Goal: Task Accomplishment & Management: Manage account settings

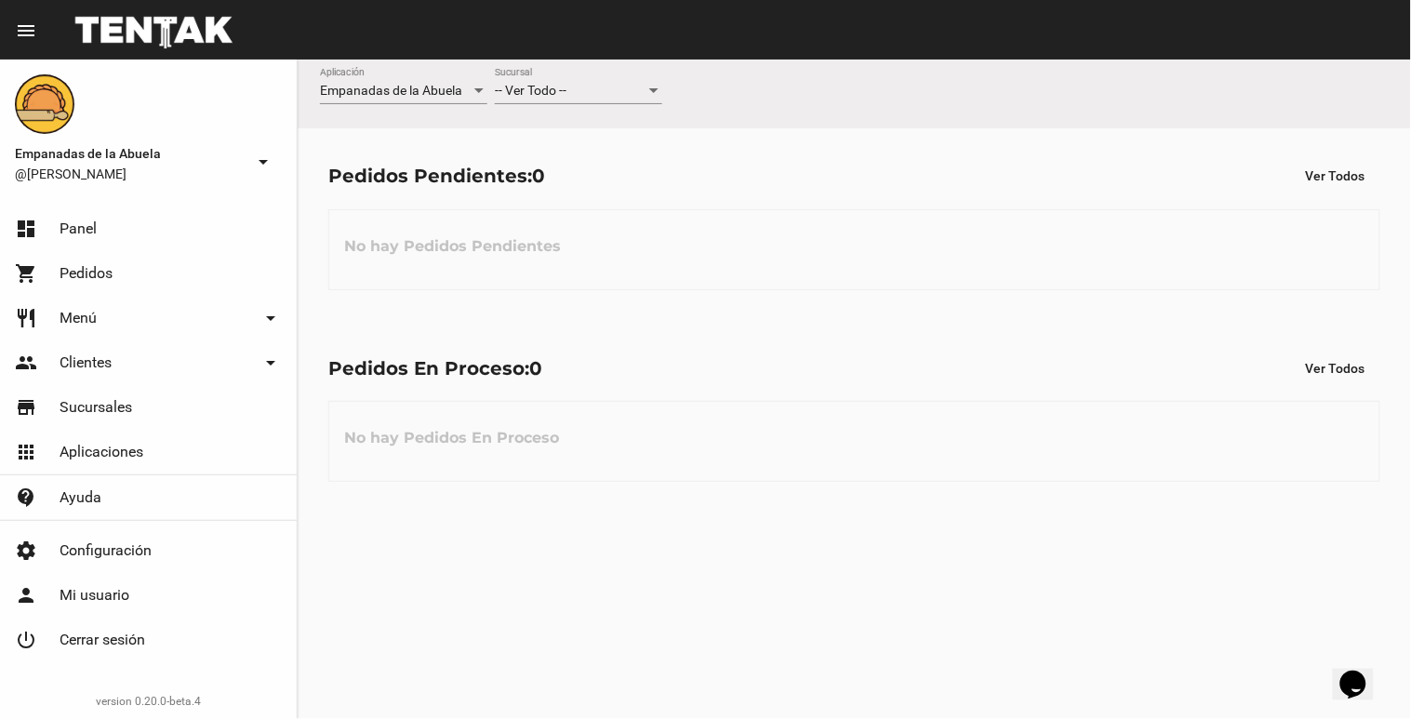
click at [578, 103] on div "-- Ver Todo -- Sucursal" at bounding box center [578, 86] width 167 height 36
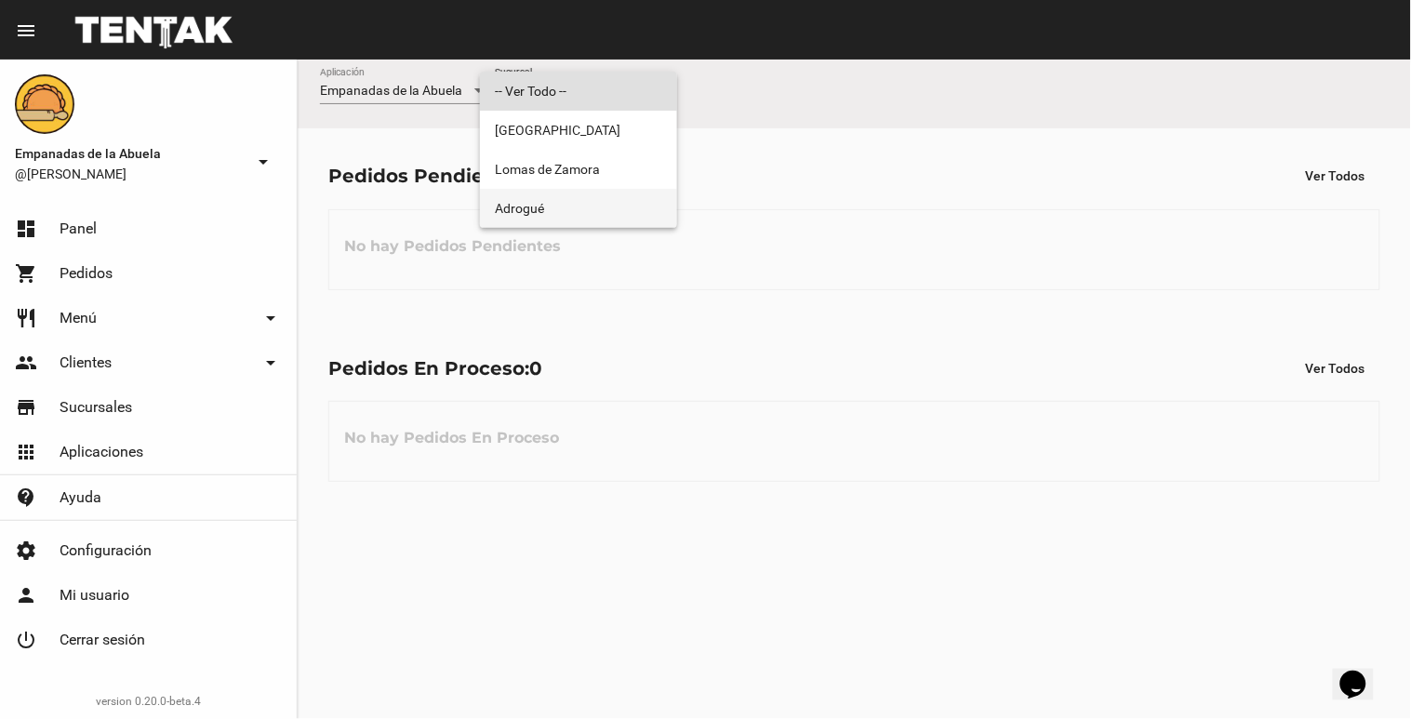
click at [589, 193] on span "Adrogué" at bounding box center [578, 208] width 167 height 39
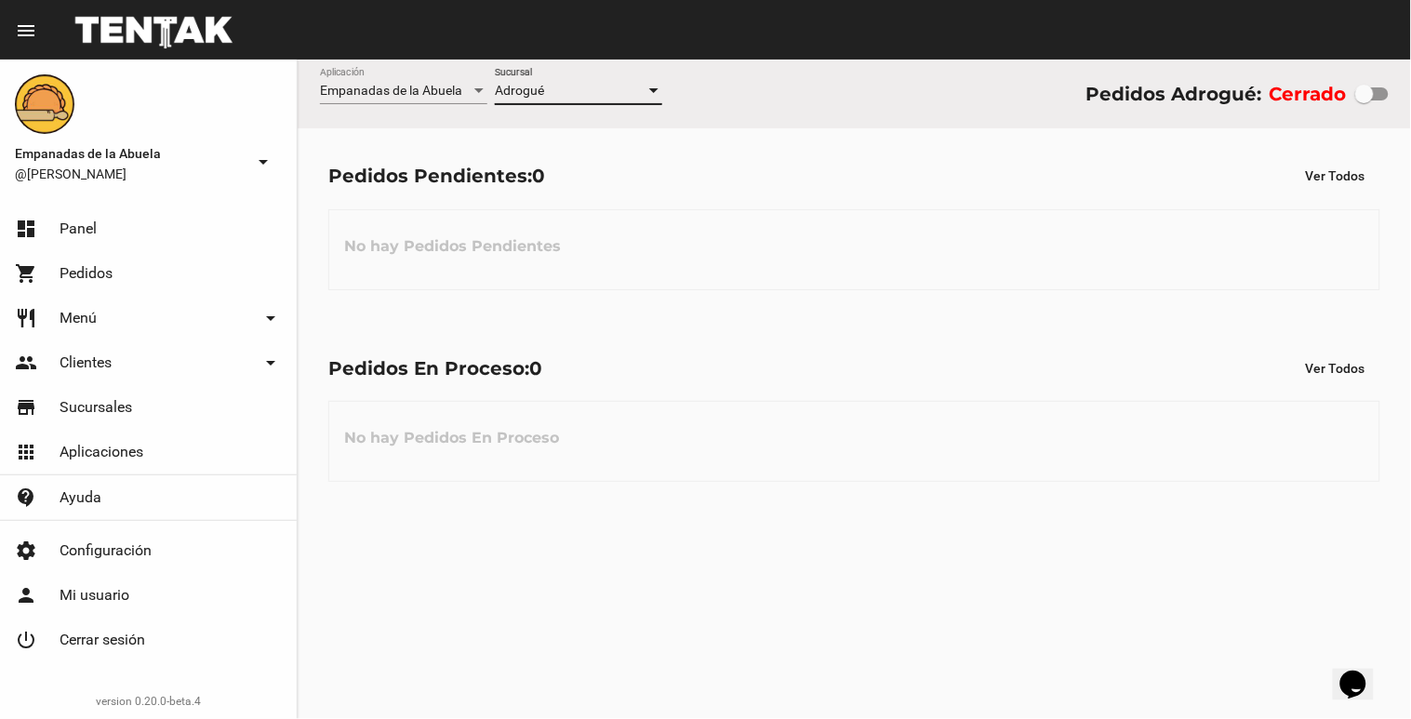
click at [588, 80] on div "Adrogué Sucursal" at bounding box center [578, 86] width 167 height 36
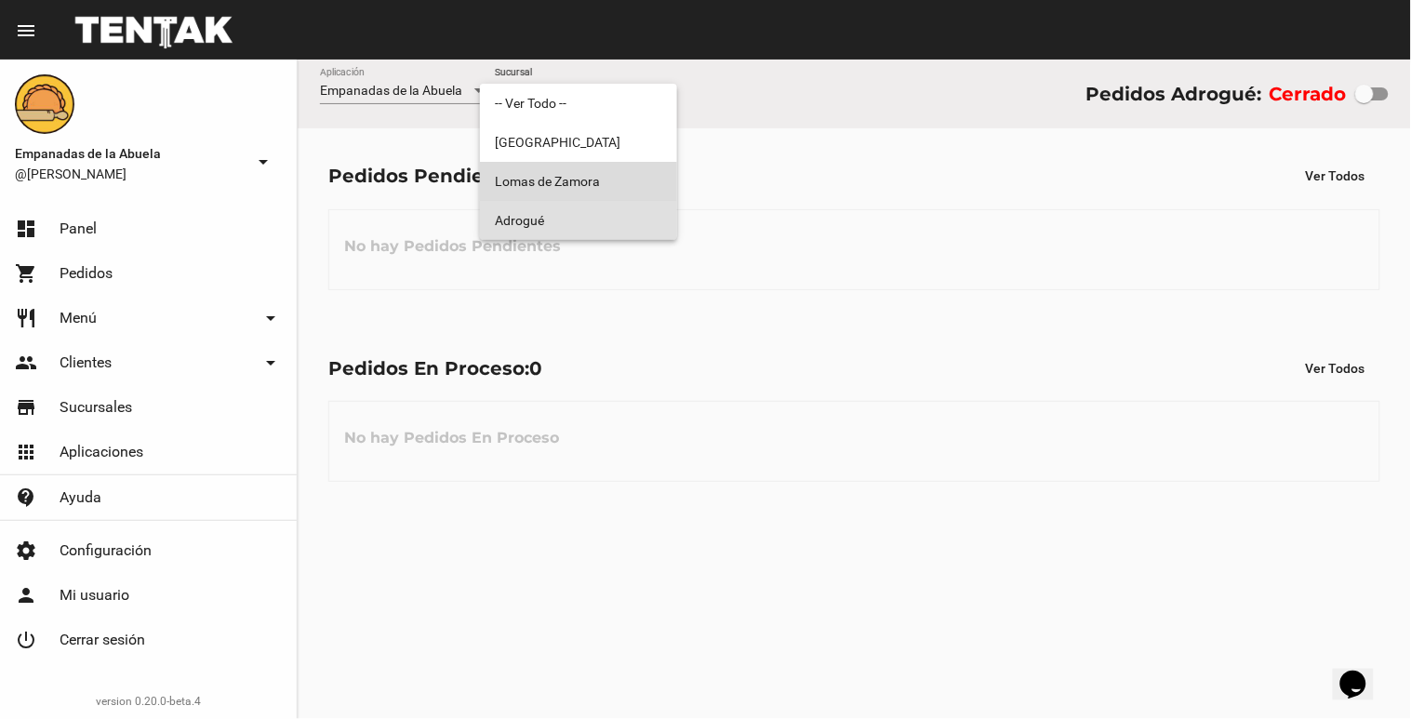
click at [591, 168] on span "Lomas de Zamora" at bounding box center [578, 181] width 167 height 39
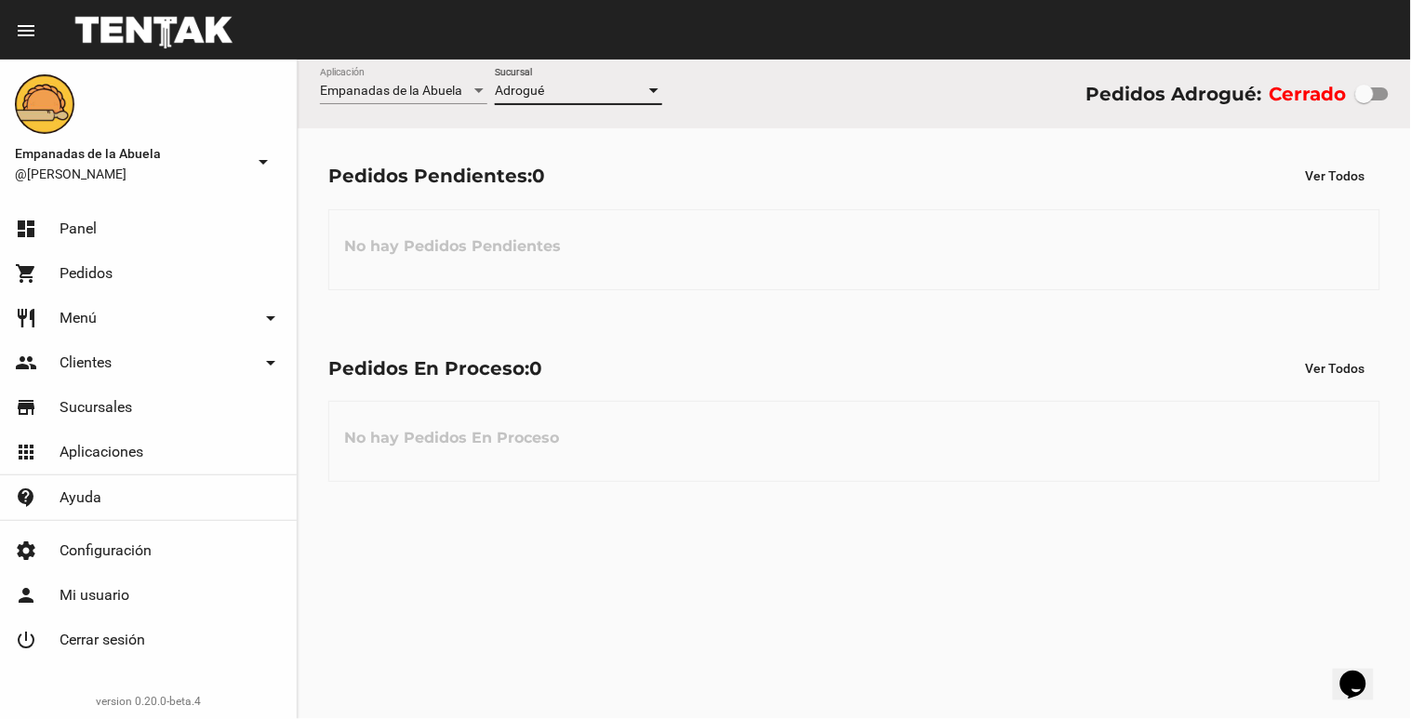
checkbox input "true"
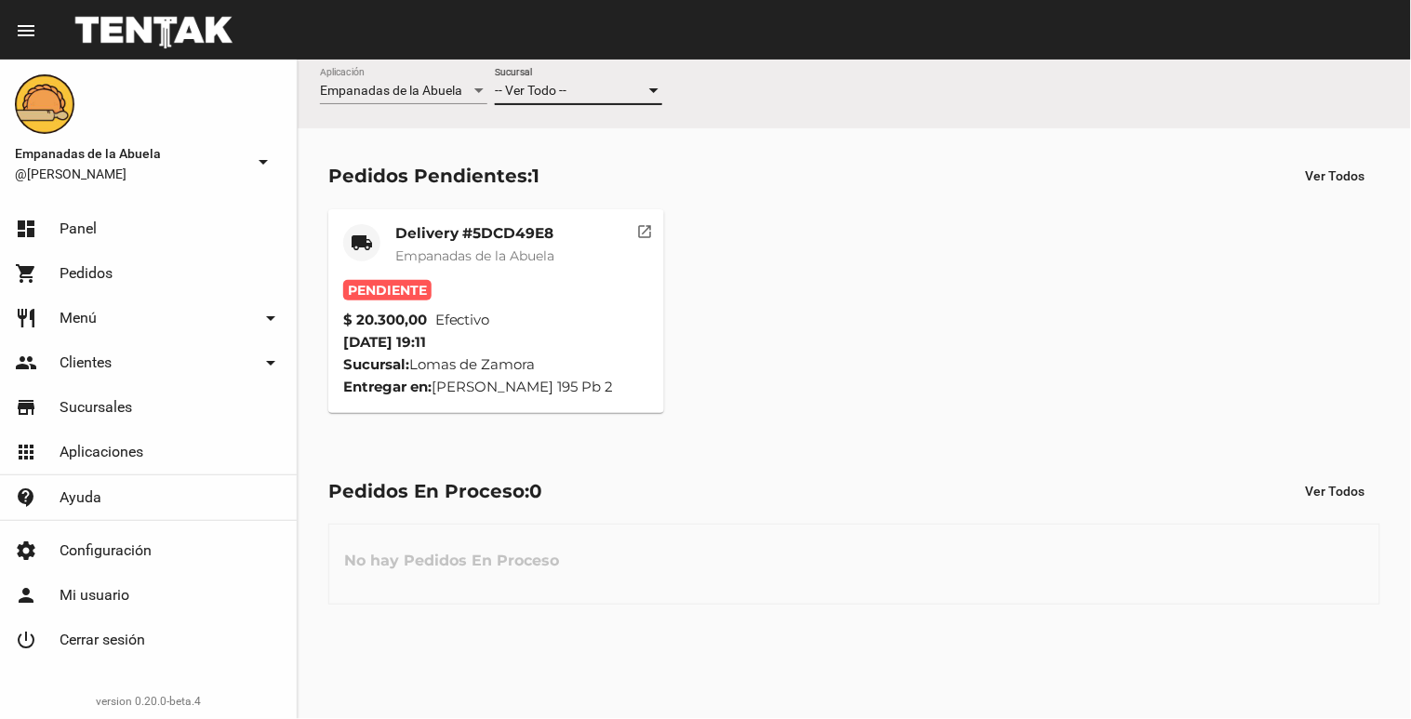
click at [618, 86] on div "-- Ver Todo --" at bounding box center [570, 91] width 151 height 15
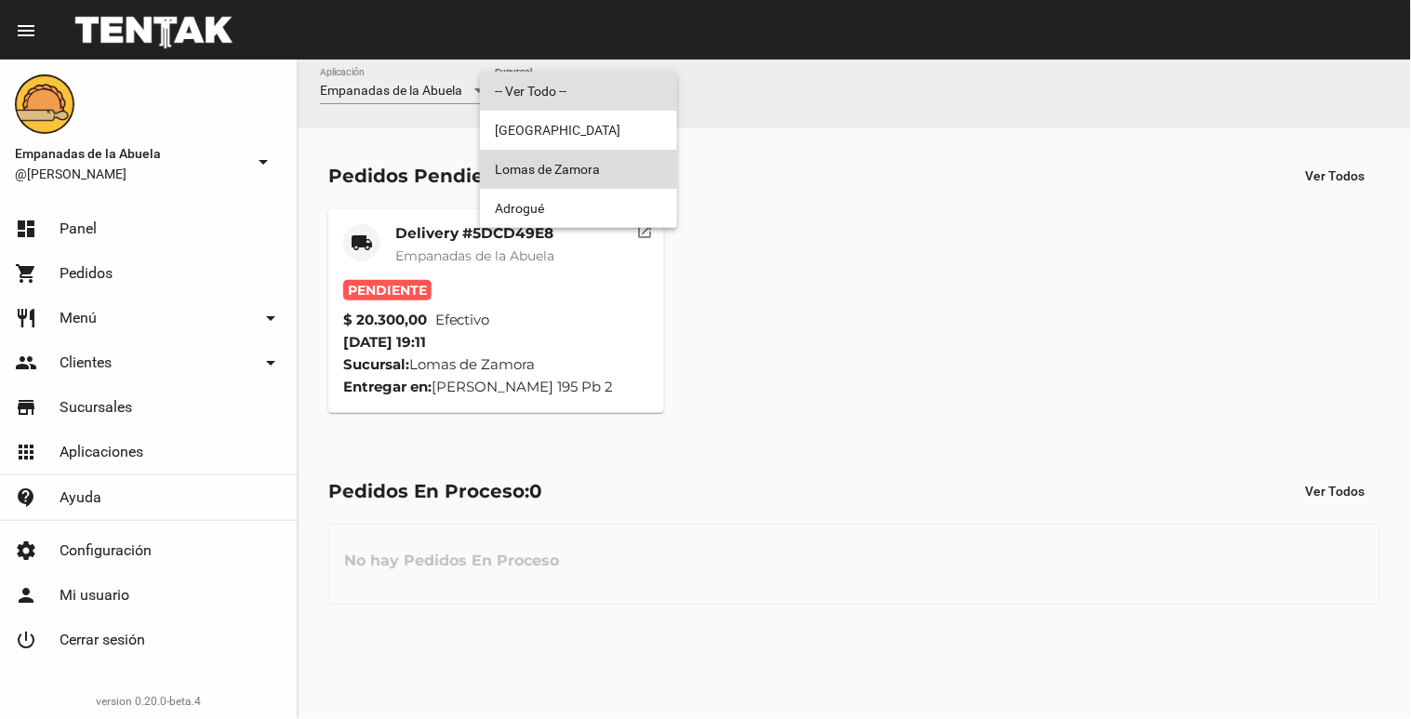
click at [559, 171] on span "Lomas de Zamora" at bounding box center [578, 169] width 167 height 39
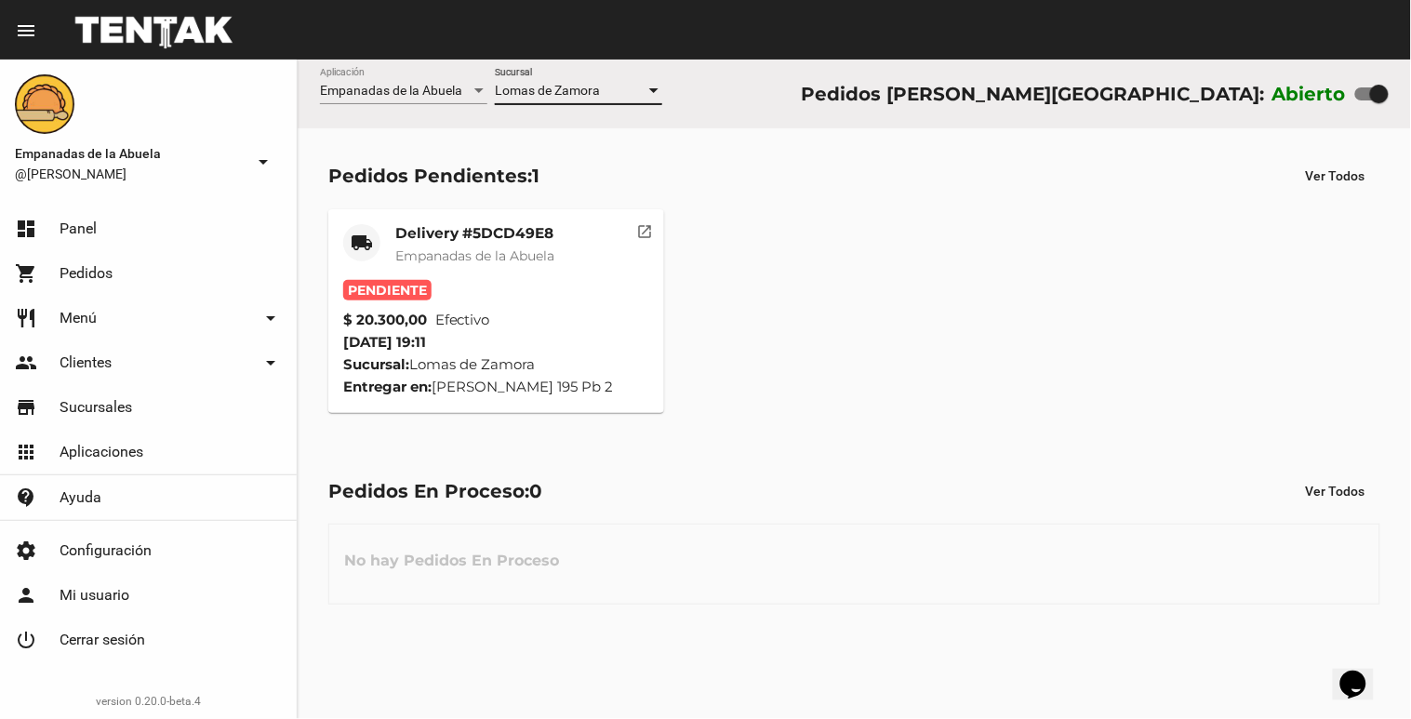
click at [528, 247] on span "Empanadas de la Abuela" at bounding box center [474, 255] width 159 height 17
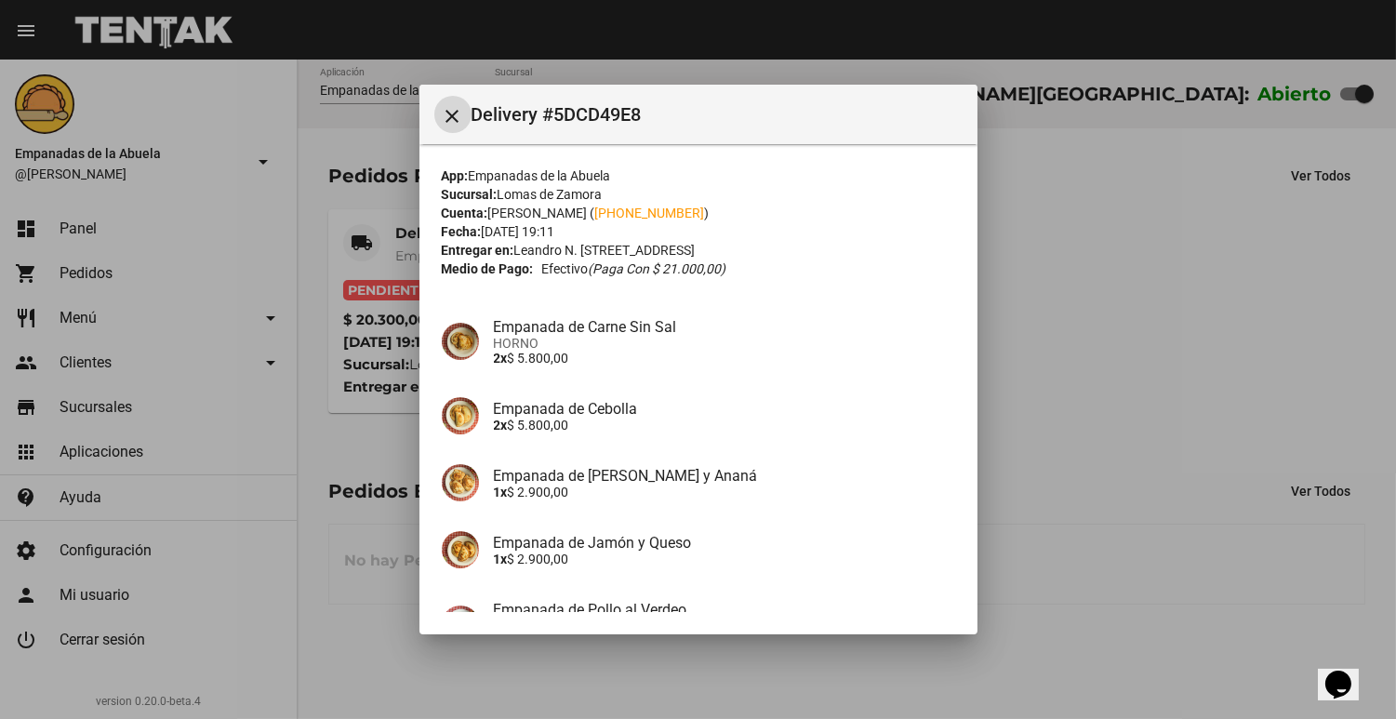
scroll to position [200, 0]
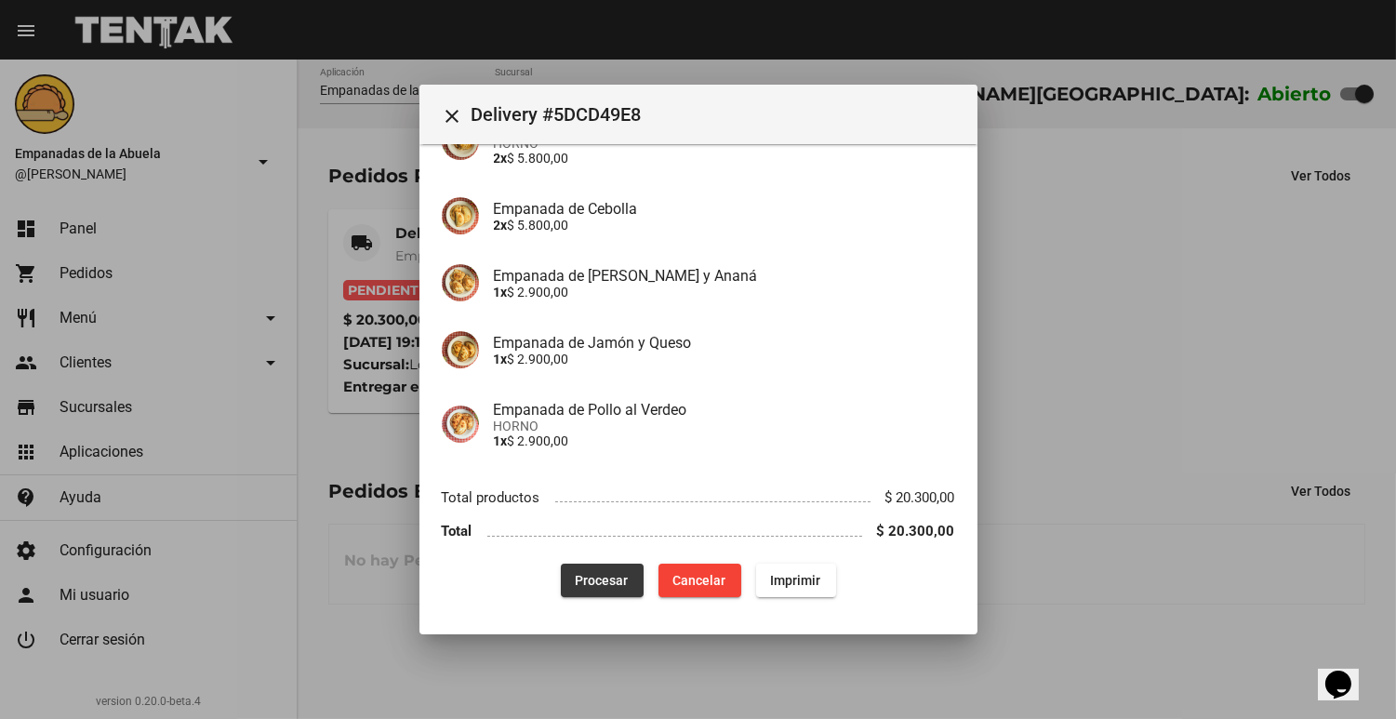
click at [561, 579] on button "Procesar" at bounding box center [602, 580] width 83 height 33
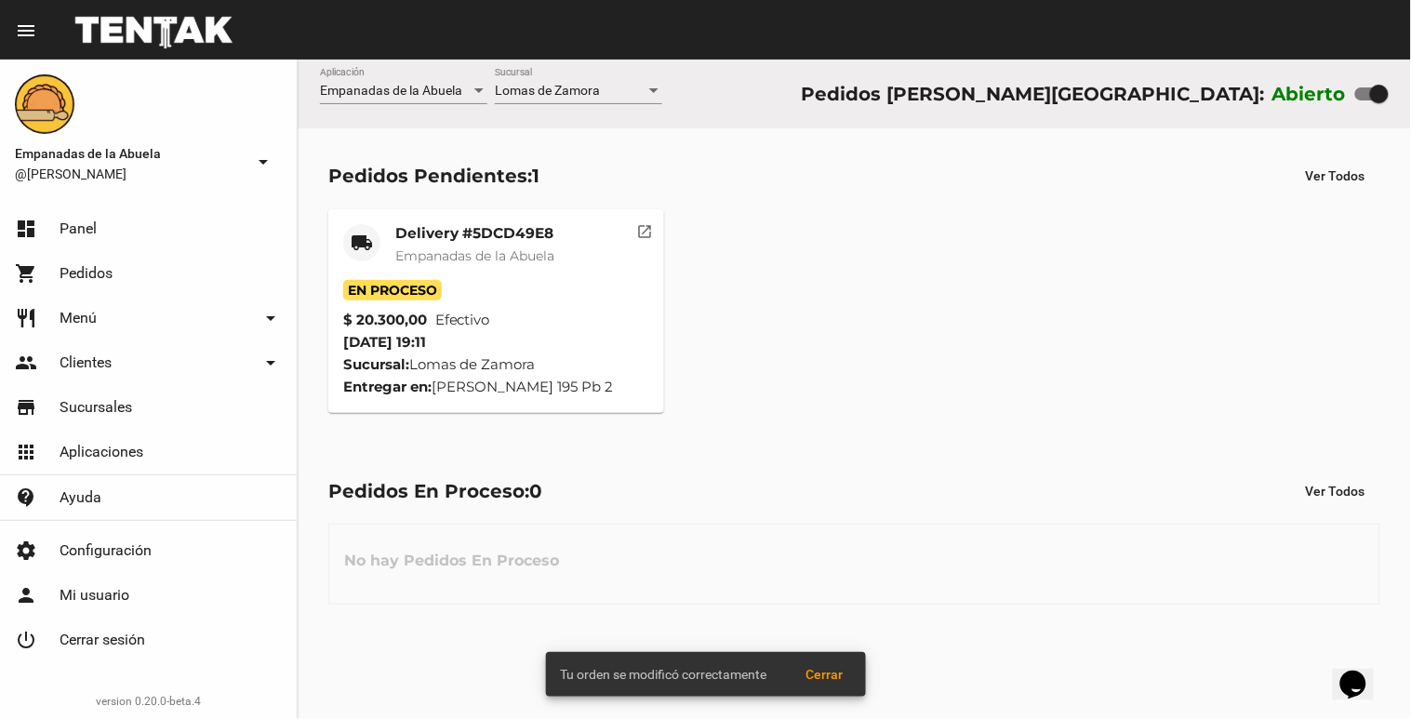
drag, startPoint x: 525, startPoint y: 207, endPoint x: 512, endPoint y: 251, distance: 45.6
click at [523, 209] on div "local_shipping Delivery #5DCD49E8 Empanadas de la Abuela En Proceso $ 20.300,00…" at bounding box center [854, 311] width 1069 height 220
click at [511, 251] on span "Empanadas de la Abuela" at bounding box center [474, 255] width 159 height 17
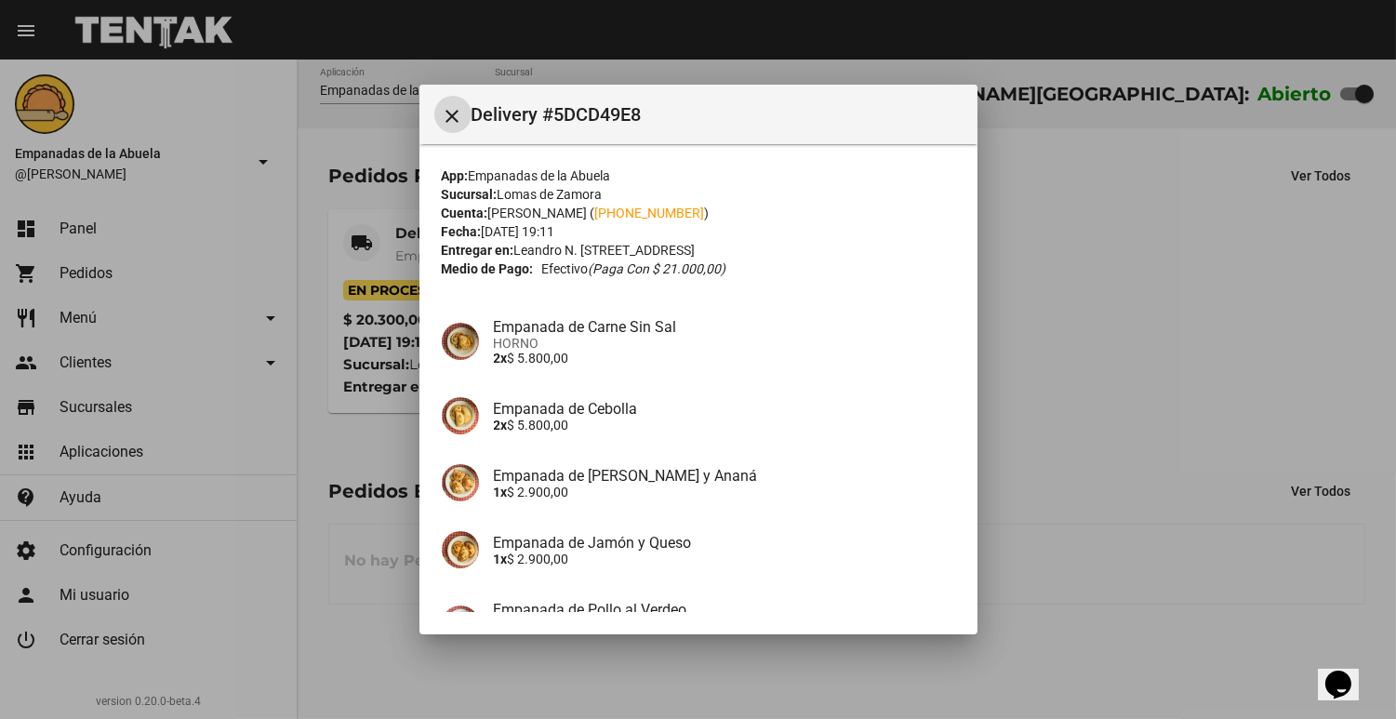
scroll to position [200, 0]
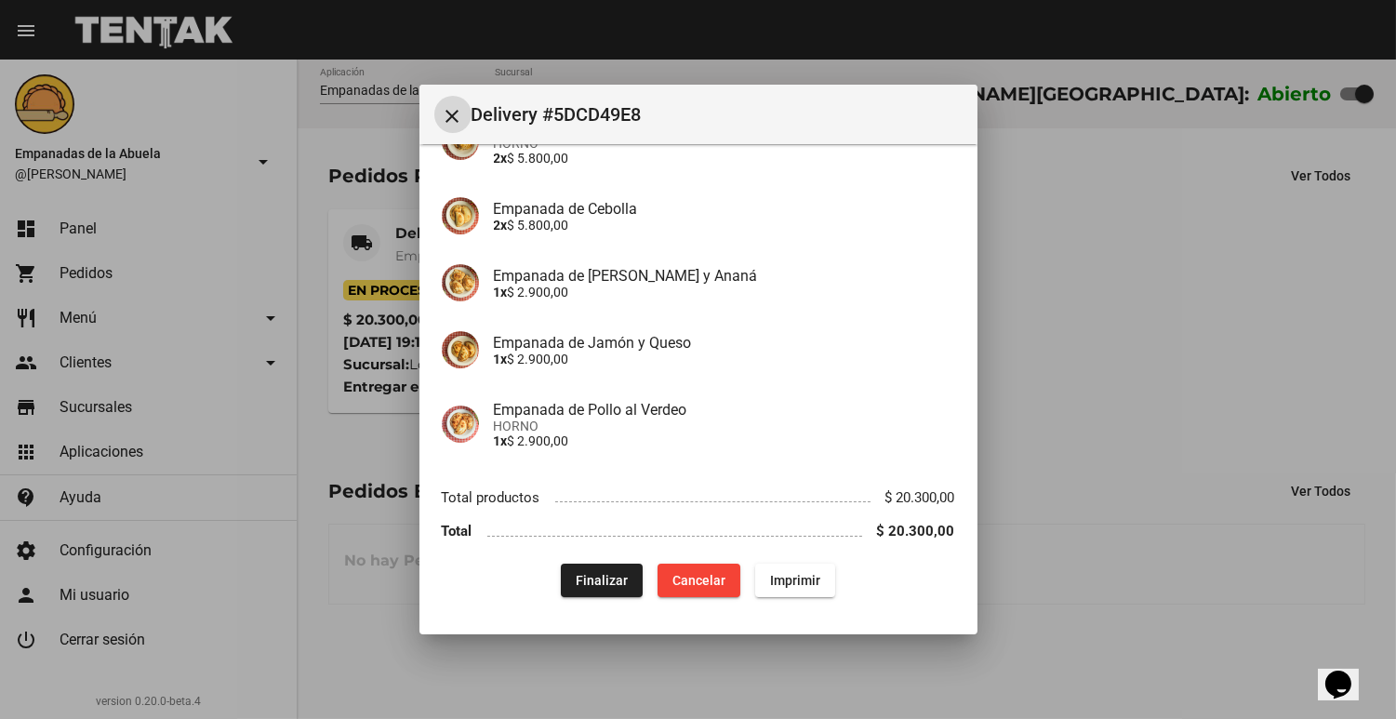
click at [774, 575] on span "Imprimir" at bounding box center [795, 580] width 50 height 15
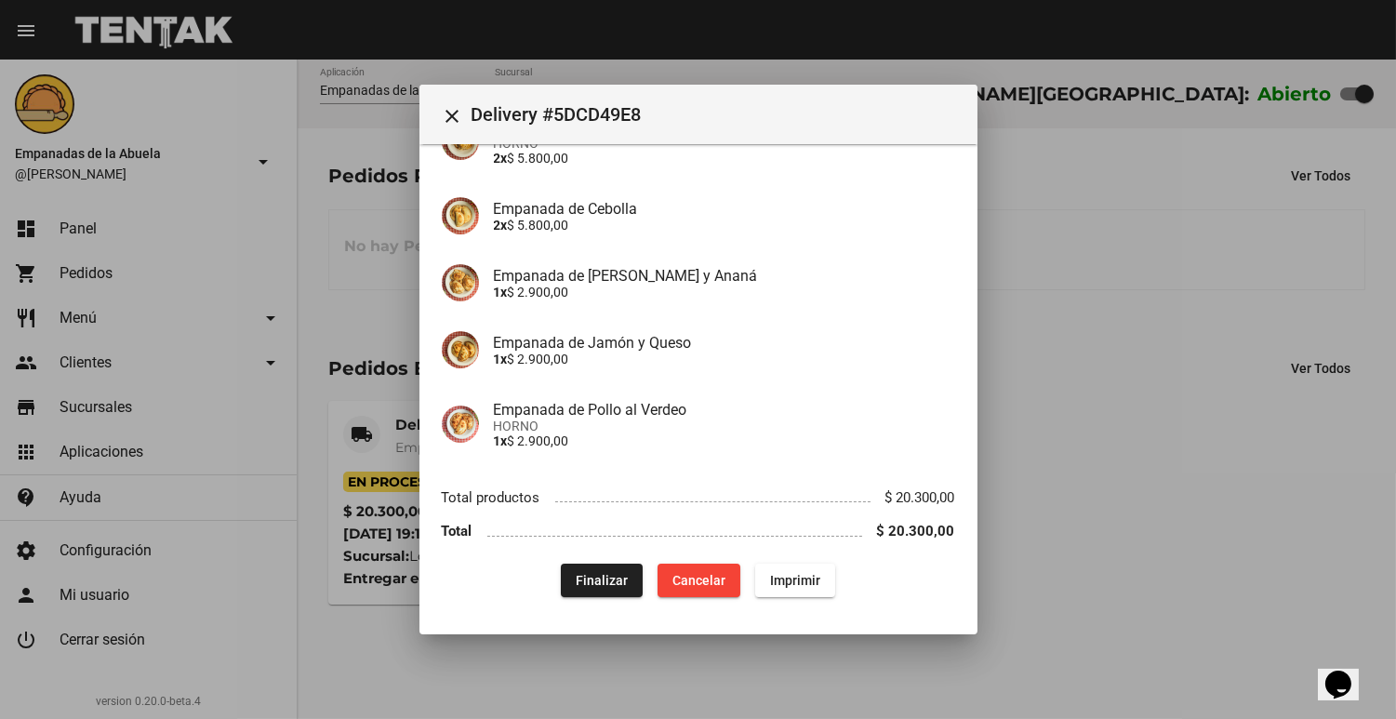
drag, startPoint x: 1158, startPoint y: 441, endPoint x: 1047, endPoint y: 370, distance: 131.3
click at [1159, 441] on div at bounding box center [698, 359] width 1396 height 719
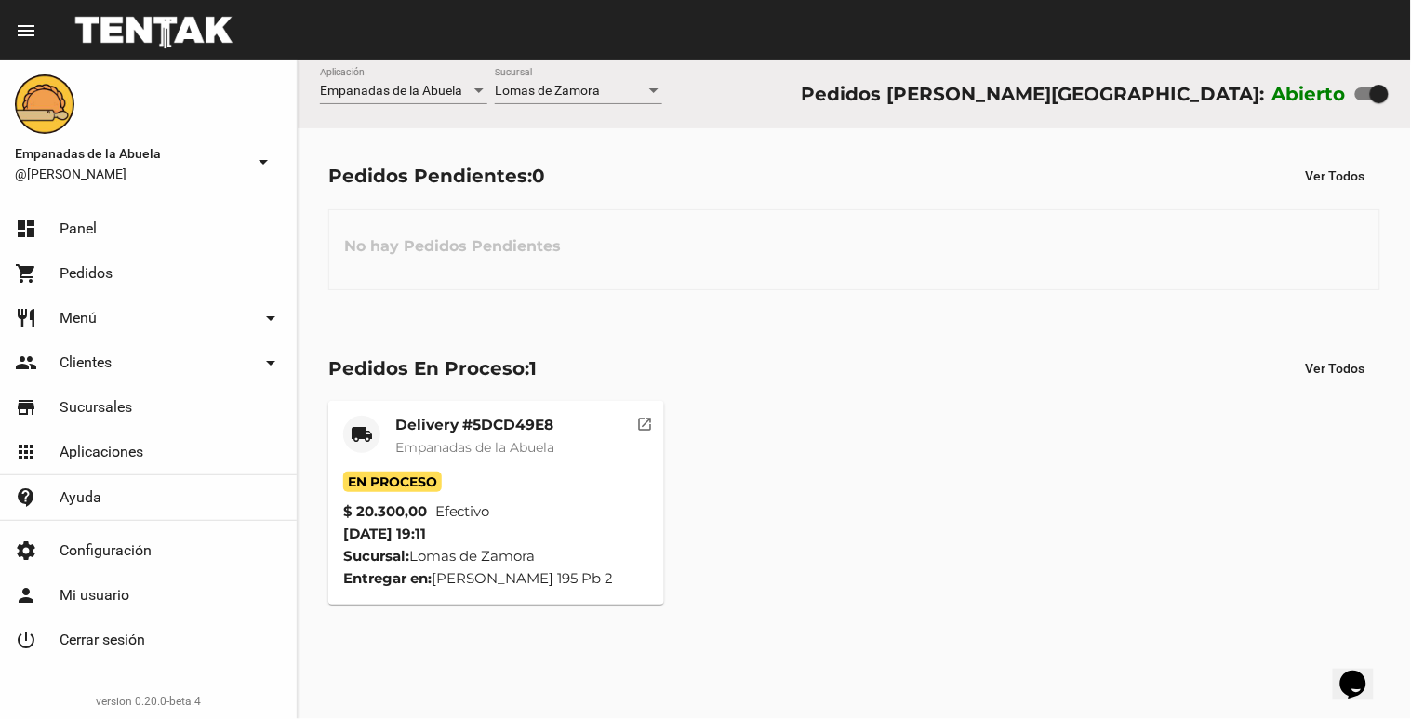
click at [563, 104] on div "Lomas de Zamora Sucursal" at bounding box center [578, 94] width 167 height 53
click at [563, 90] on span "Lomas de Zamora" at bounding box center [547, 90] width 105 height 15
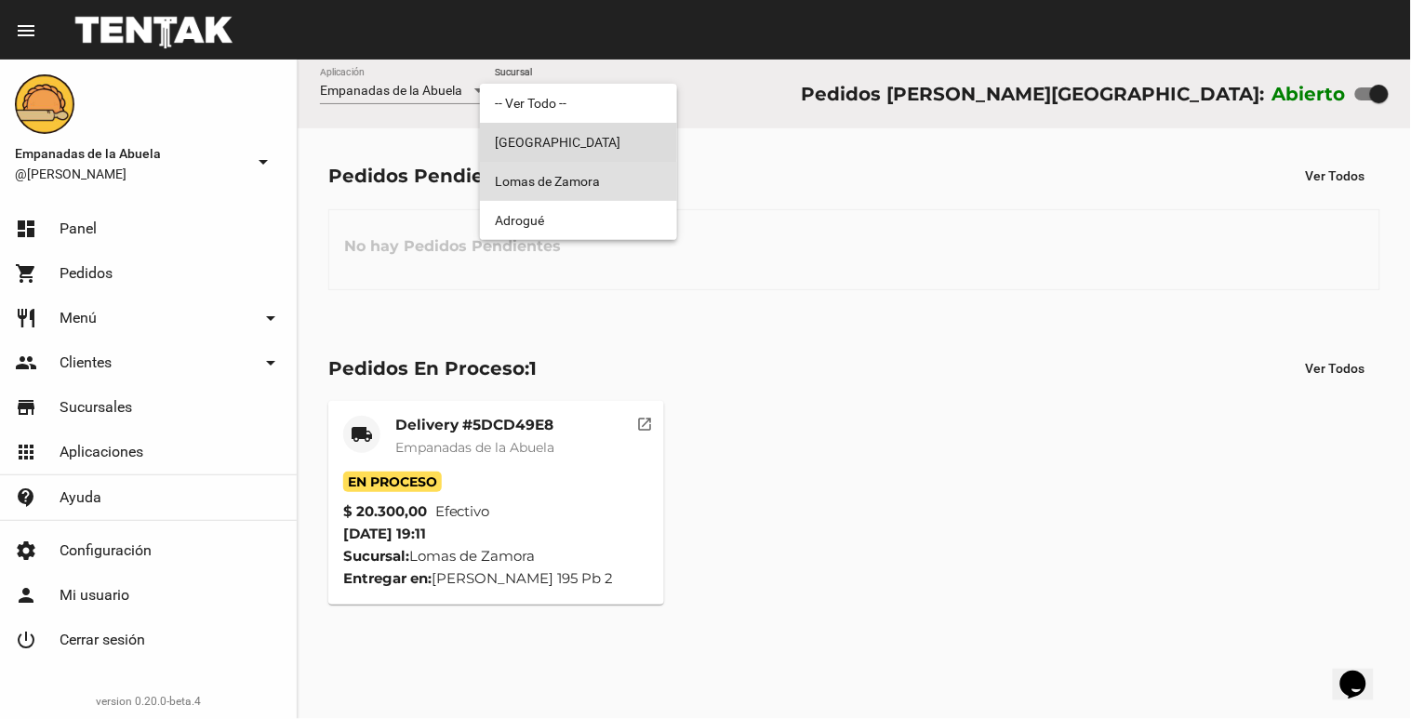
click at [540, 138] on span "[GEOGRAPHIC_DATA]" at bounding box center [578, 142] width 167 height 39
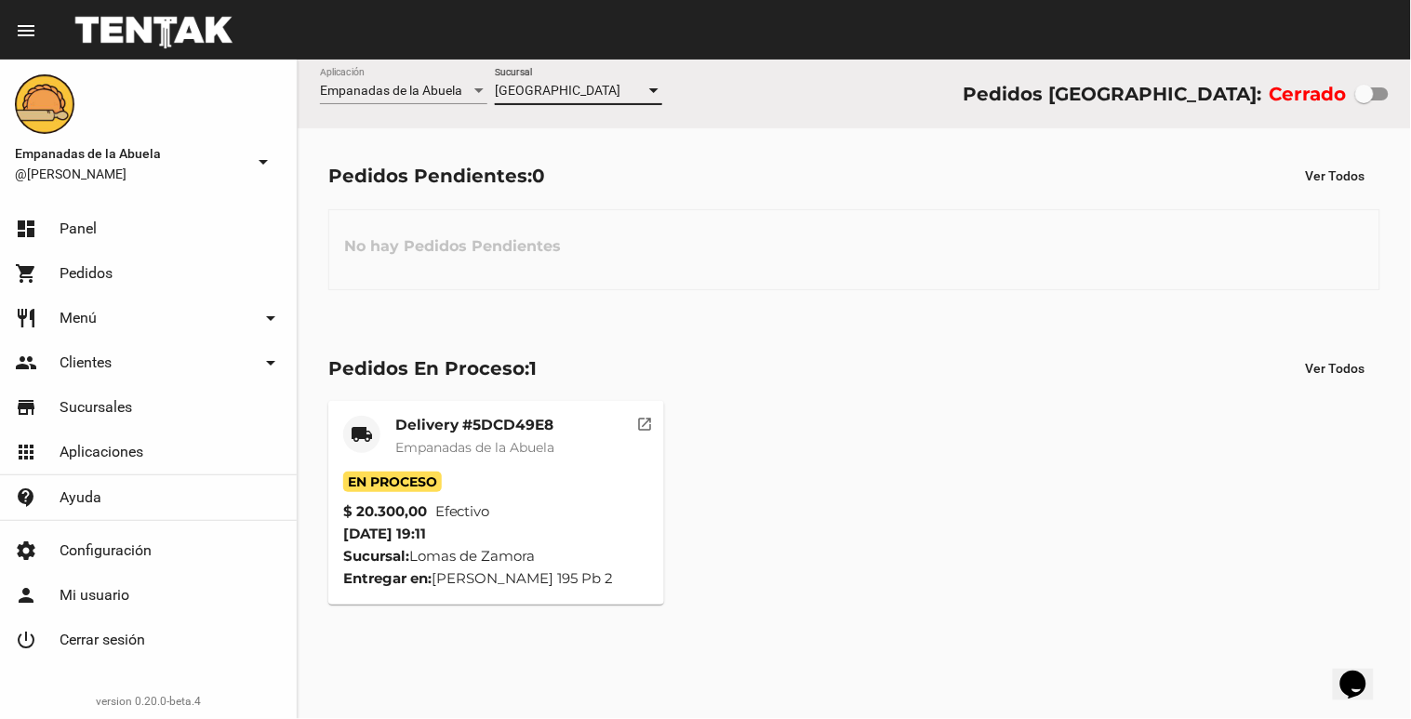
click at [553, 91] on span "[GEOGRAPHIC_DATA]" at bounding box center [558, 90] width 126 height 15
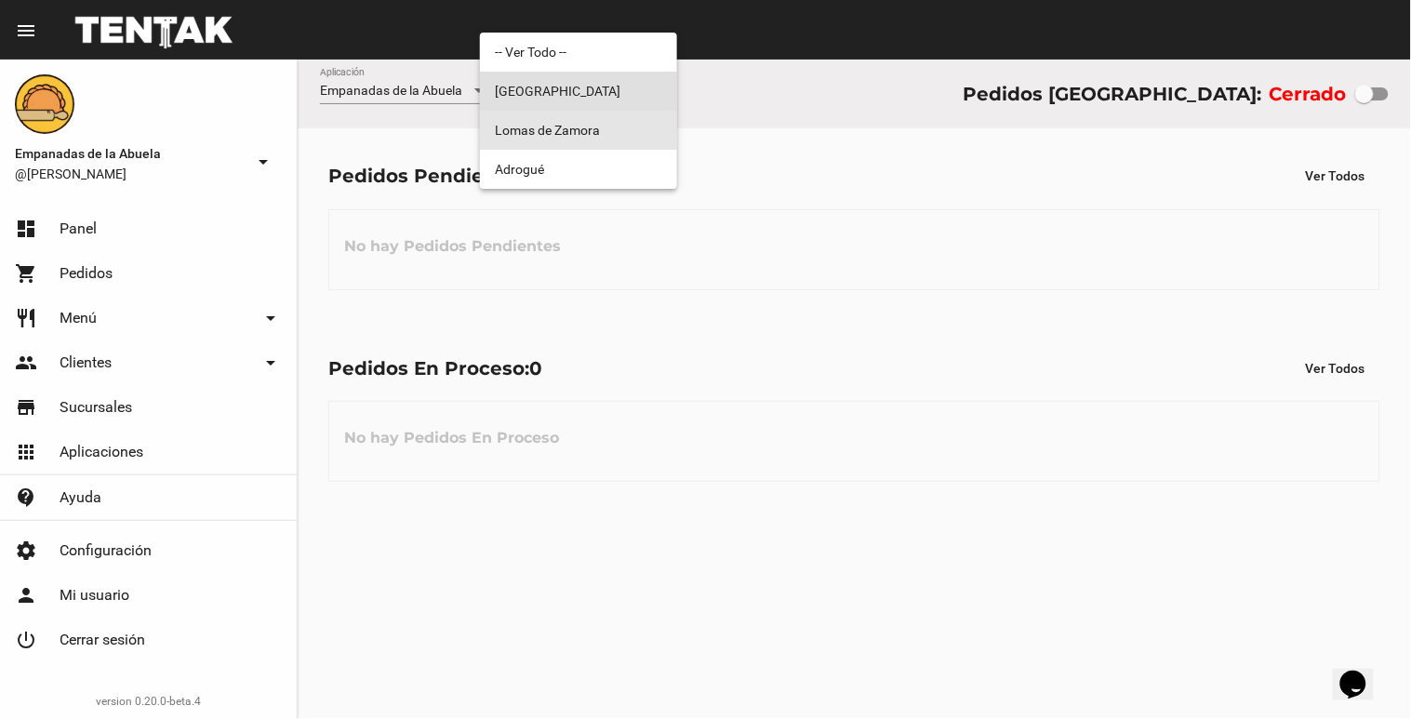
click at [552, 131] on span "Lomas de Zamora" at bounding box center [578, 130] width 167 height 39
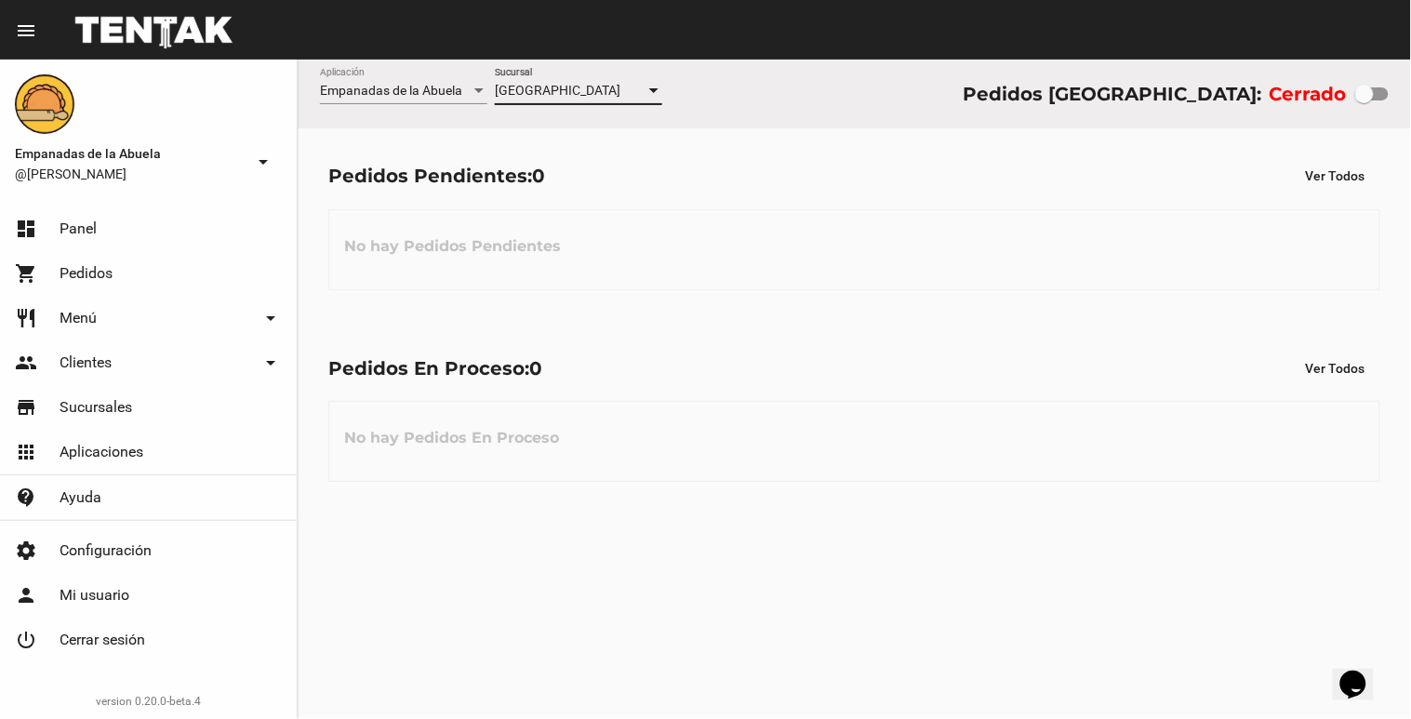
checkbox input "true"
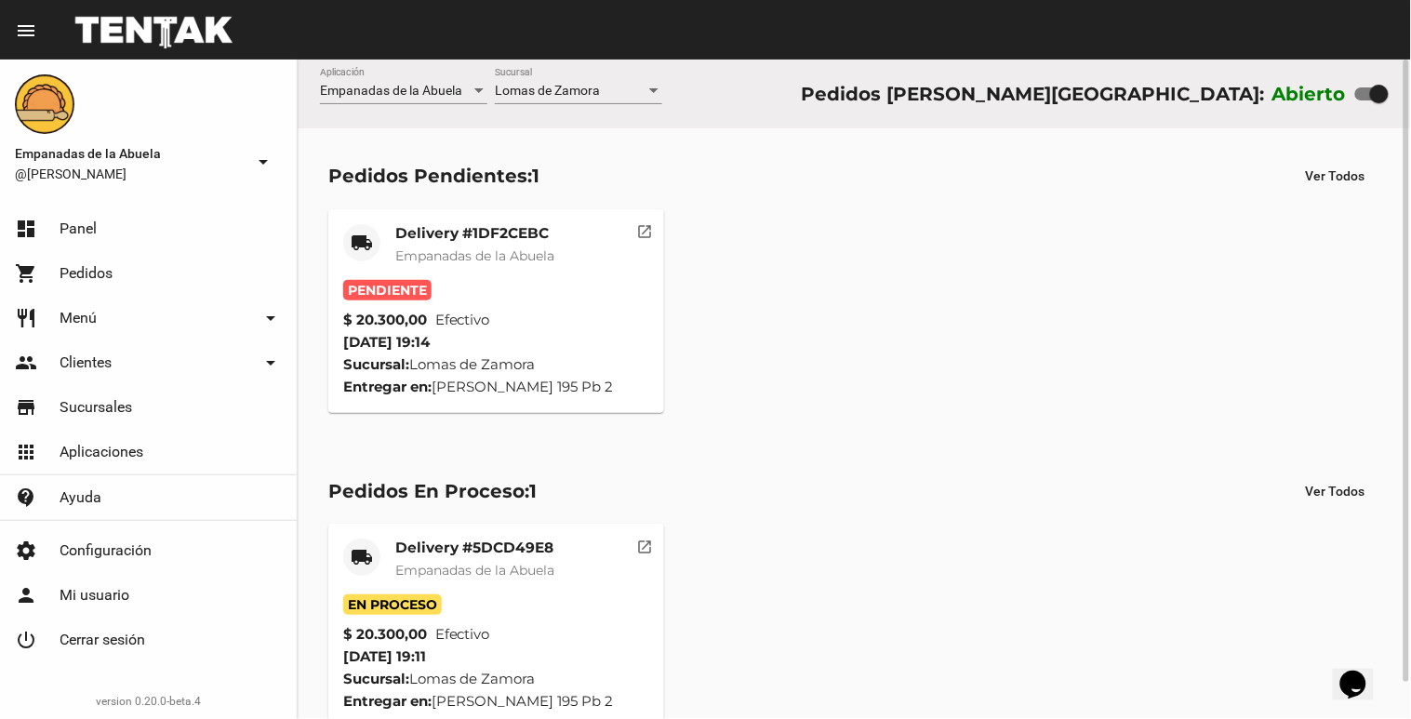
click at [564, 215] on mat-card "local_shipping Delivery #1DF2CEBC Empanadas de la Abuela Pendiente $ 20.300,00 …" at bounding box center [496, 311] width 336 height 204
click at [550, 235] on mat-card-title "Delivery #1DF2CEBC" at bounding box center [474, 233] width 159 height 19
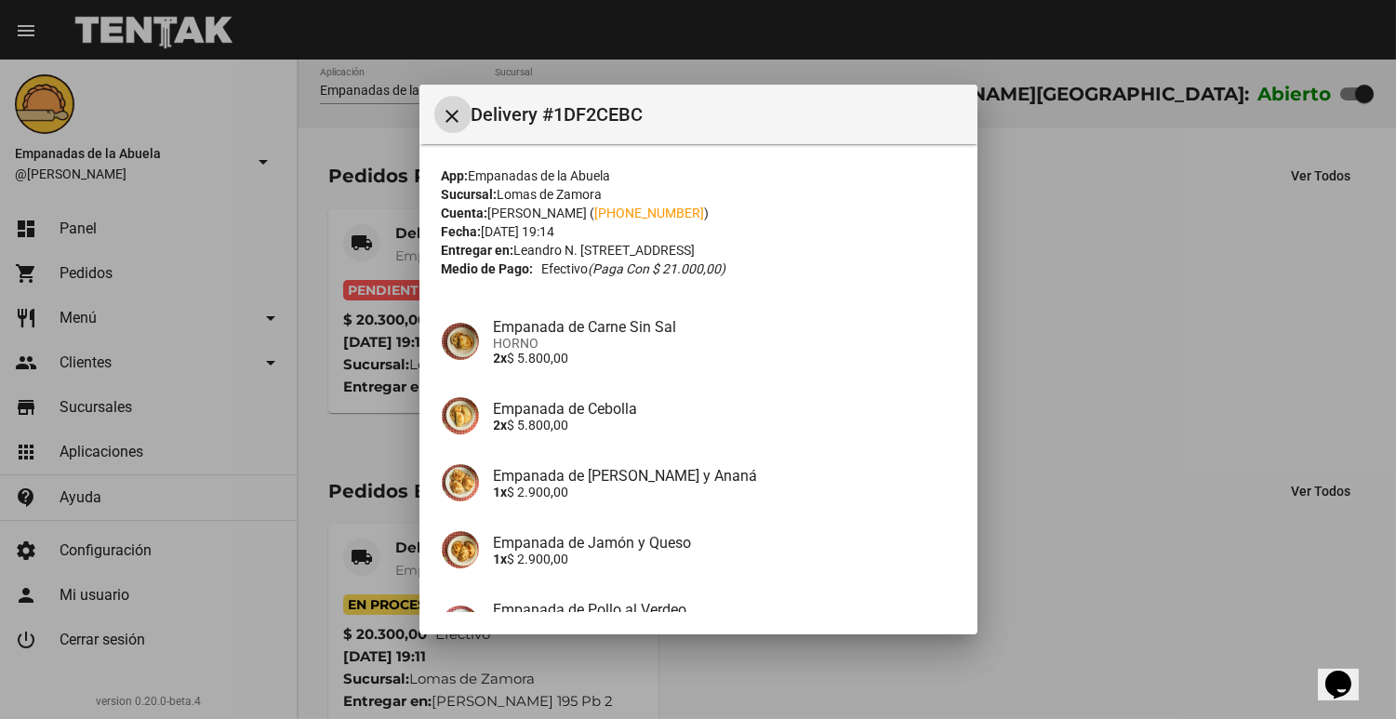
scroll to position [200, 0]
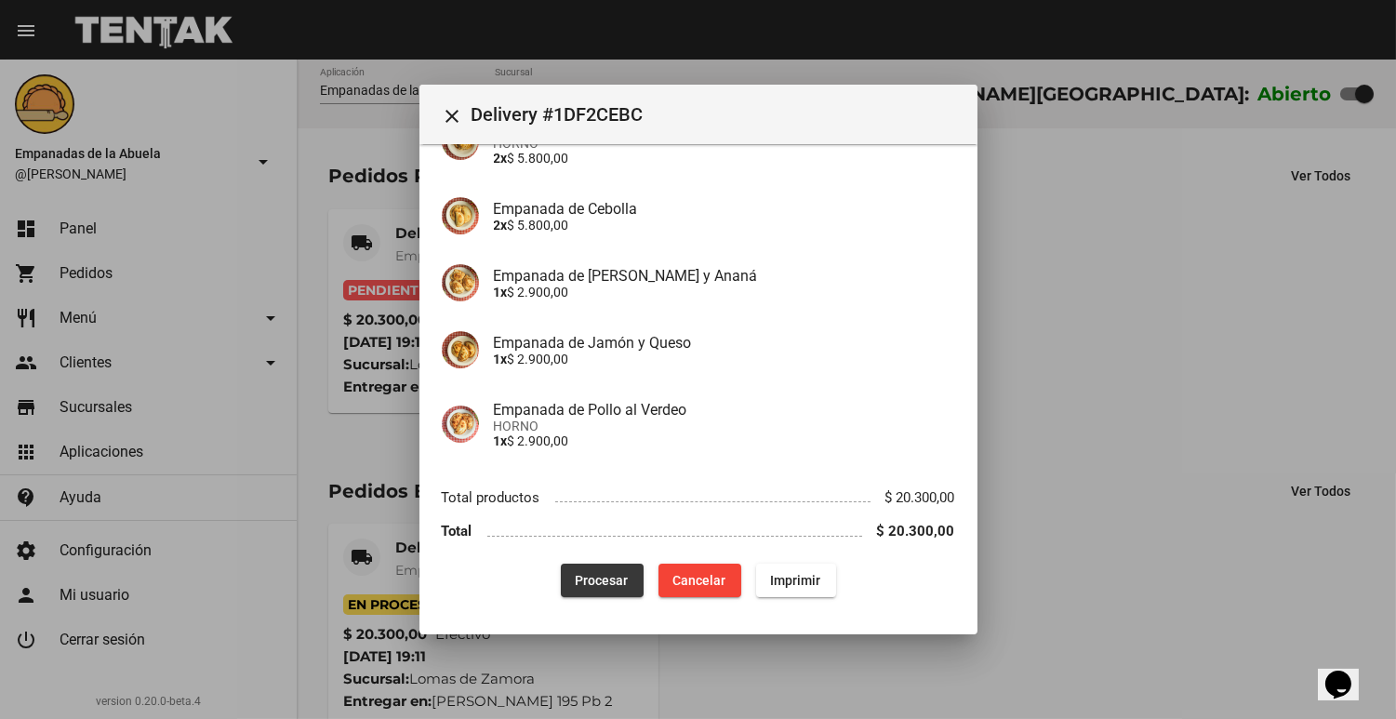
click at [604, 573] on span "Procesar" at bounding box center [602, 580] width 53 height 15
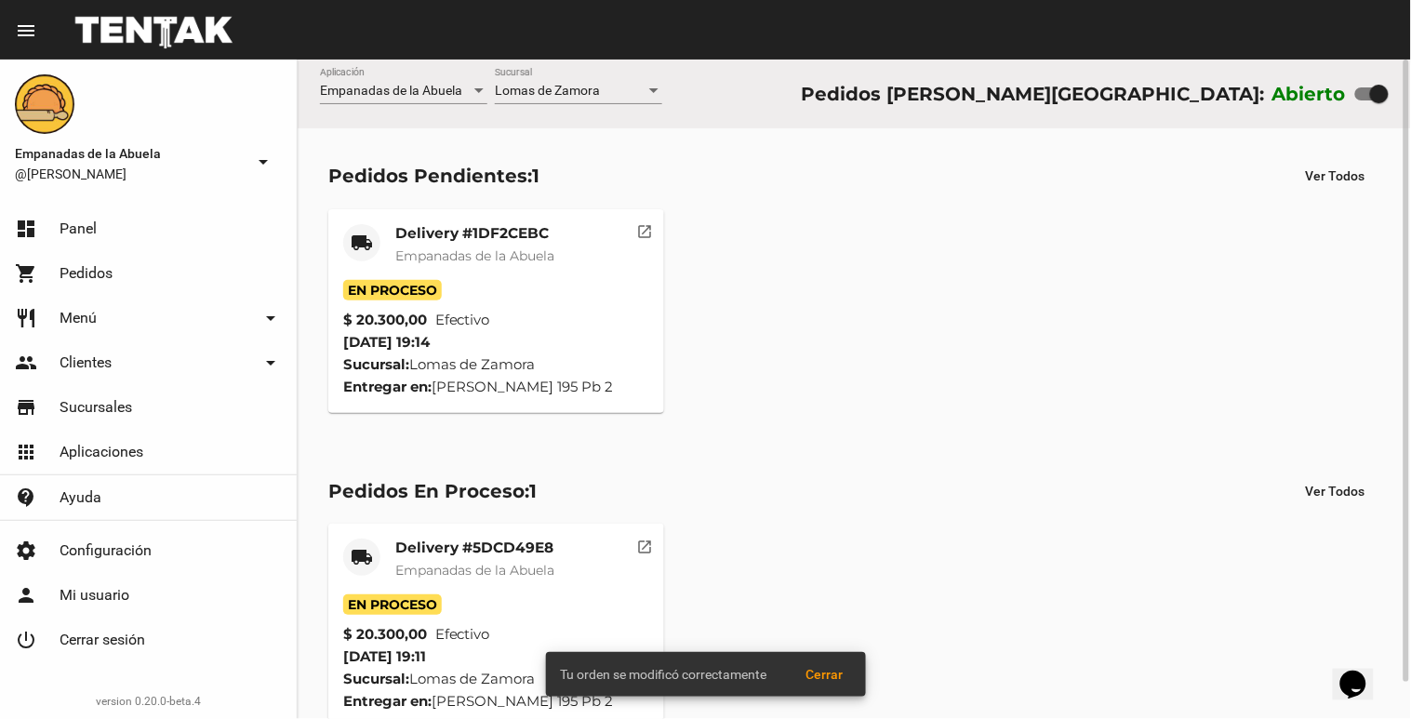
click at [411, 246] on mat-card-subtitle "Empanadas de la Abuela" at bounding box center [474, 255] width 159 height 19
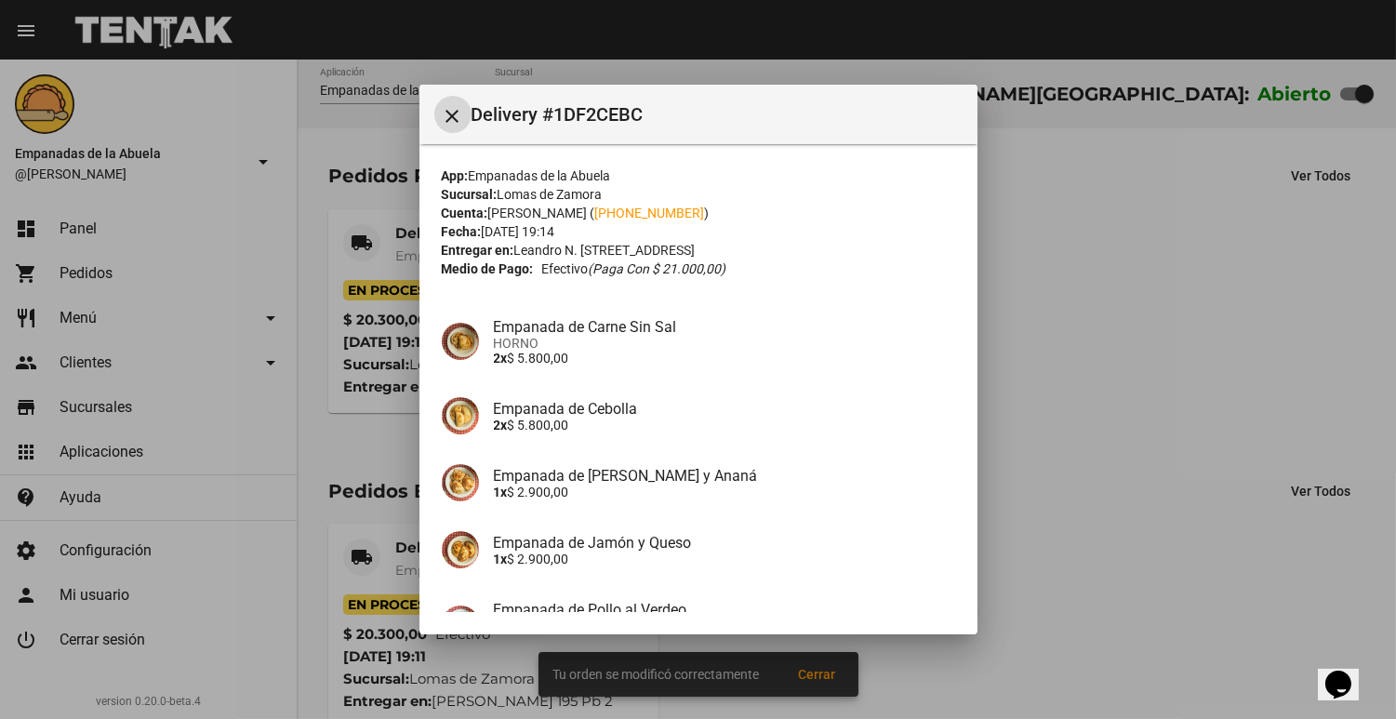
scroll to position [200, 0]
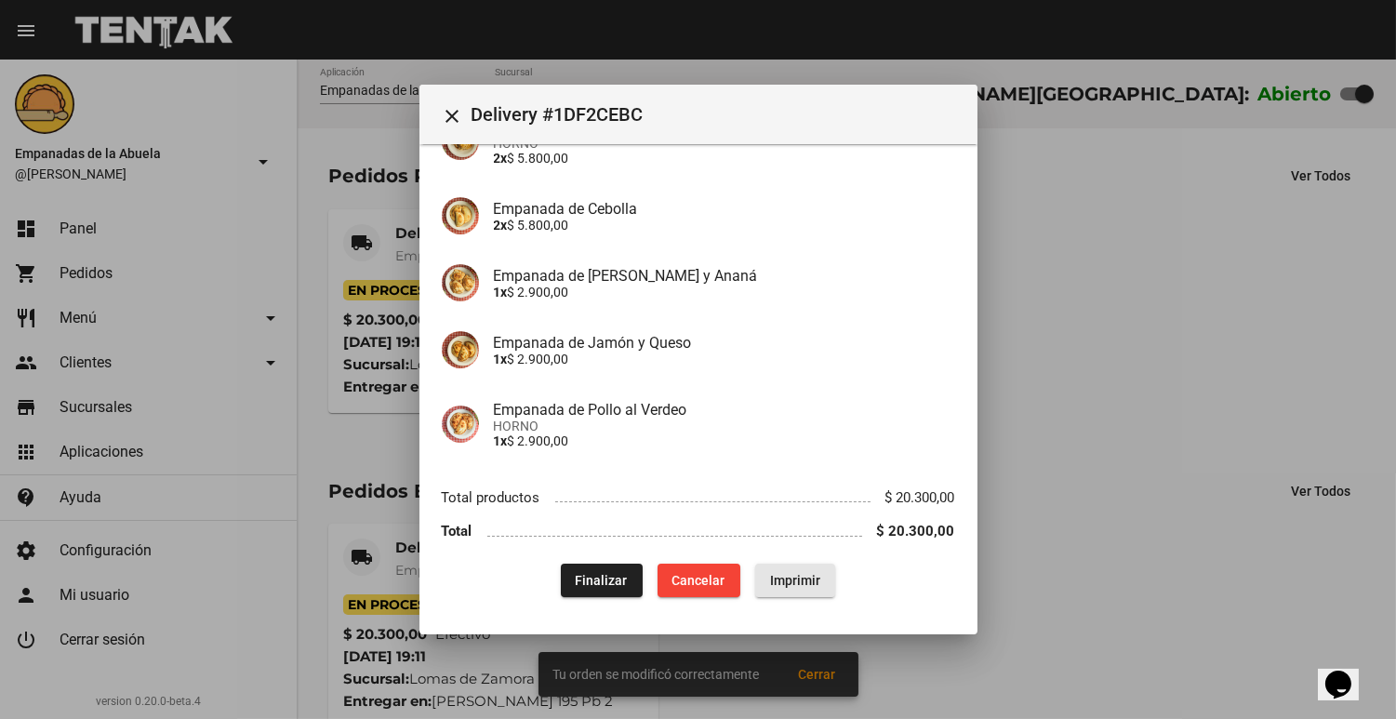
click at [795, 569] on button "Imprimir" at bounding box center [795, 580] width 80 height 33
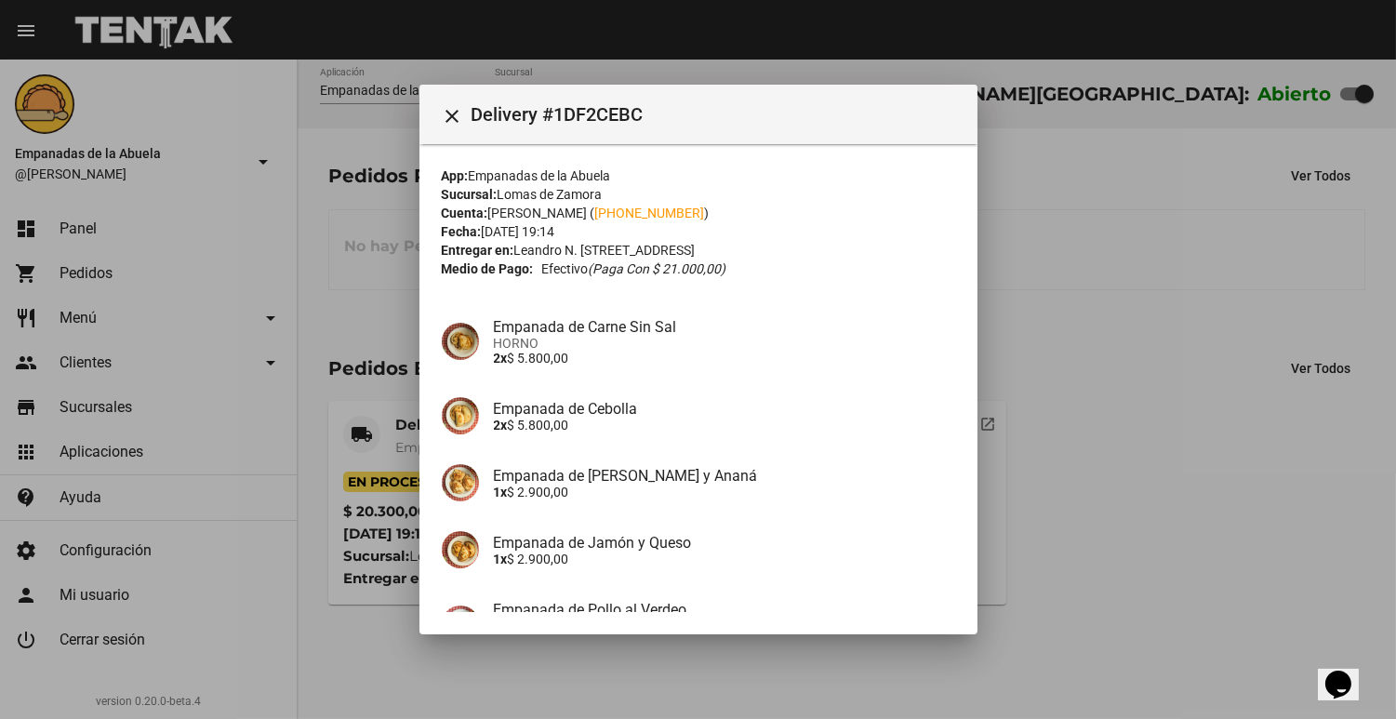
scroll to position [200, 0]
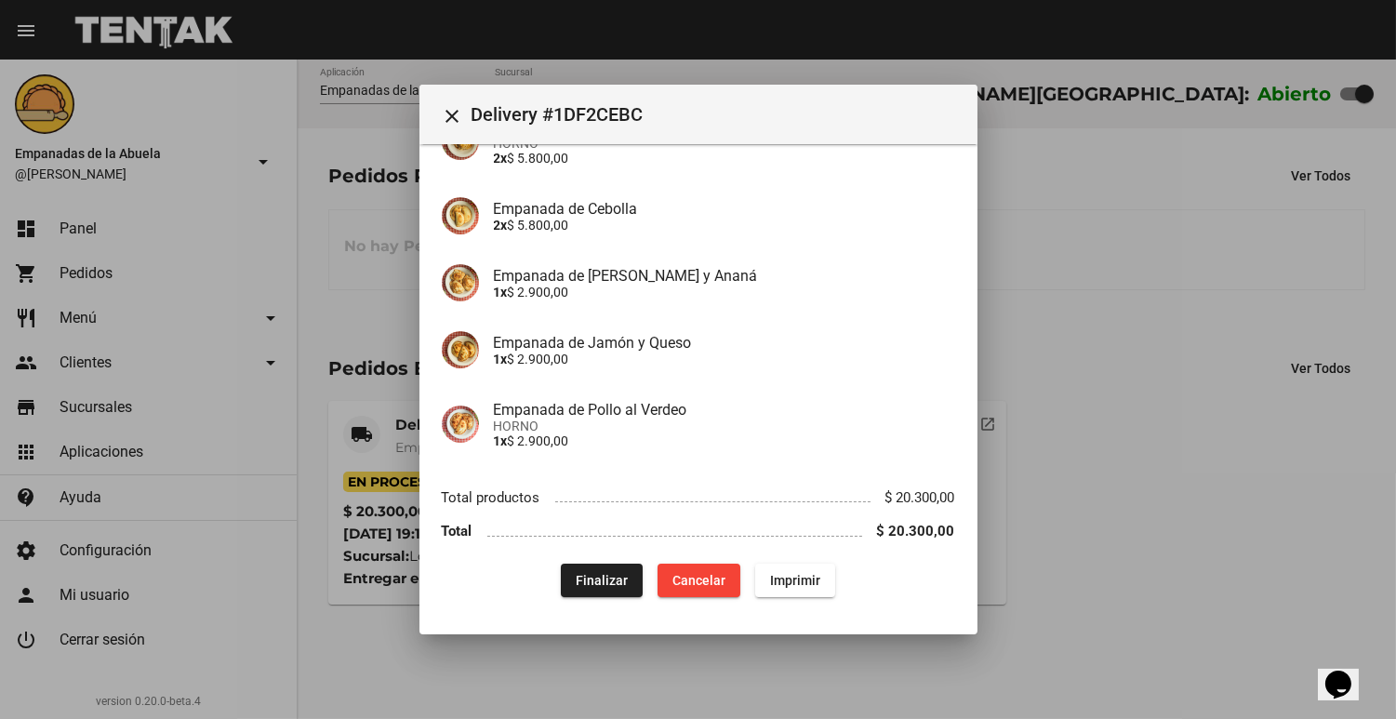
click at [363, 350] on div at bounding box center [698, 359] width 1396 height 719
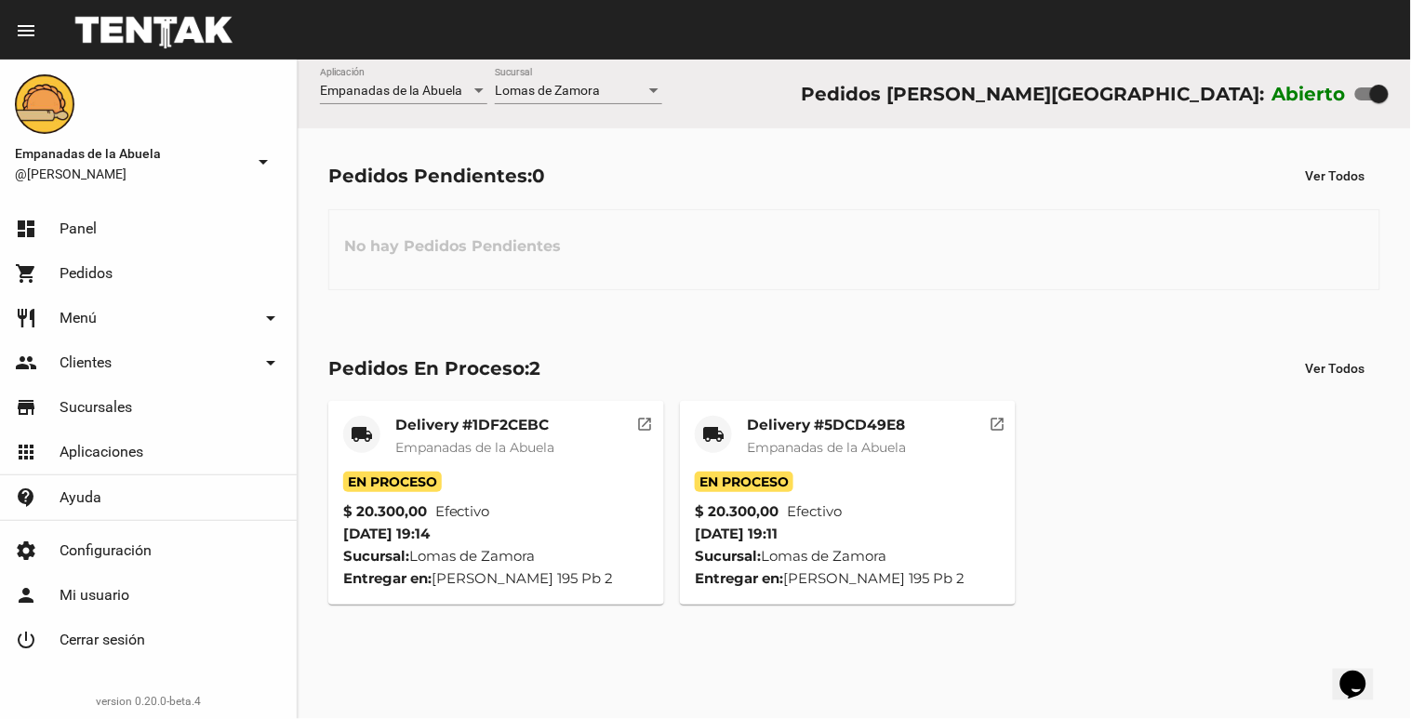
click at [554, 440] on span "Empanadas de la Abuela" at bounding box center [474, 447] width 159 height 17
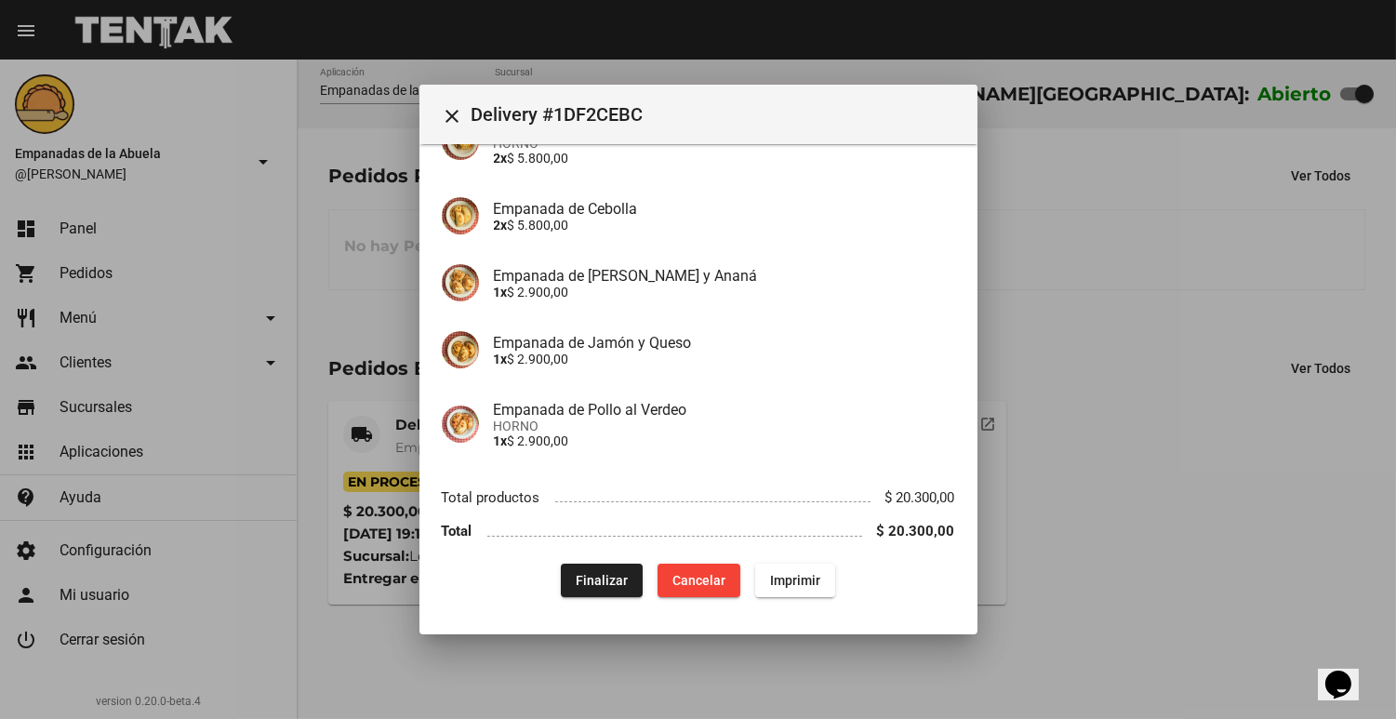
click at [1213, 340] on div at bounding box center [698, 359] width 1396 height 719
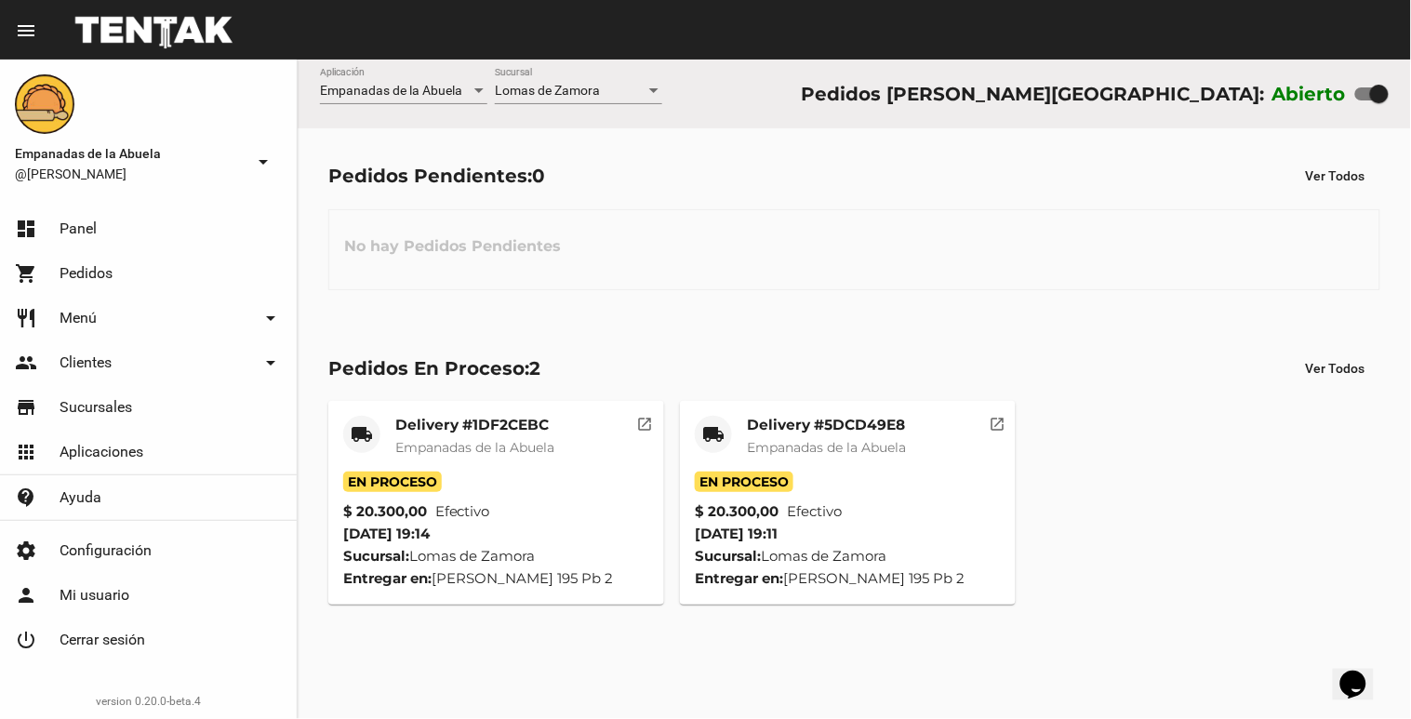
click at [824, 442] on span "Empanadas de la Abuela" at bounding box center [826, 447] width 159 height 17
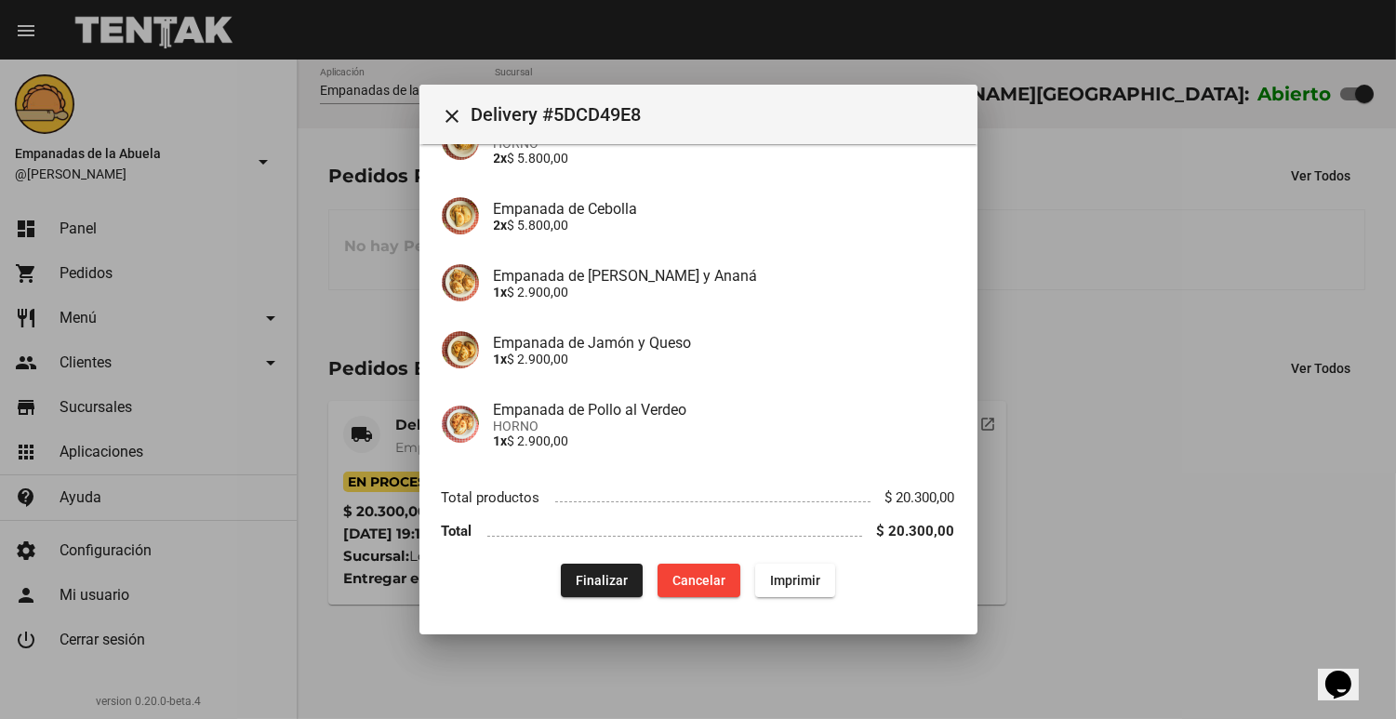
click at [1286, 388] on div at bounding box center [698, 359] width 1396 height 719
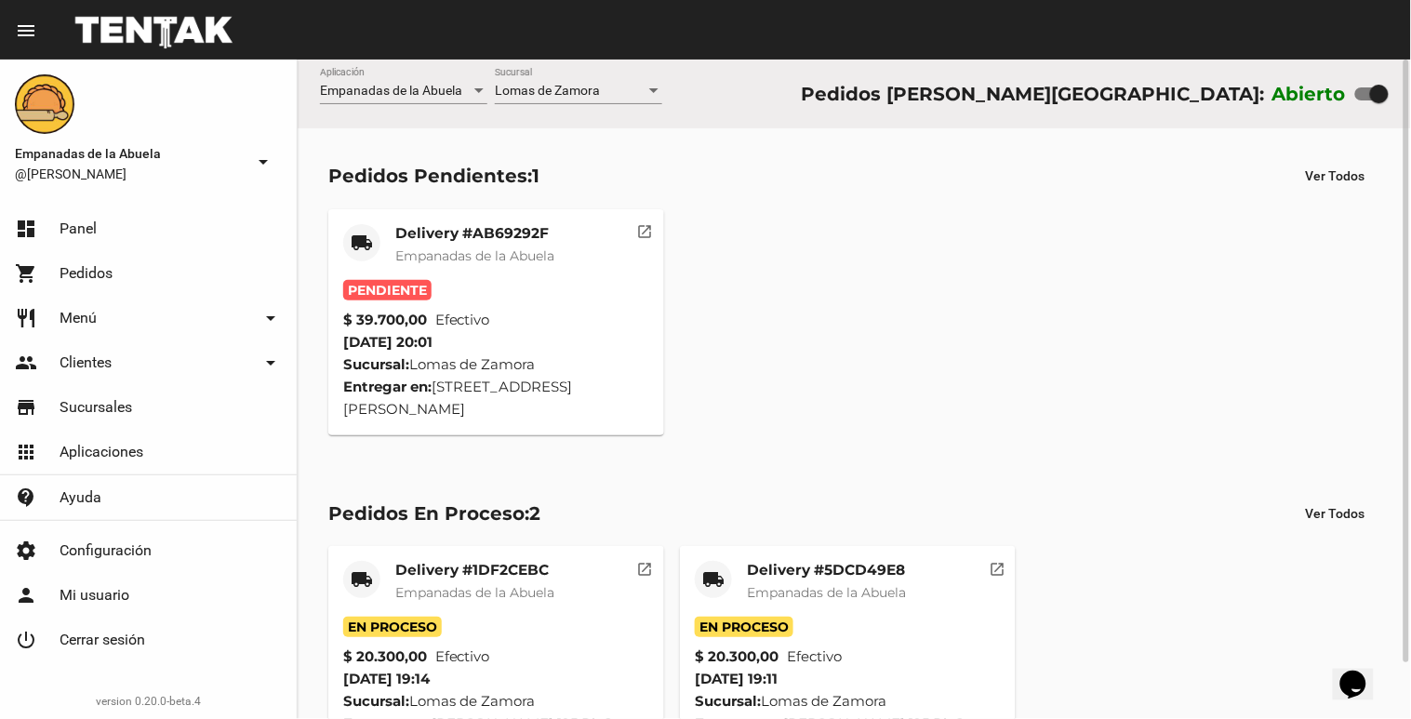
click at [534, 230] on mat-card-title "Delivery #AB69292F" at bounding box center [474, 233] width 159 height 19
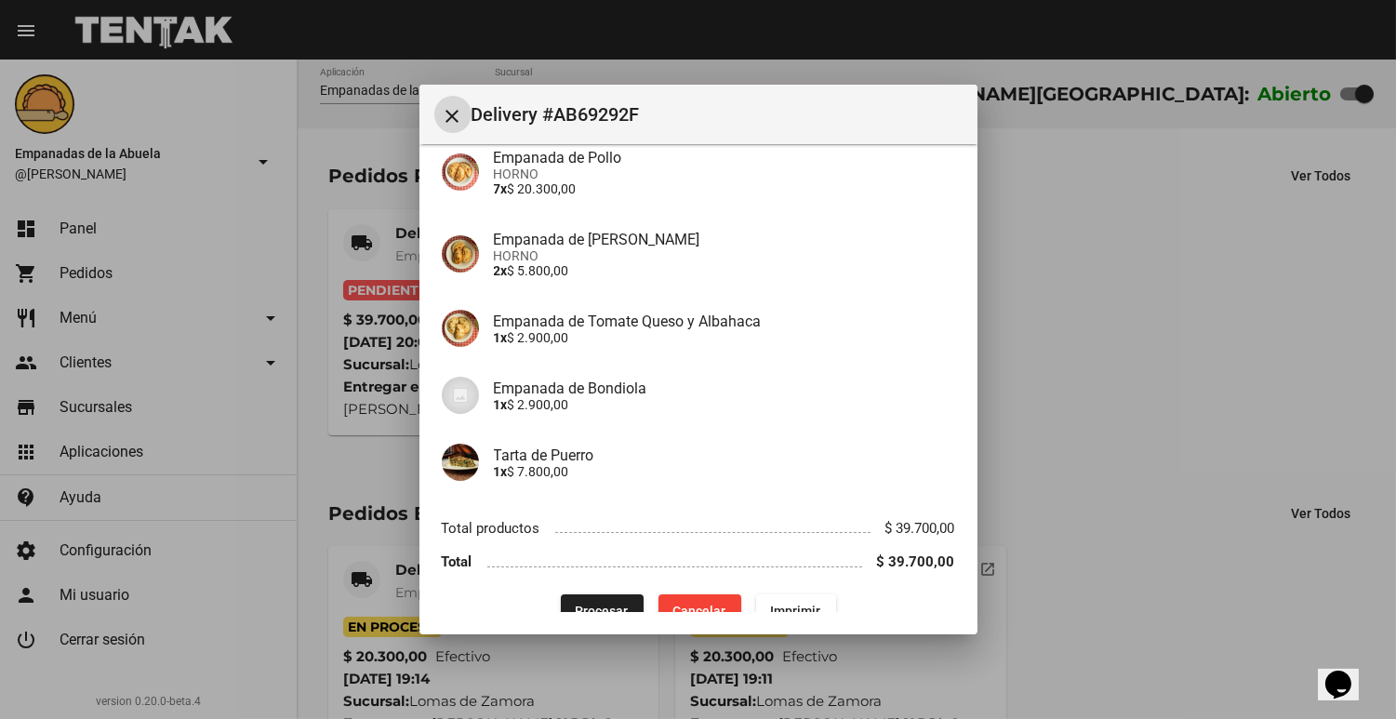
scroll to position [237, 0]
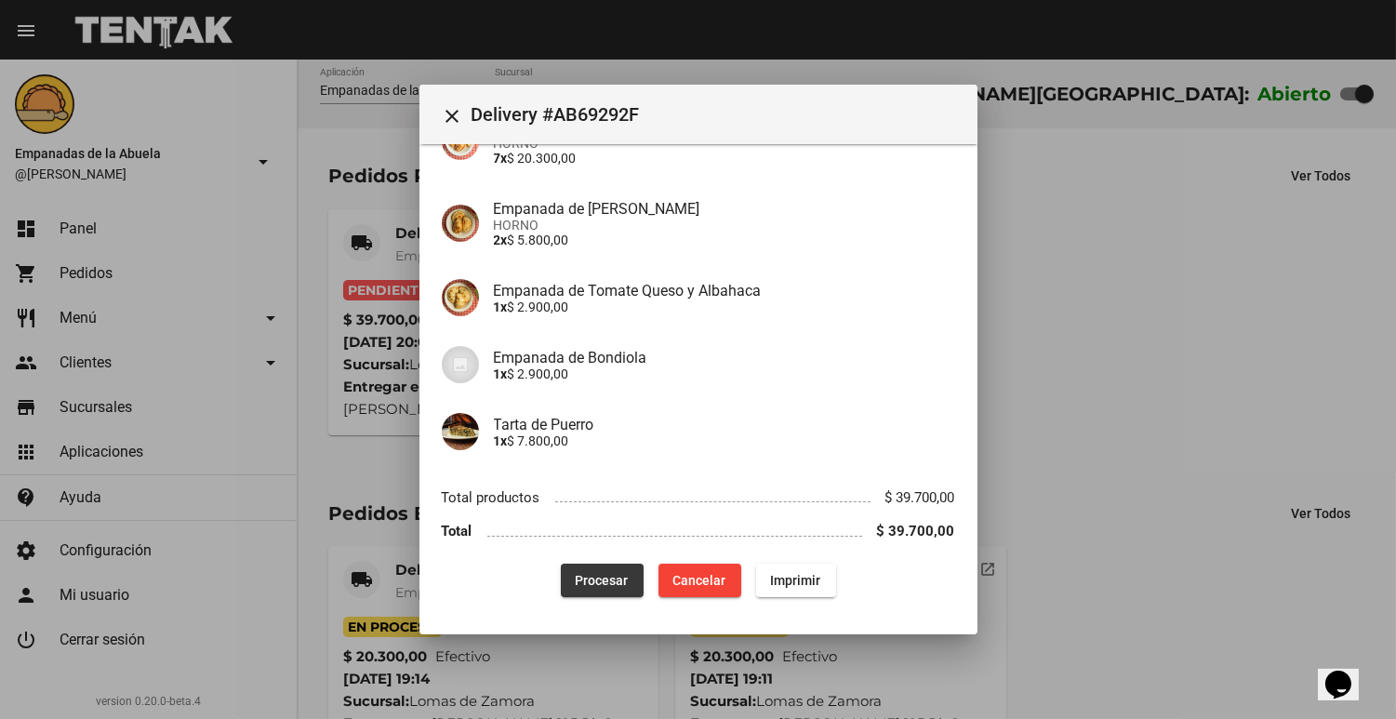
click at [593, 573] on span "Procesar" at bounding box center [602, 580] width 53 height 15
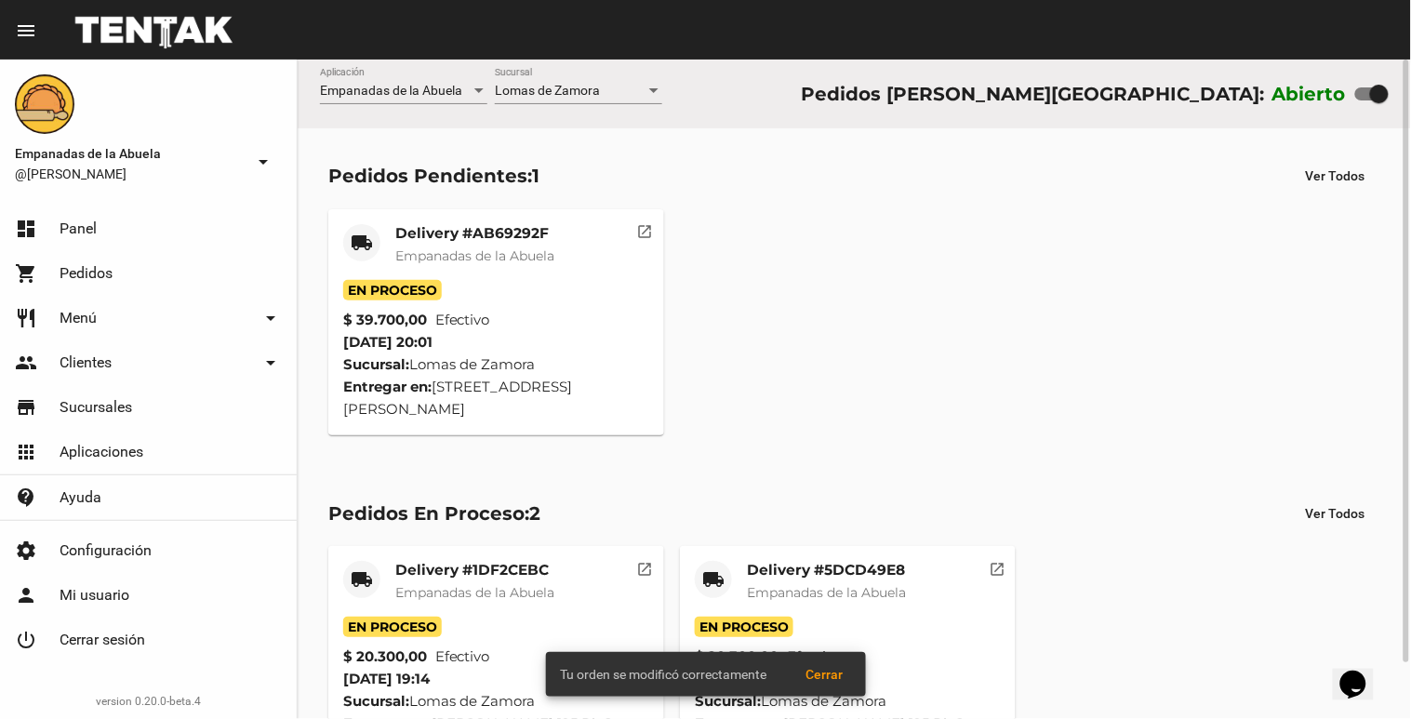
click at [406, 242] on mat-card-title "Delivery #AB69292F" at bounding box center [474, 233] width 159 height 19
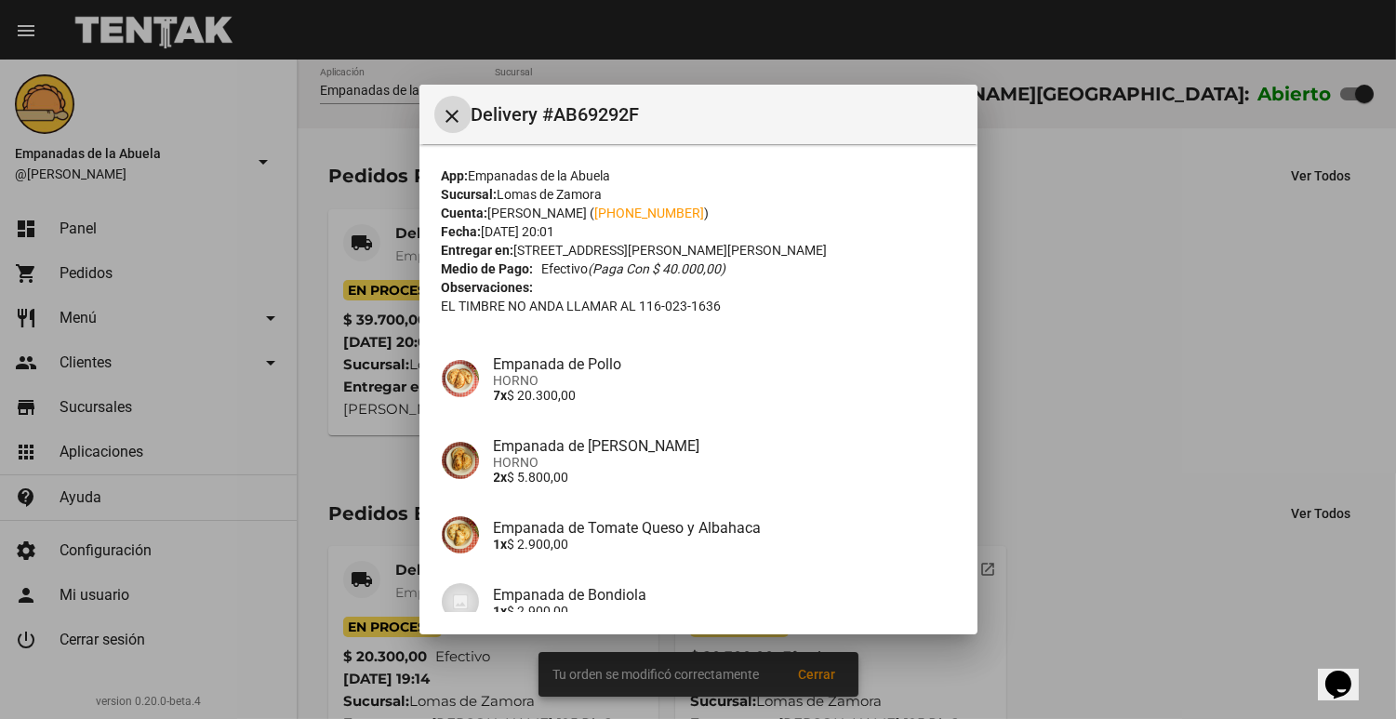
scroll to position [237, 0]
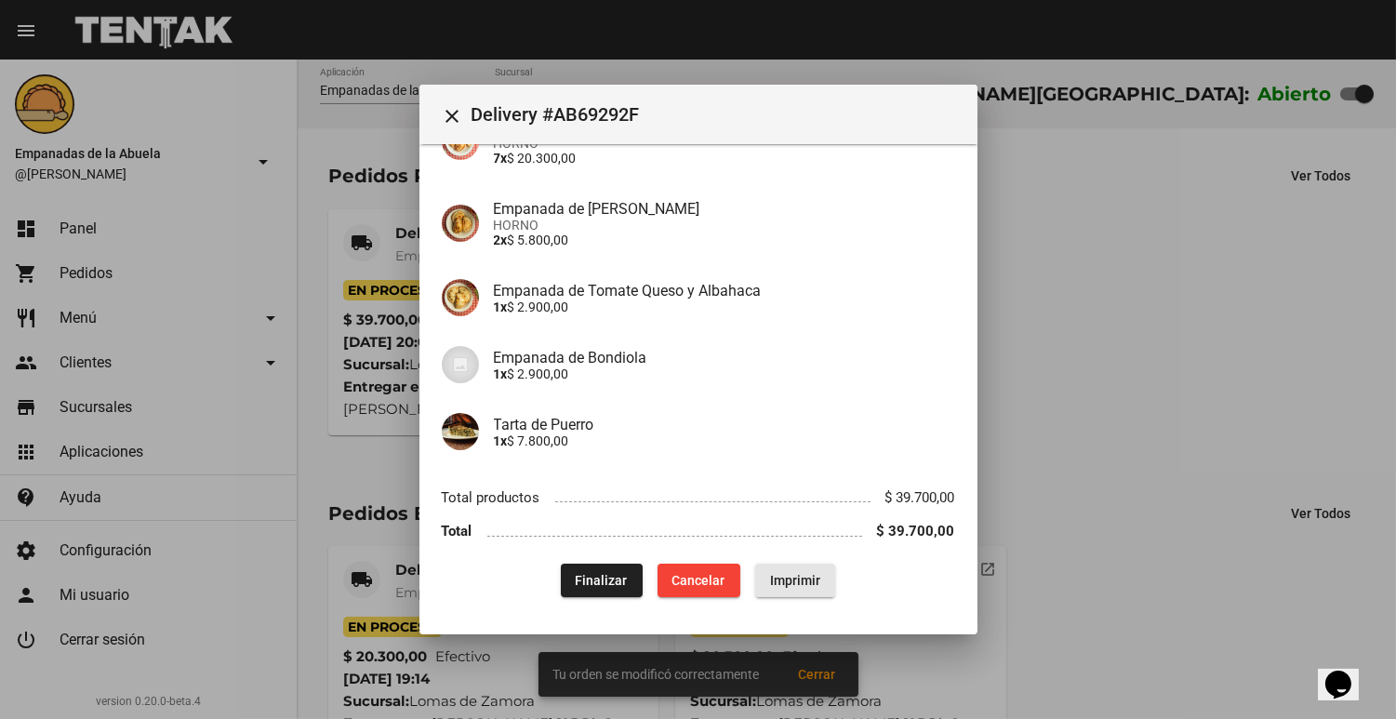
click at [804, 591] on button "Imprimir" at bounding box center [795, 580] width 80 height 33
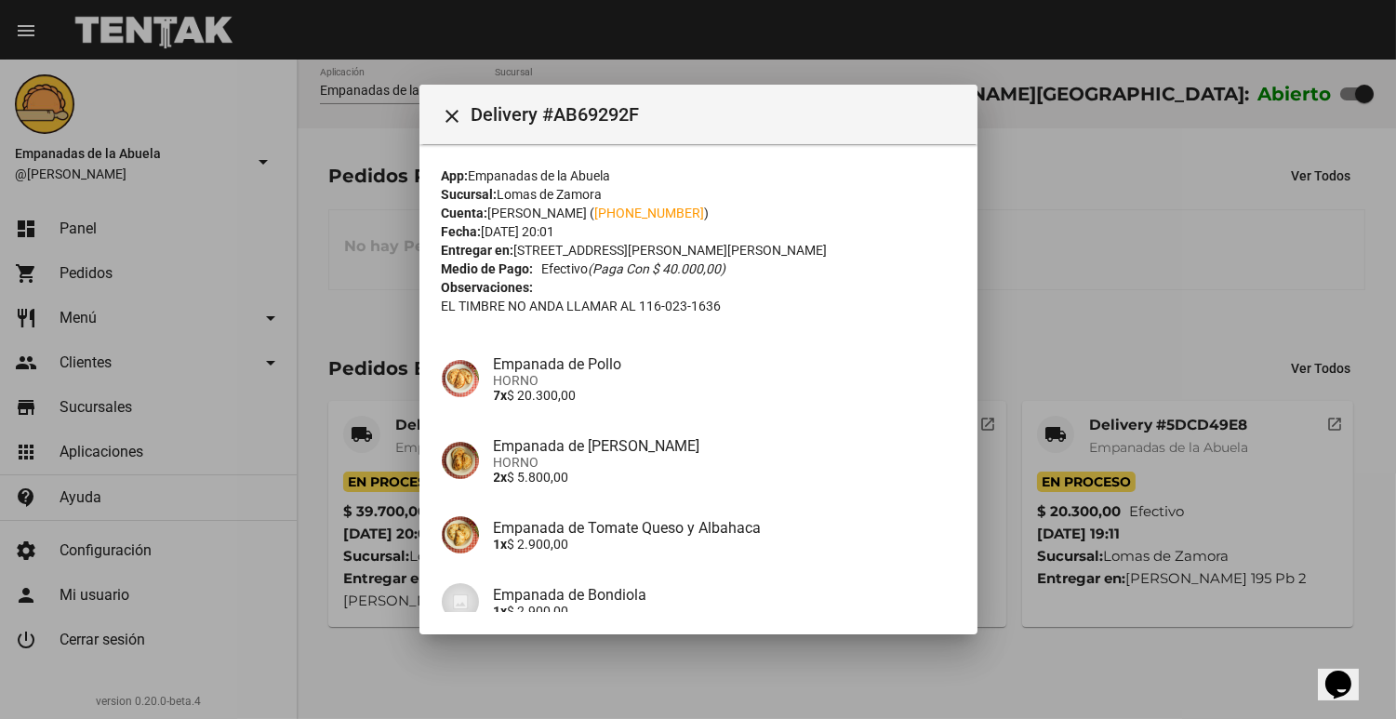
scroll to position [237, 0]
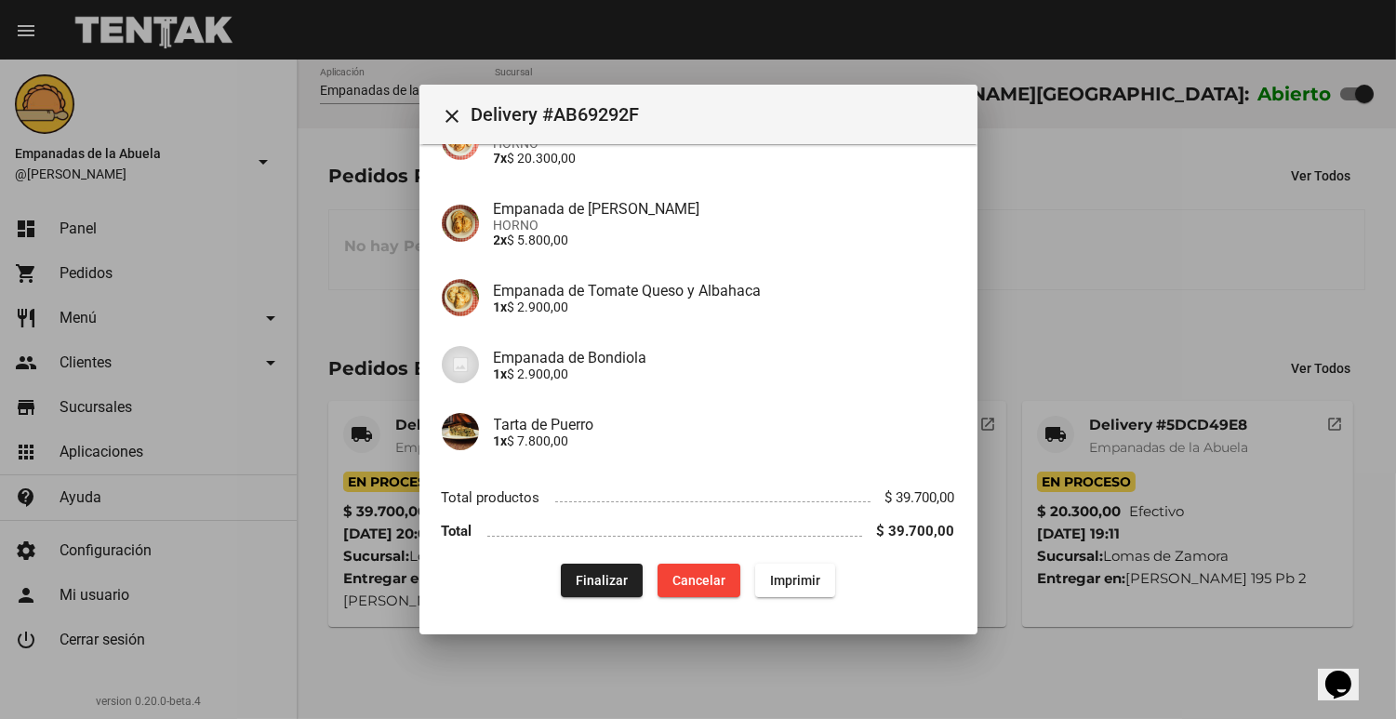
click at [1170, 217] on div at bounding box center [698, 359] width 1396 height 719
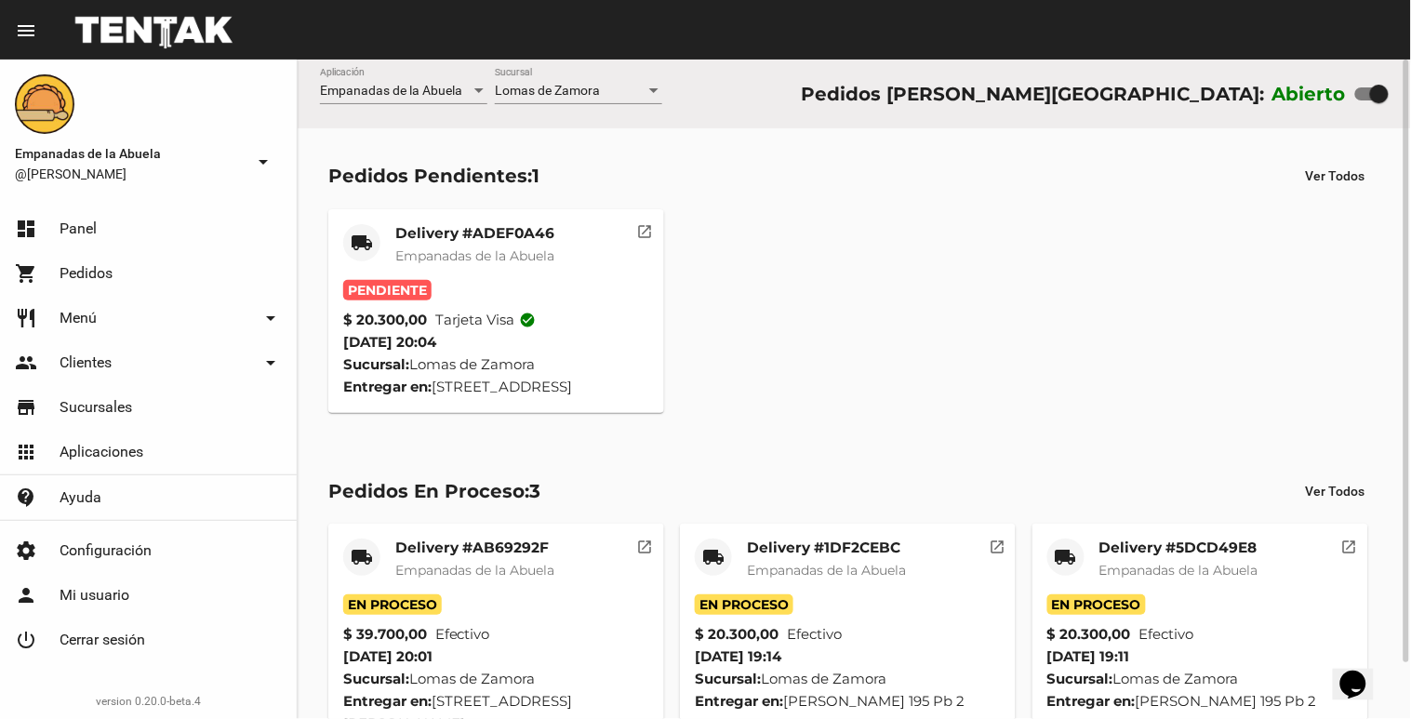
click at [513, 228] on mat-card-title "Delivery #ADEF0A46" at bounding box center [474, 233] width 159 height 19
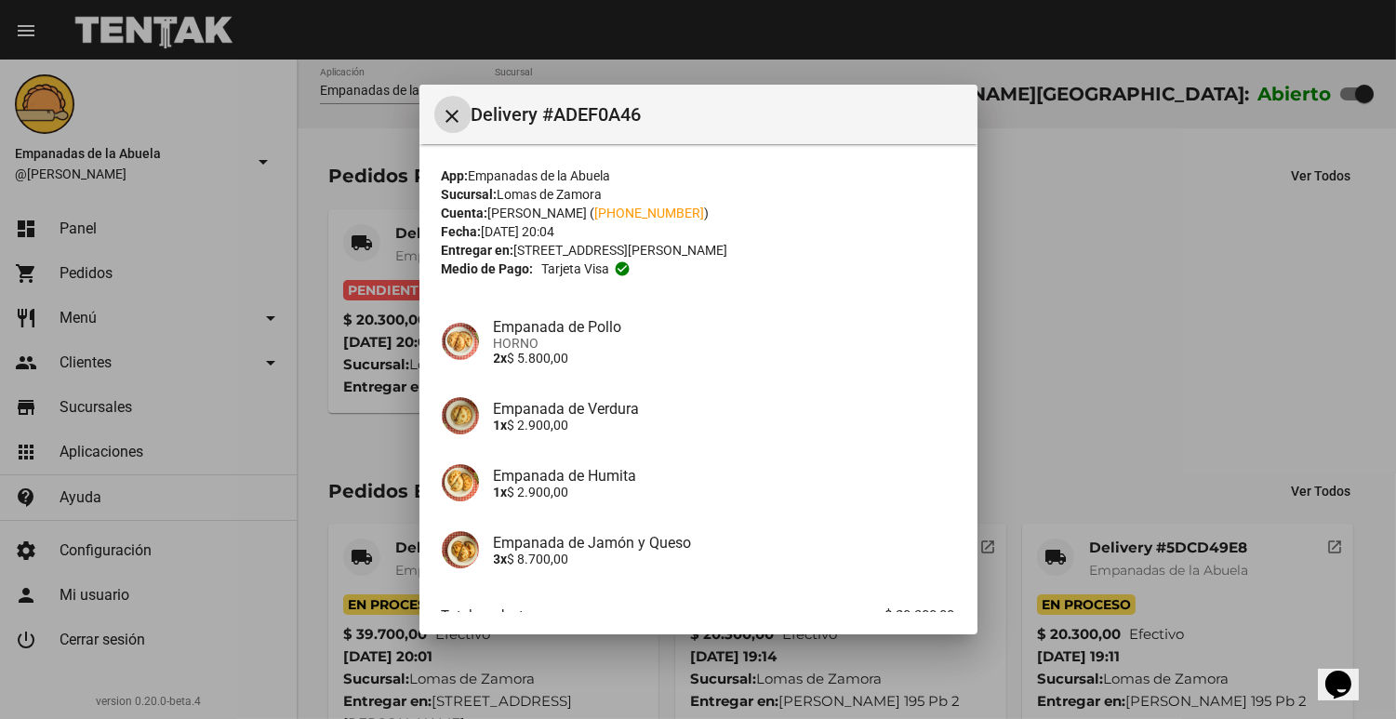
scroll to position [117, 0]
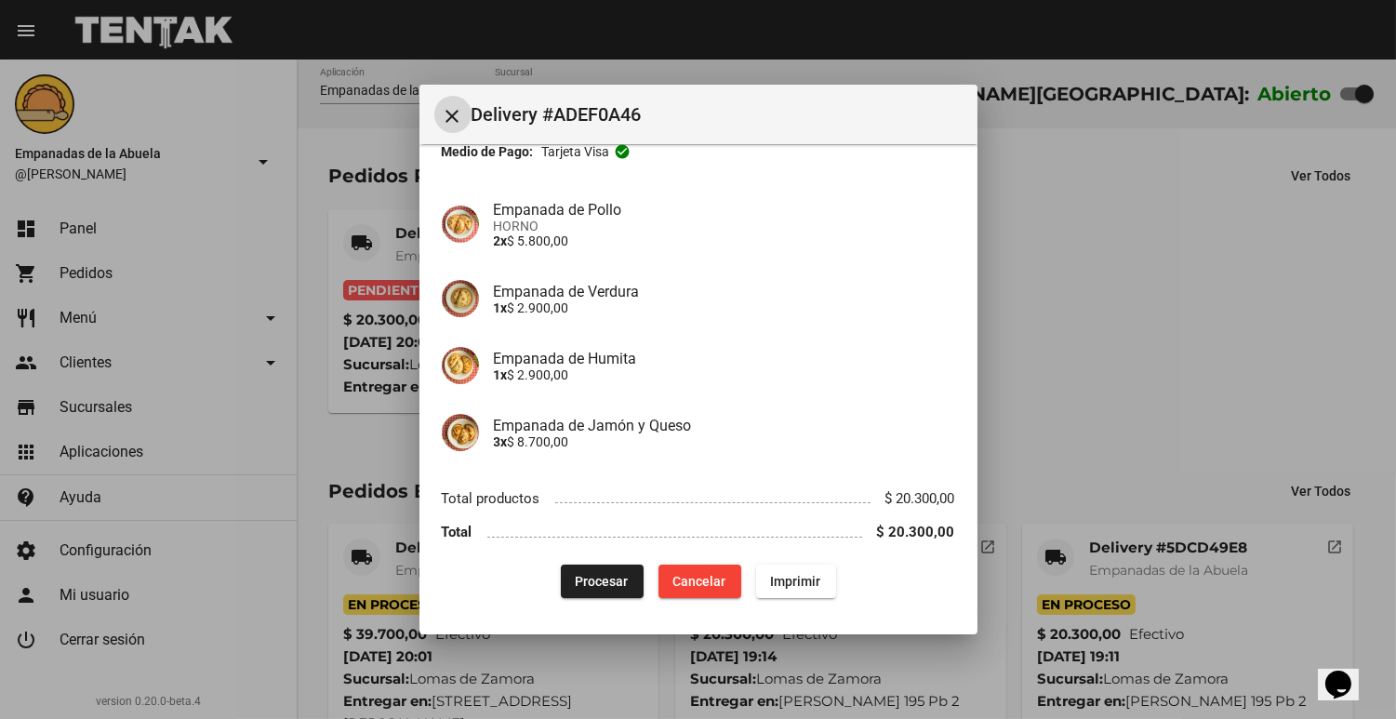
click at [582, 596] on button "Procesar" at bounding box center [602, 581] width 83 height 33
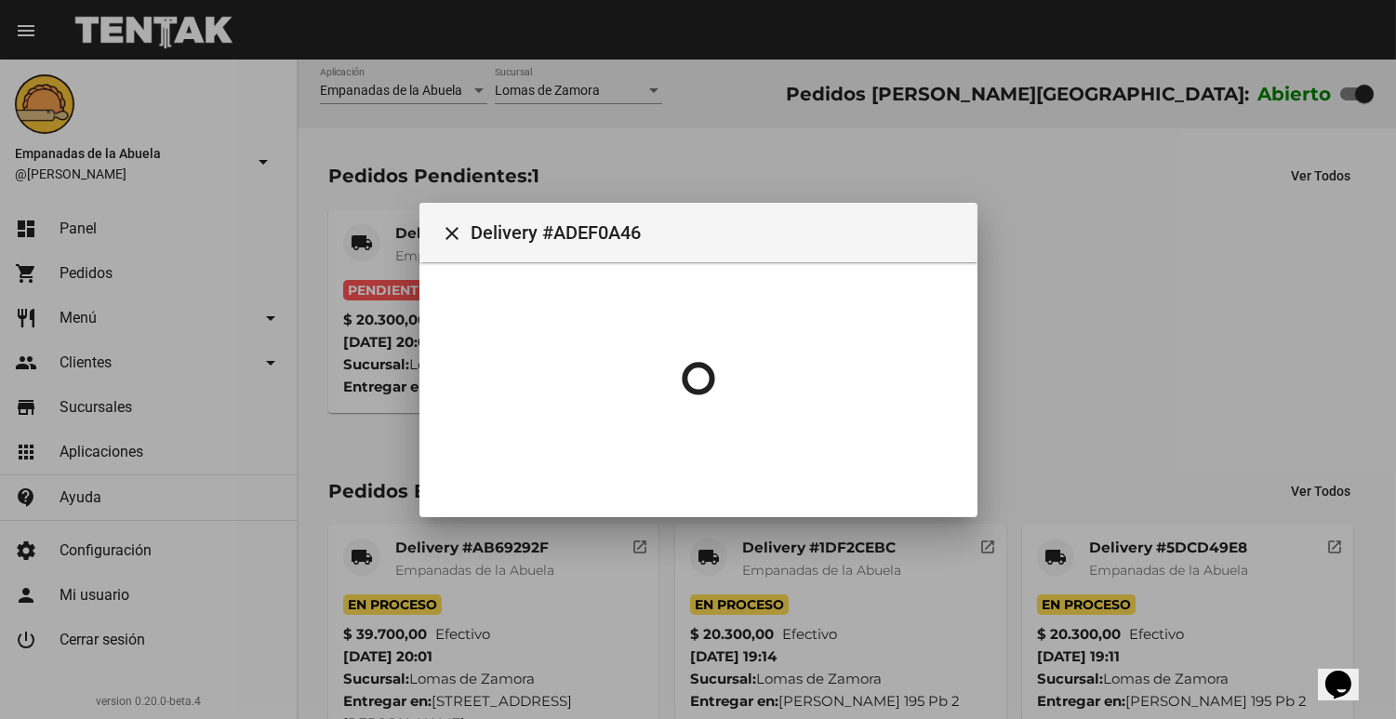
scroll to position [0, 0]
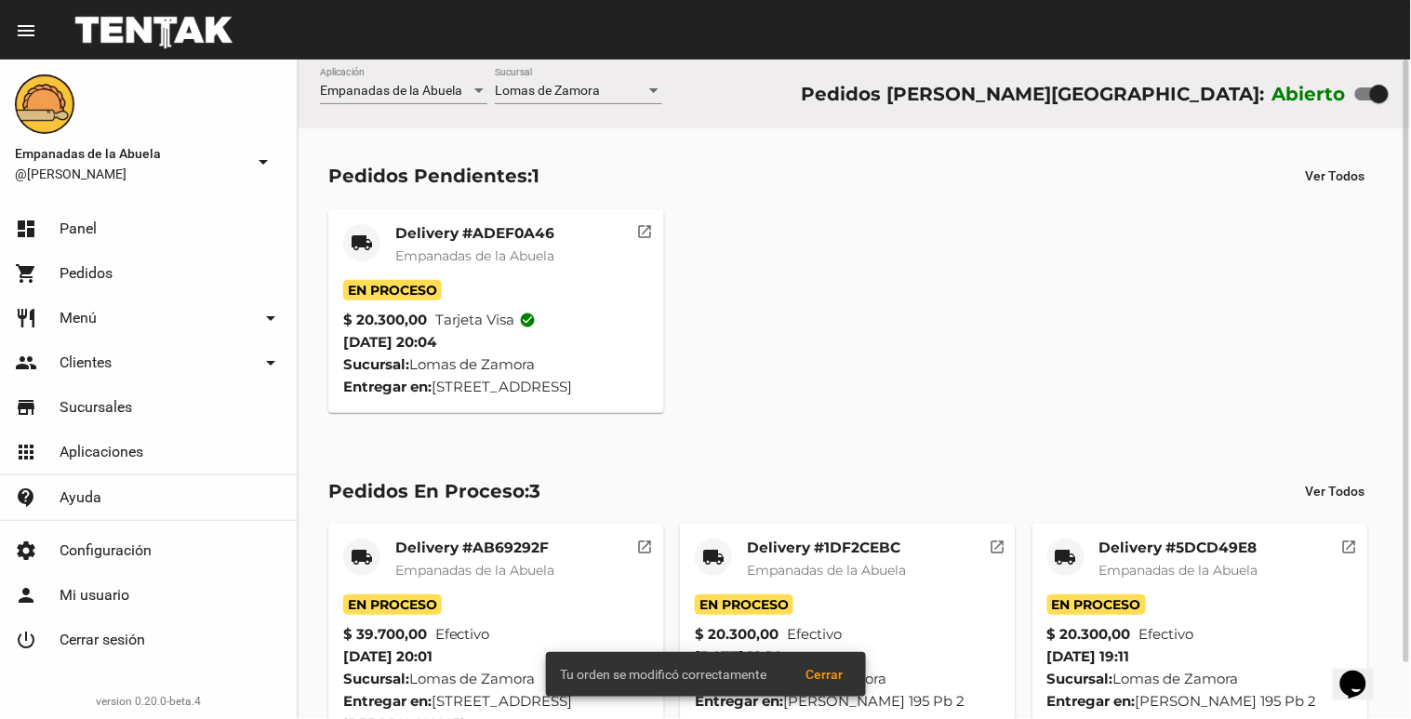
click at [456, 281] on div "En Proceso" at bounding box center [496, 290] width 306 height 20
click at [488, 245] on div "Delivery #ADEF0A46 Empanadas de la Abuela" at bounding box center [474, 252] width 159 height 56
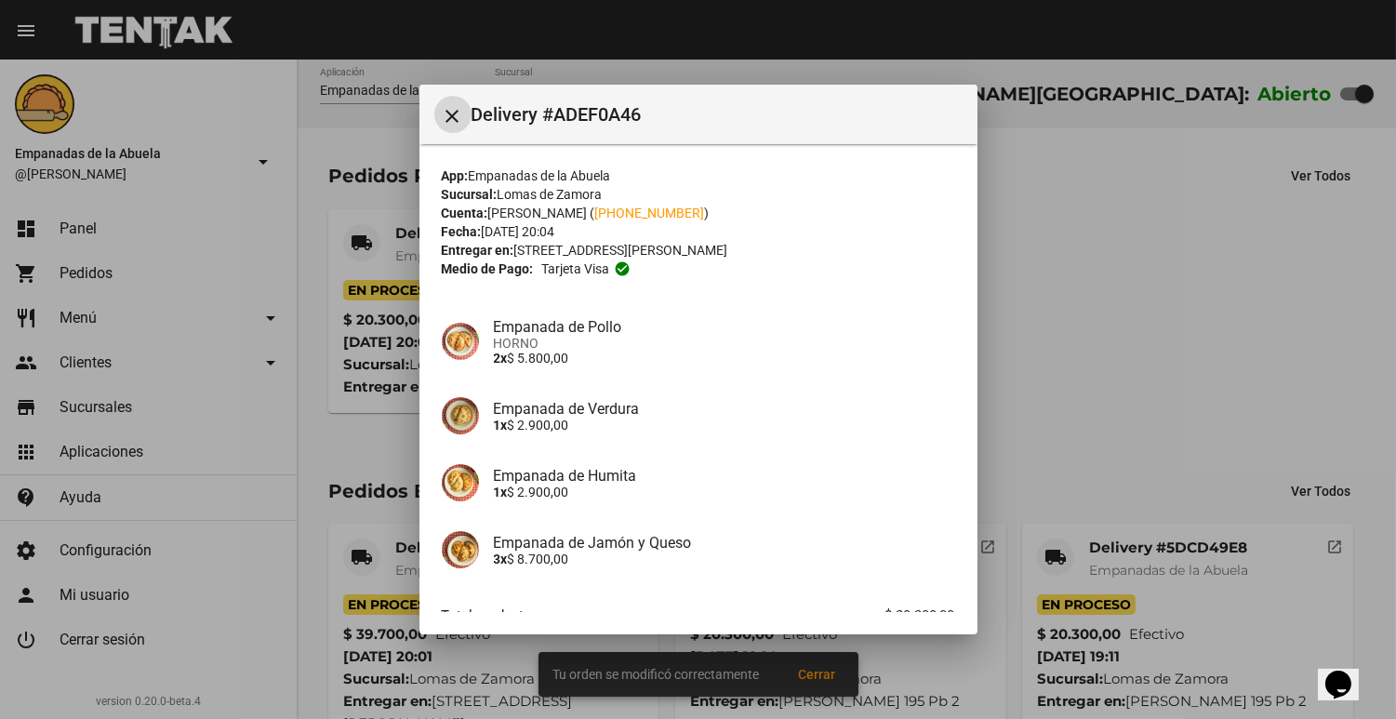
scroll to position [117, 0]
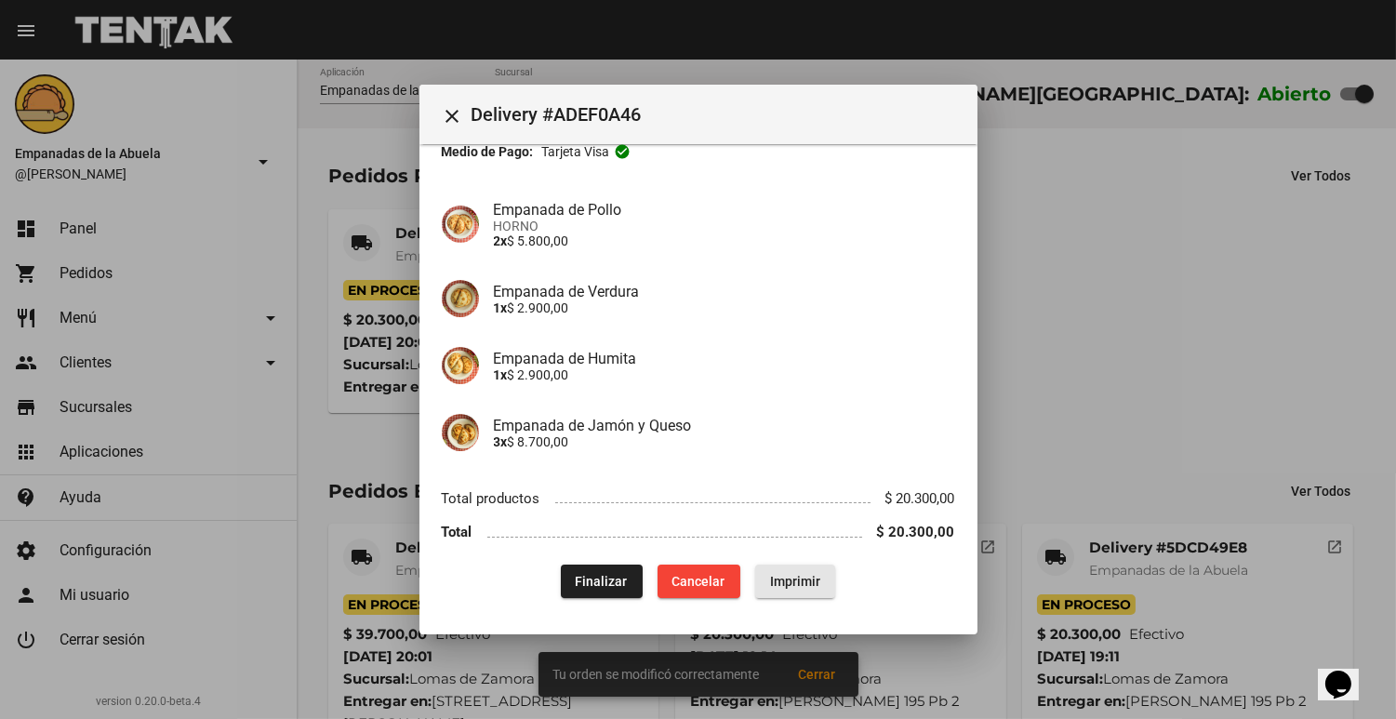
click at [822, 590] on button "Imprimir" at bounding box center [795, 581] width 80 height 33
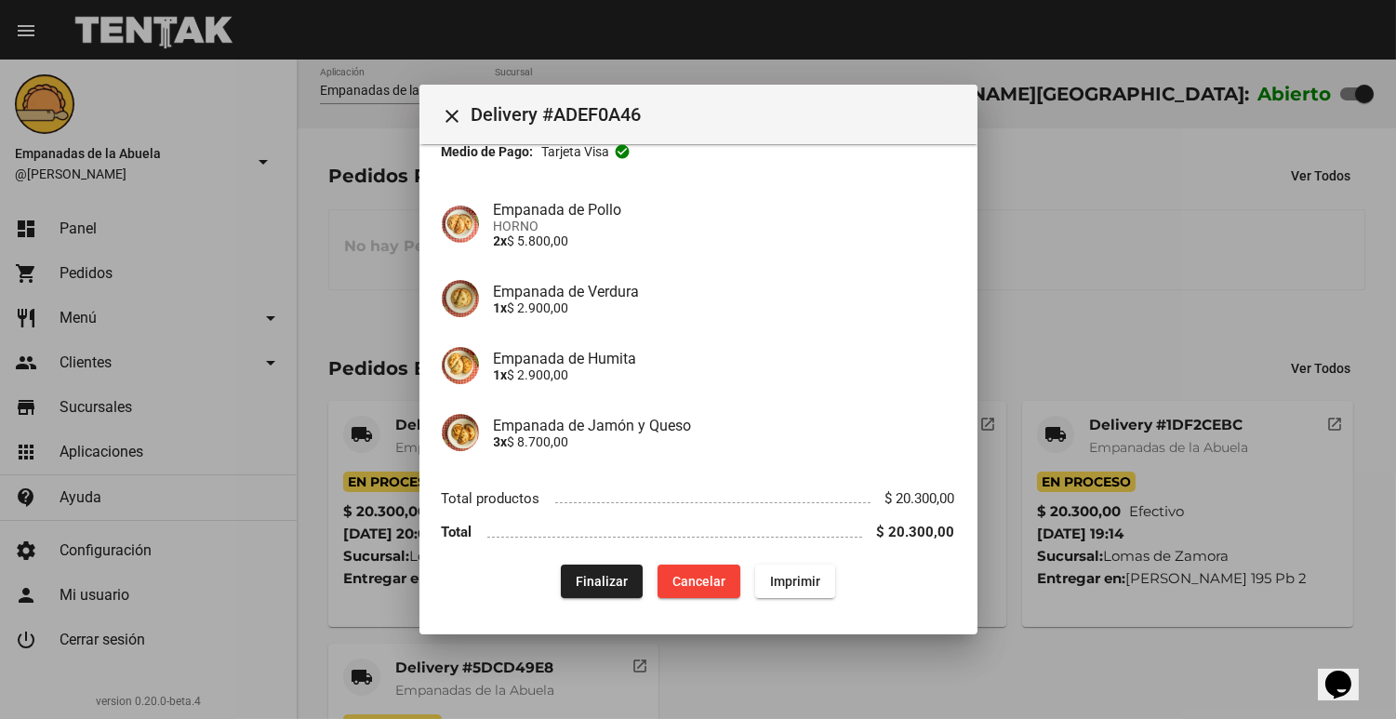
click at [1027, 439] on div at bounding box center [698, 359] width 1396 height 719
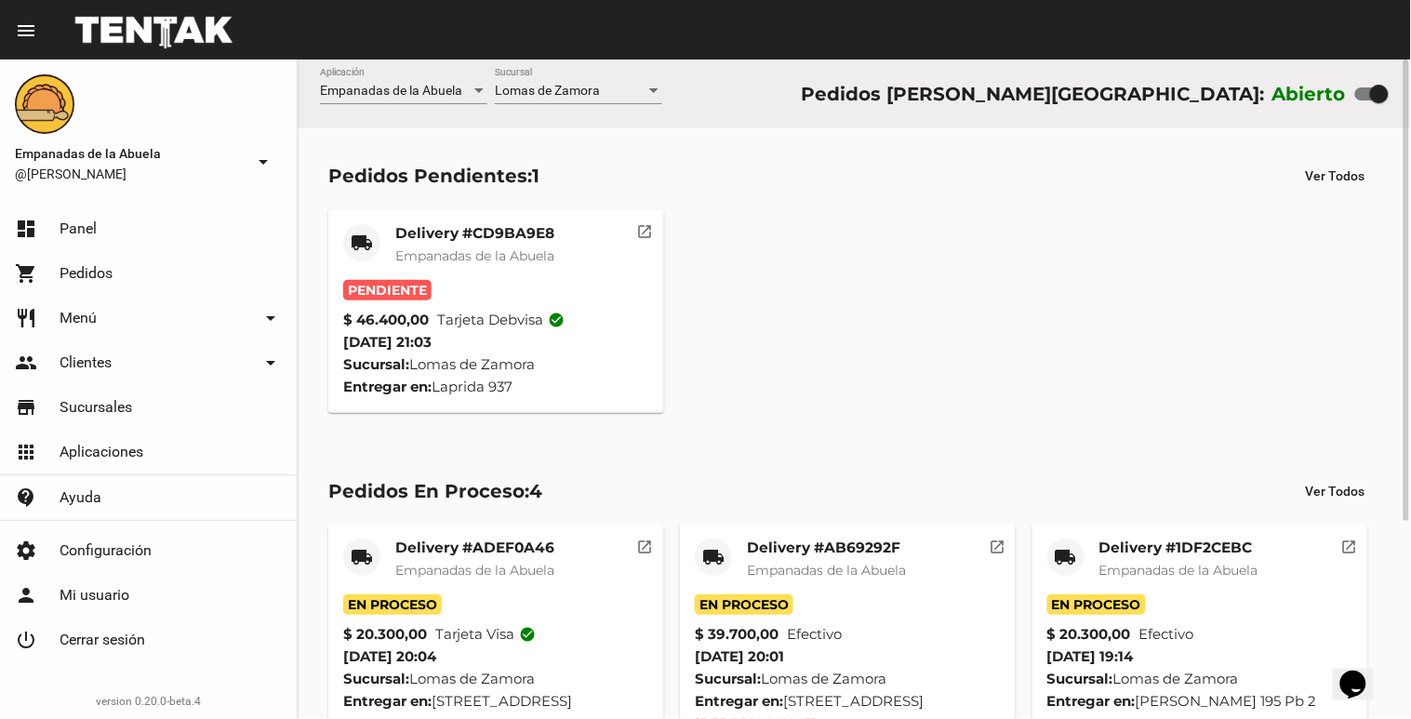
click at [441, 192] on div "Pedidos Pendientes: 1 Ver Todos" at bounding box center [854, 175] width 1052 height 33
click at [432, 234] on mat-card-title "Delivery #CD9BA9E8" at bounding box center [474, 233] width 159 height 19
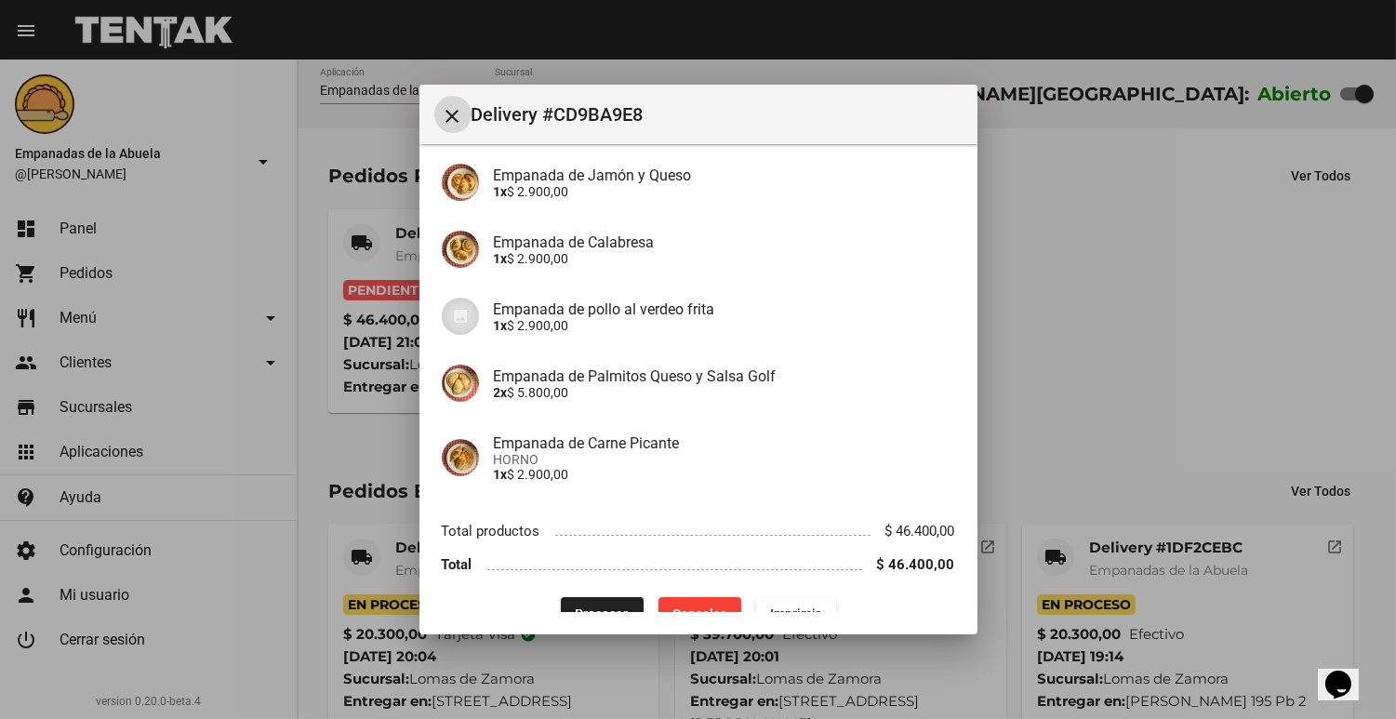
scroll to position [550, 0]
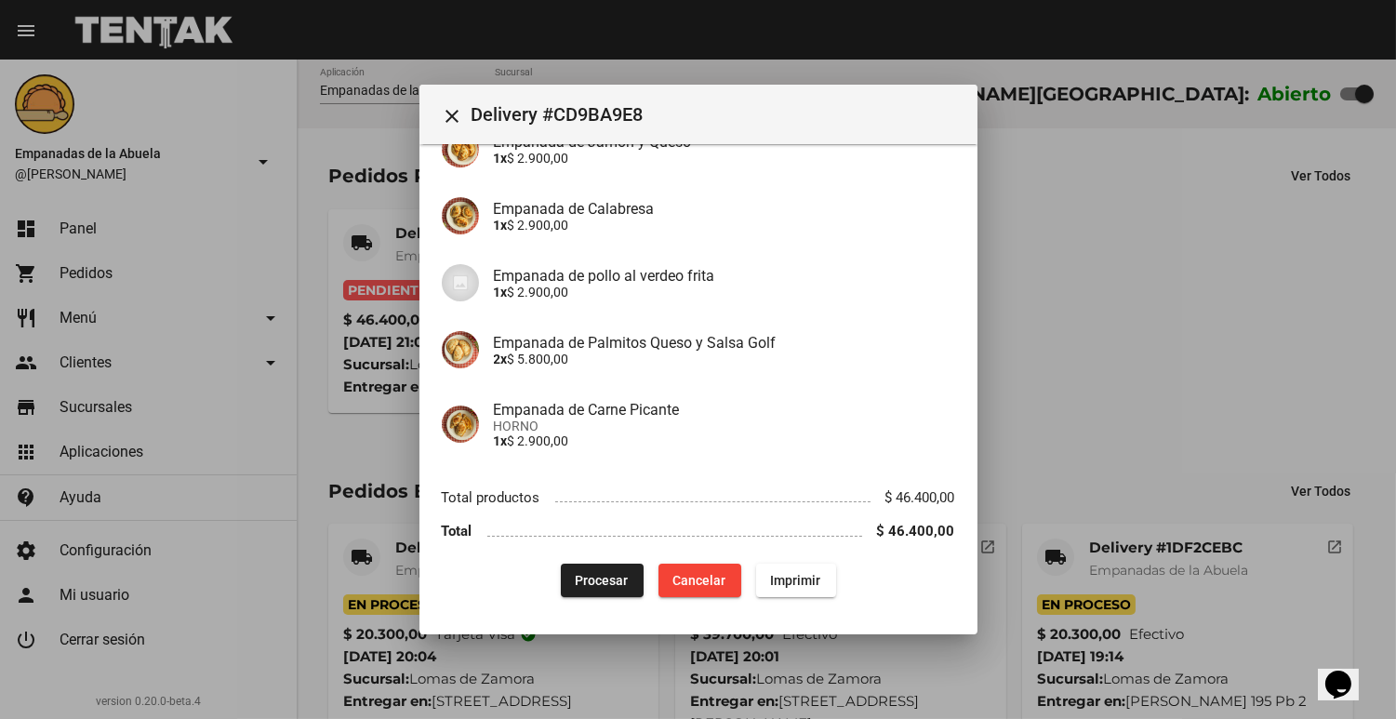
click at [572, 598] on mat-dialog-content "App: Empanadas de la Abuela Sucursal: [PERSON_NAME] Cuenta: [PERSON_NAME] ( [PH…" at bounding box center [698, 377] width 558 height 467
click at [572, 588] on button "Procesar" at bounding box center [602, 580] width 83 height 33
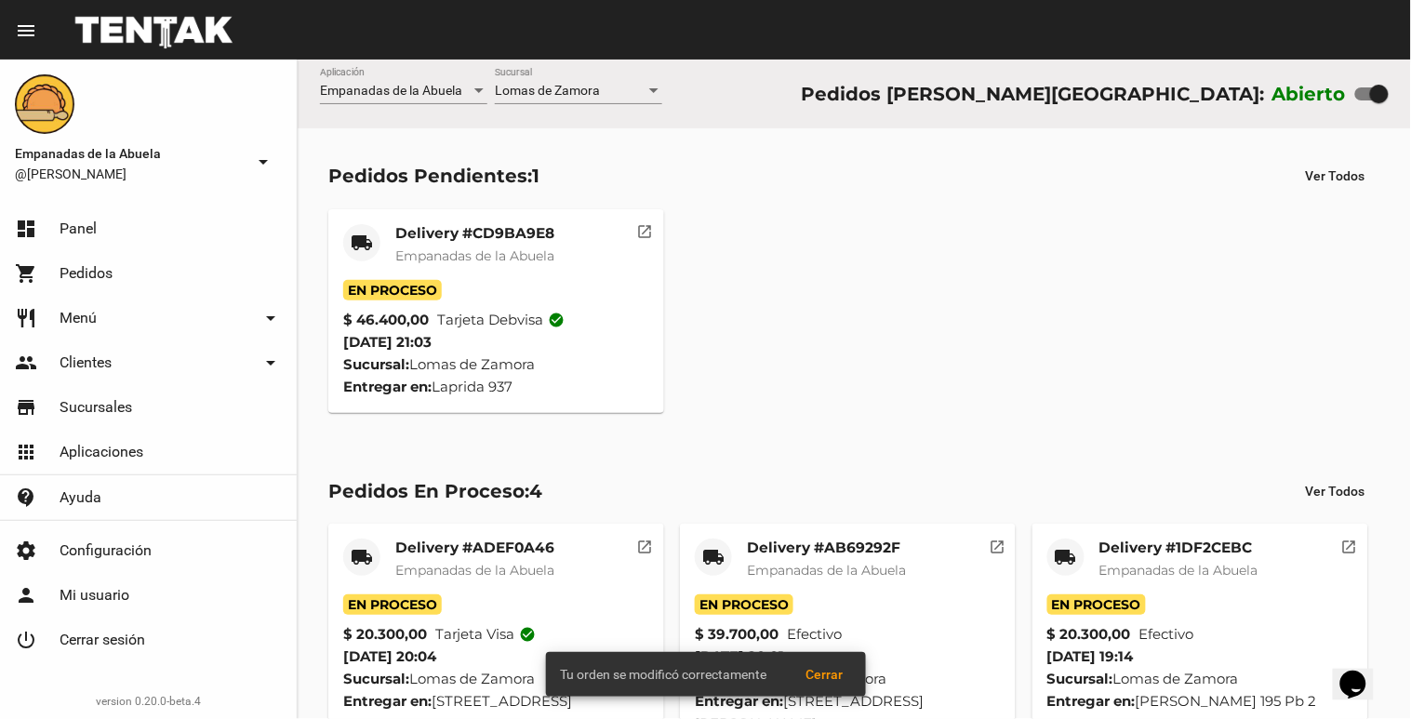
click at [435, 267] on div "Delivery #CD9BA9E8 Empanadas de la Abuela" at bounding box center [474, 252] width 159 height 56
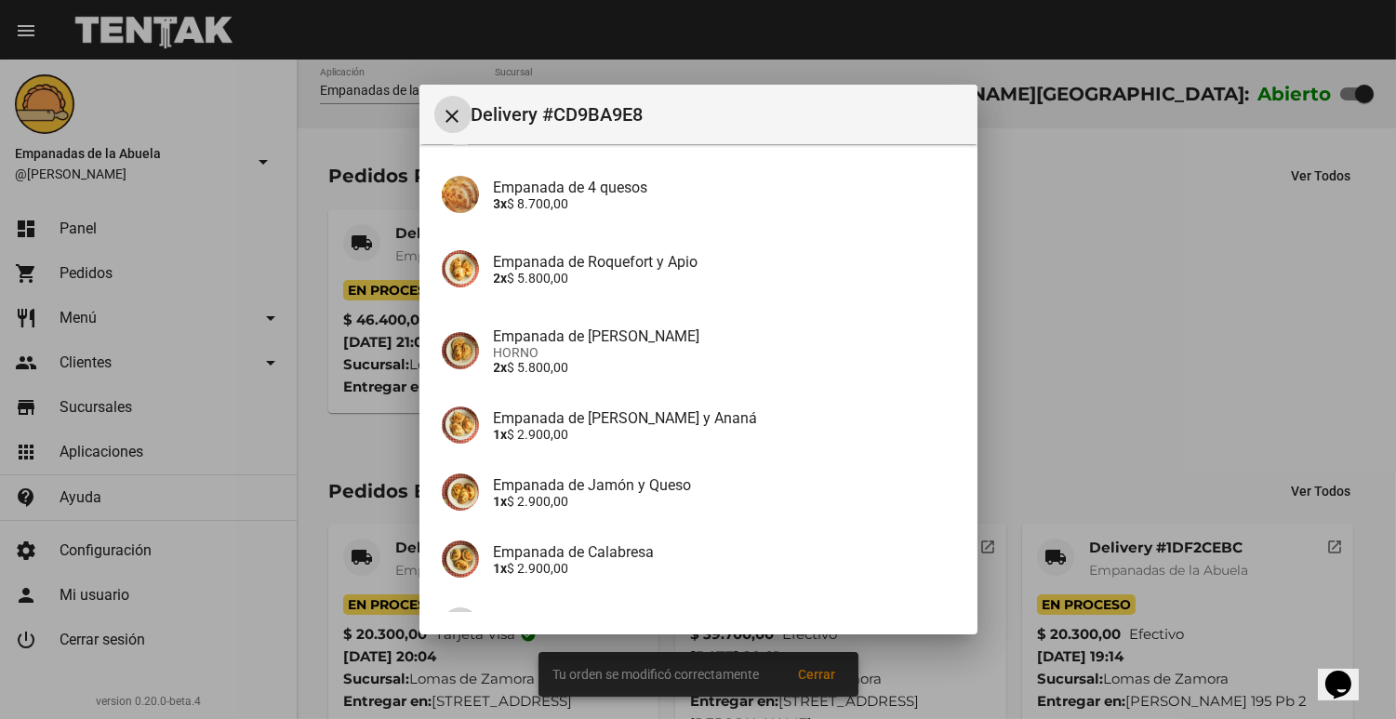
scroll to position [550, 0]
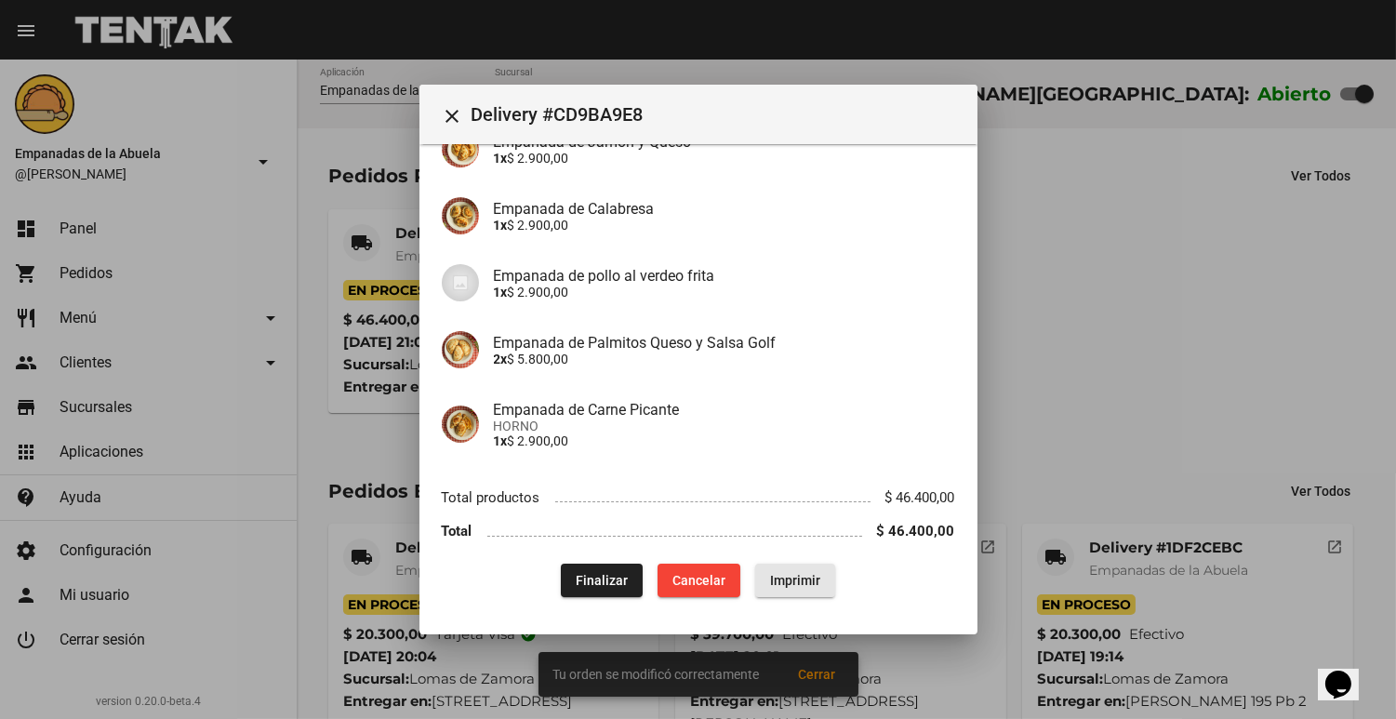
click at [782, 578] on span "Imprimir" at bounding box center [795, 580] width 50 height 15
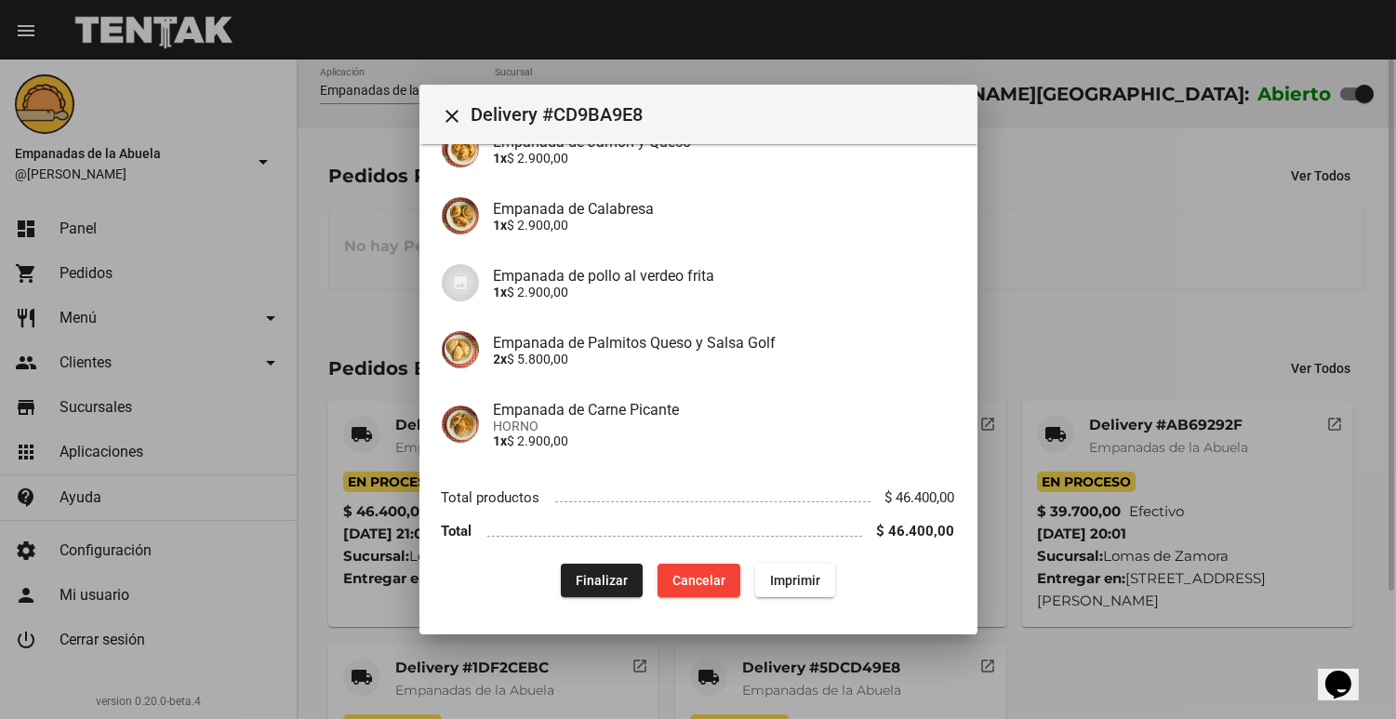
drag, startPoint x: 1149, startPoint y: 208, endPoint x: 1133, endPoint y: 219, distance: 20.1
click at [1149, 208] on div at bounding box center [698, 359] width 1396 height 719
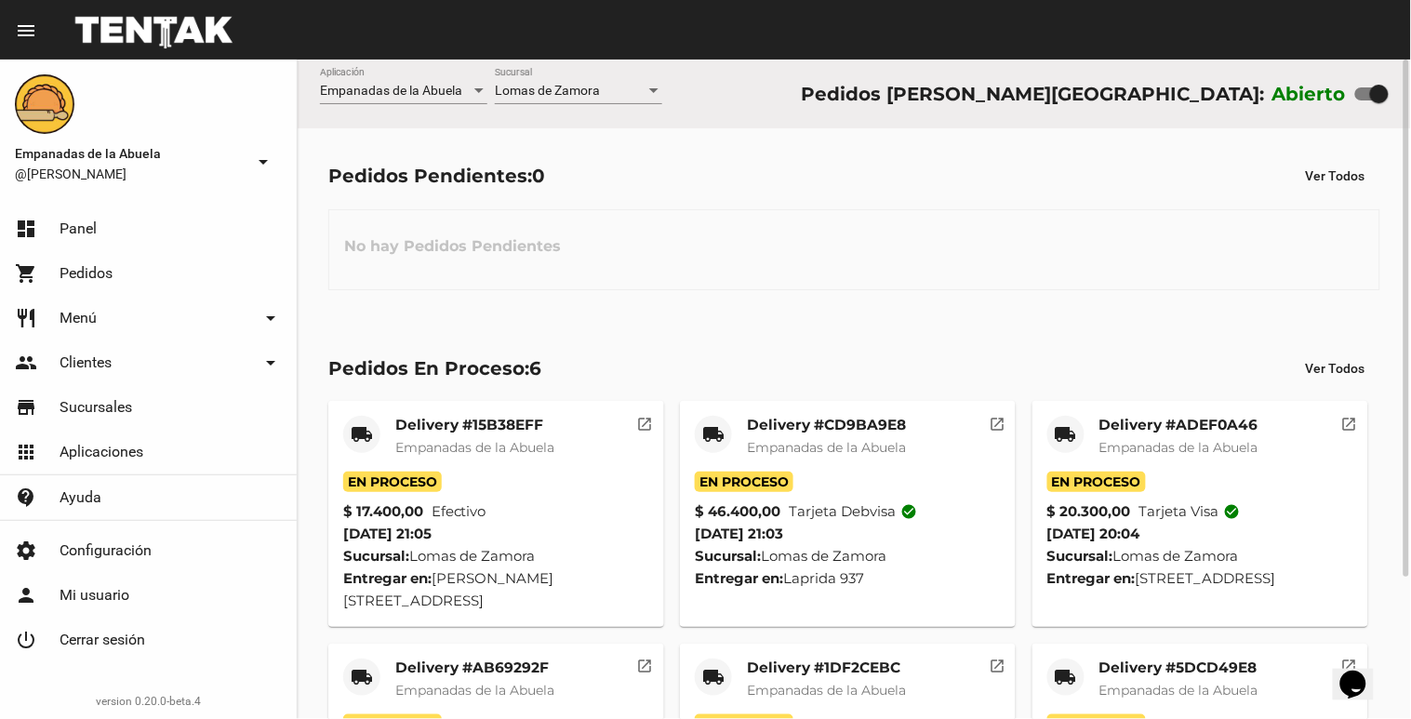
click at [531, 410] on mat-card "local_shipping Delivery #15B38EFF Empanadas de la Abuela En Proceso $ 17.400,00…" at bounding box center [496, 514] width 336 height 226
click at [514, 439] on span "Empanadas de la Abuela" at bounding box center [474, 447] width 159 height 17
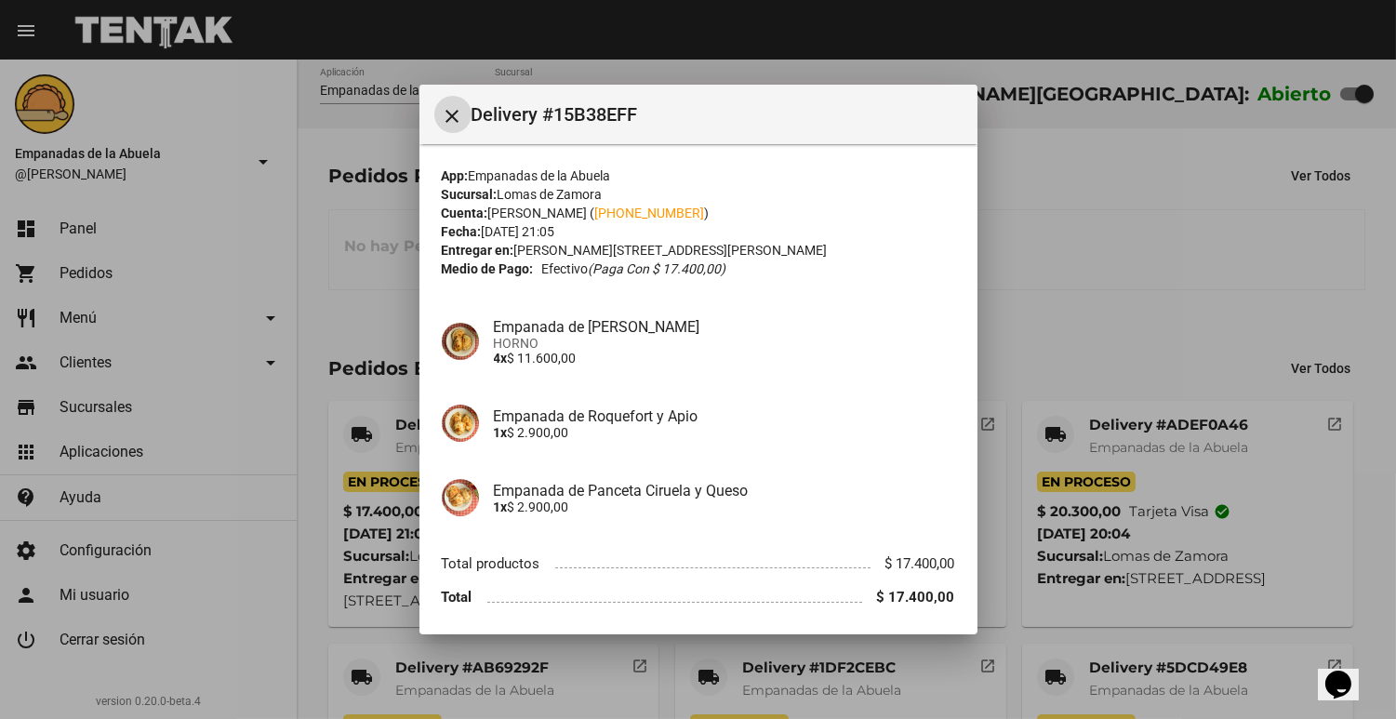
scroll to position [66, 0]
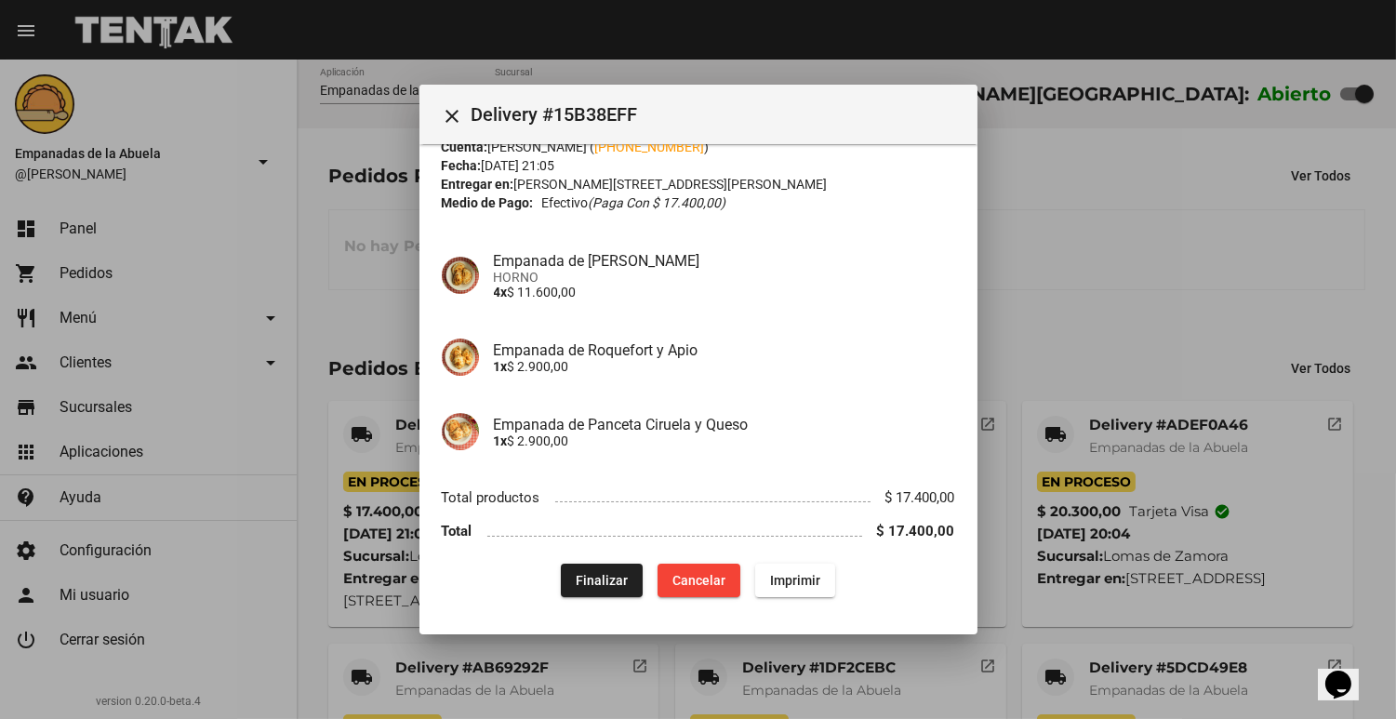
click at [1077, 247] on div at bounding box center [698, 359] width 1396 height 719
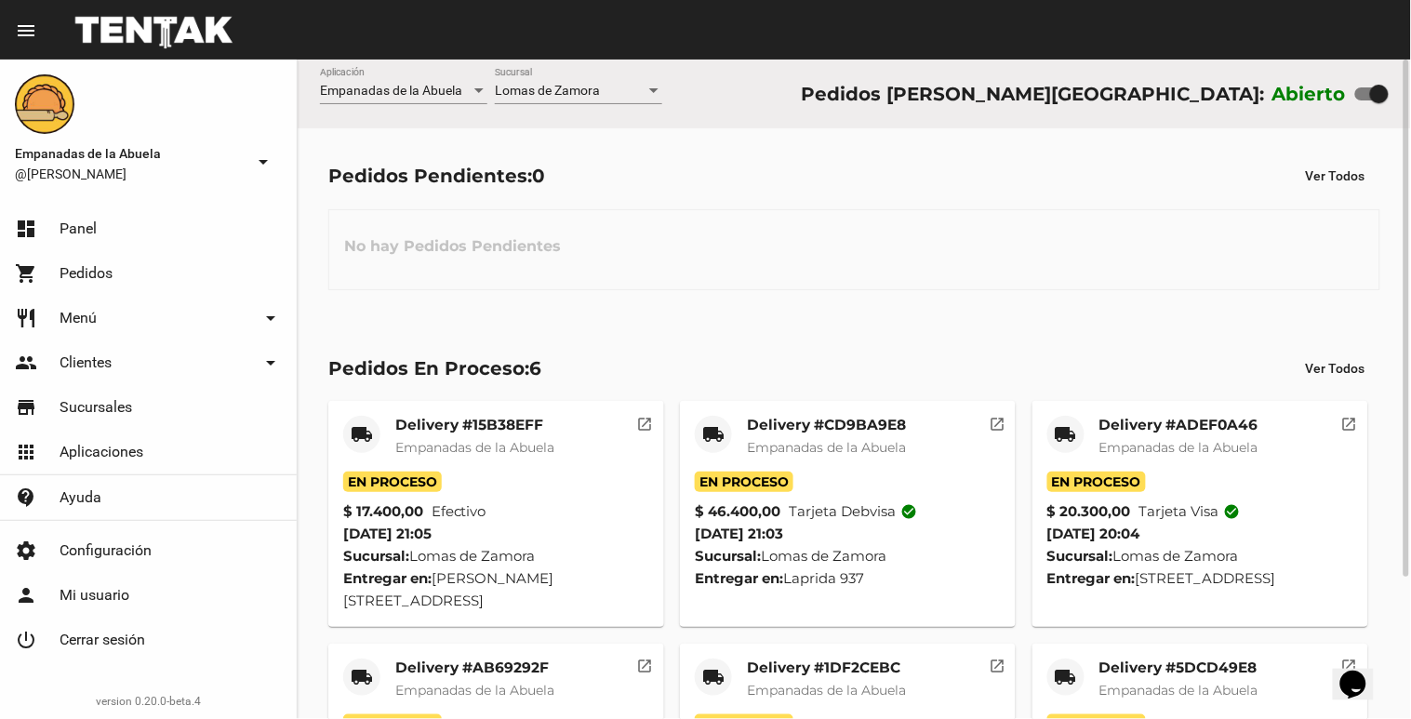
click at [878, 430] on mat-card-title "Delivery #CD9BA9E8" at bounding box center [826, 425] width 159 height 19
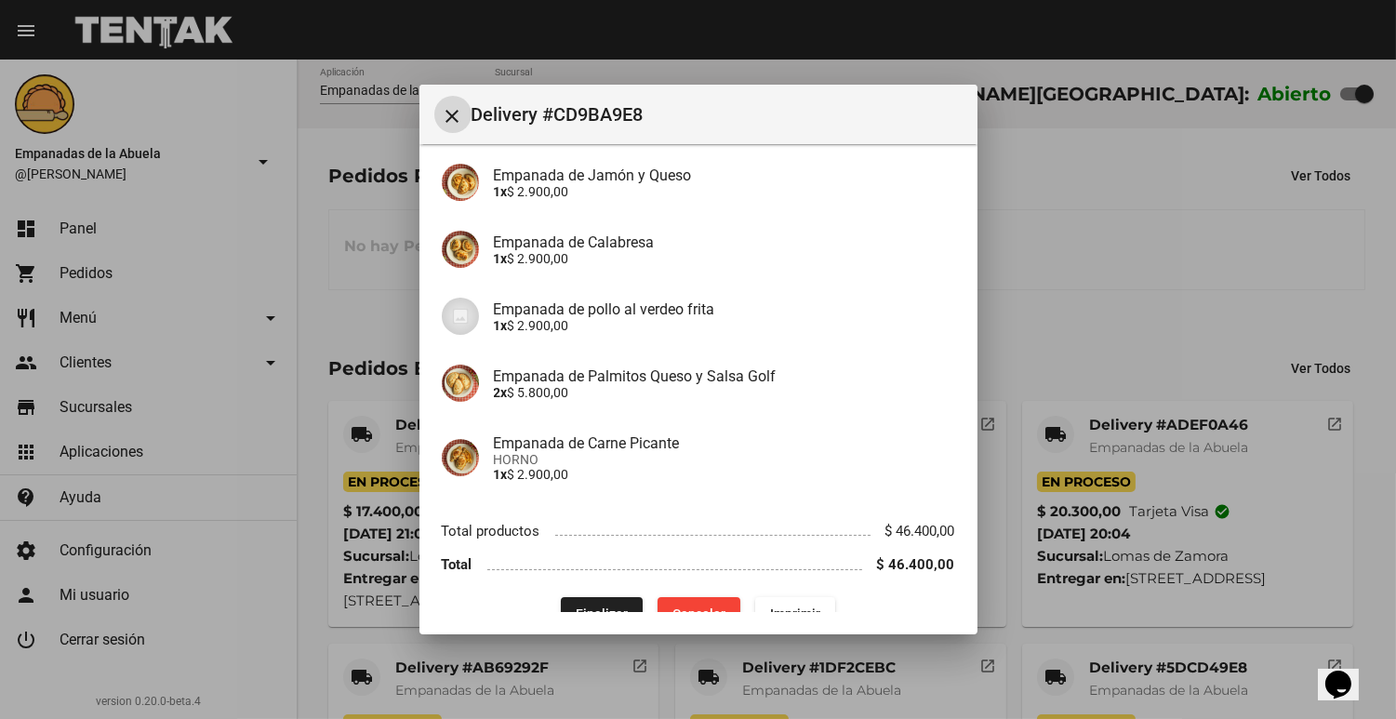
scroll to position [550, 0]
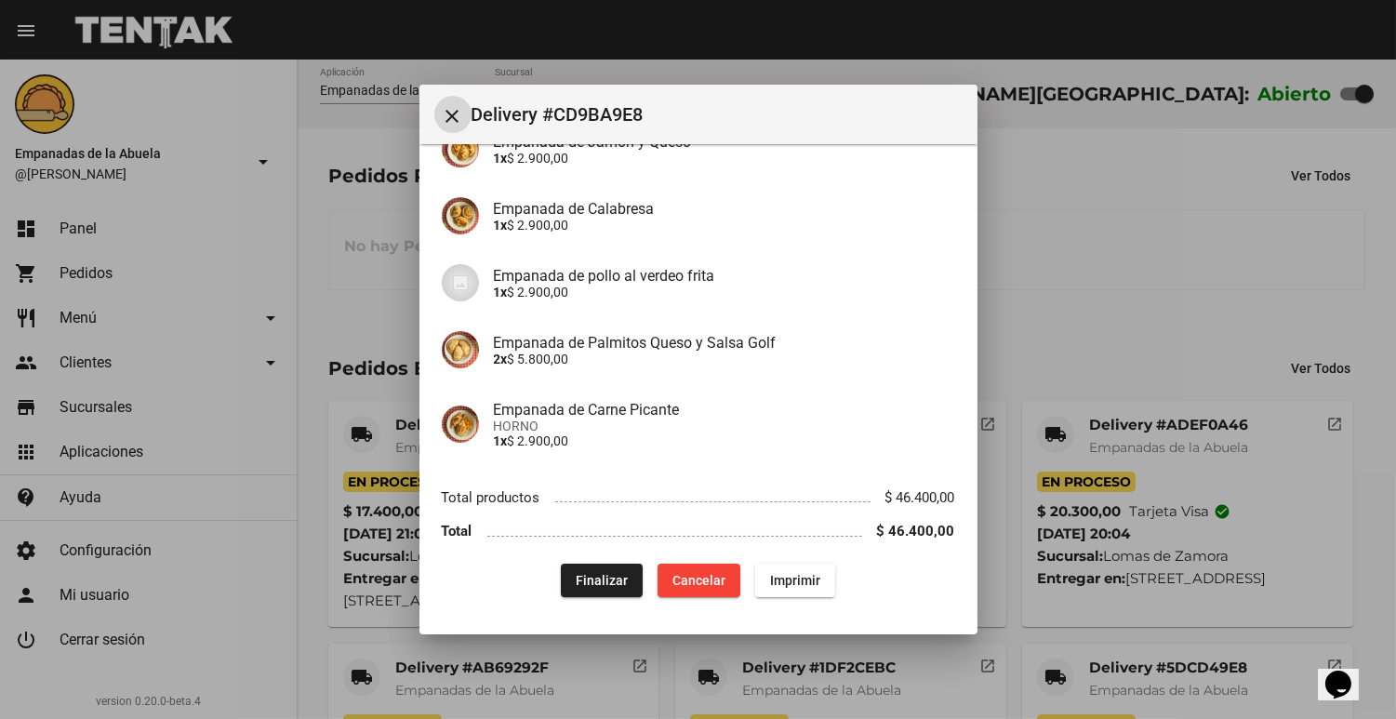
click at [1090, 279] on div at bounding box center [698, 359] width 1396 height 719
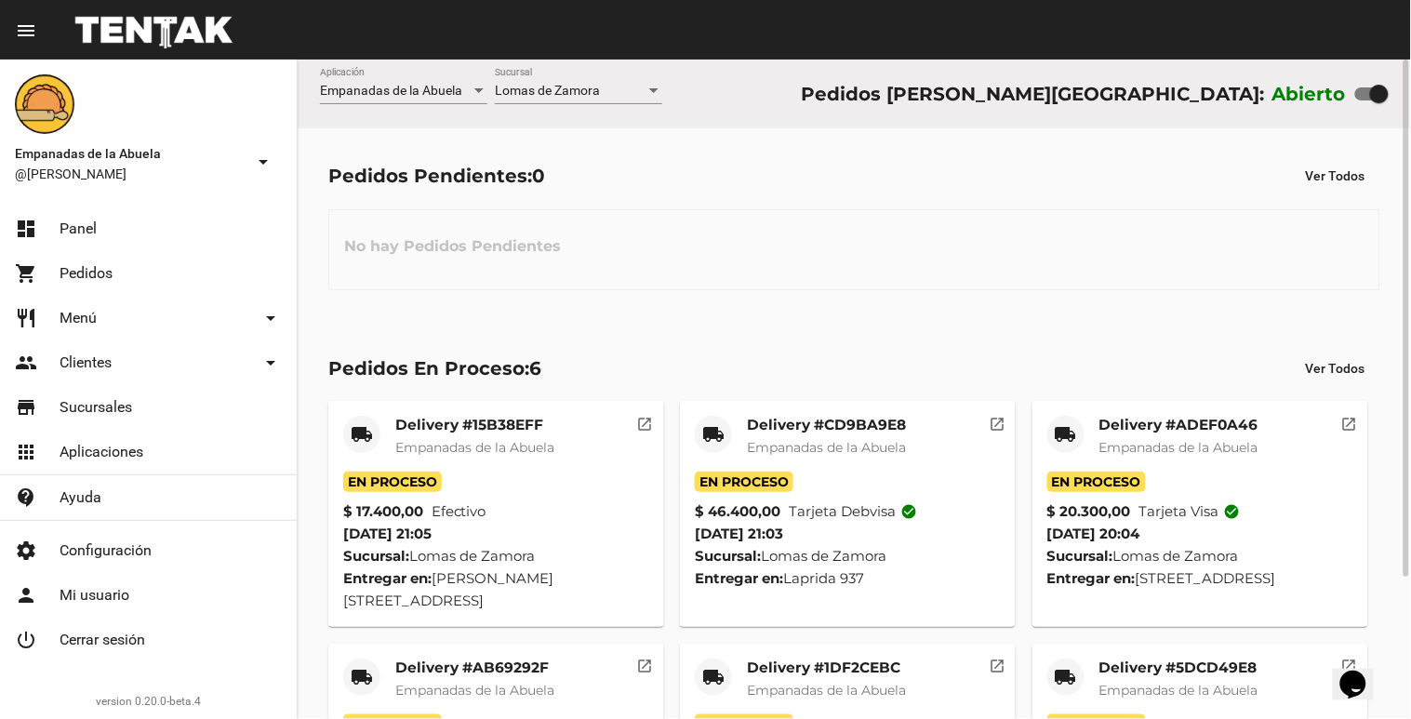
click at [405, 420] on mat-card-title "Delivery #15B38EFF" at bounding box center [474, 425] width 159 height 19
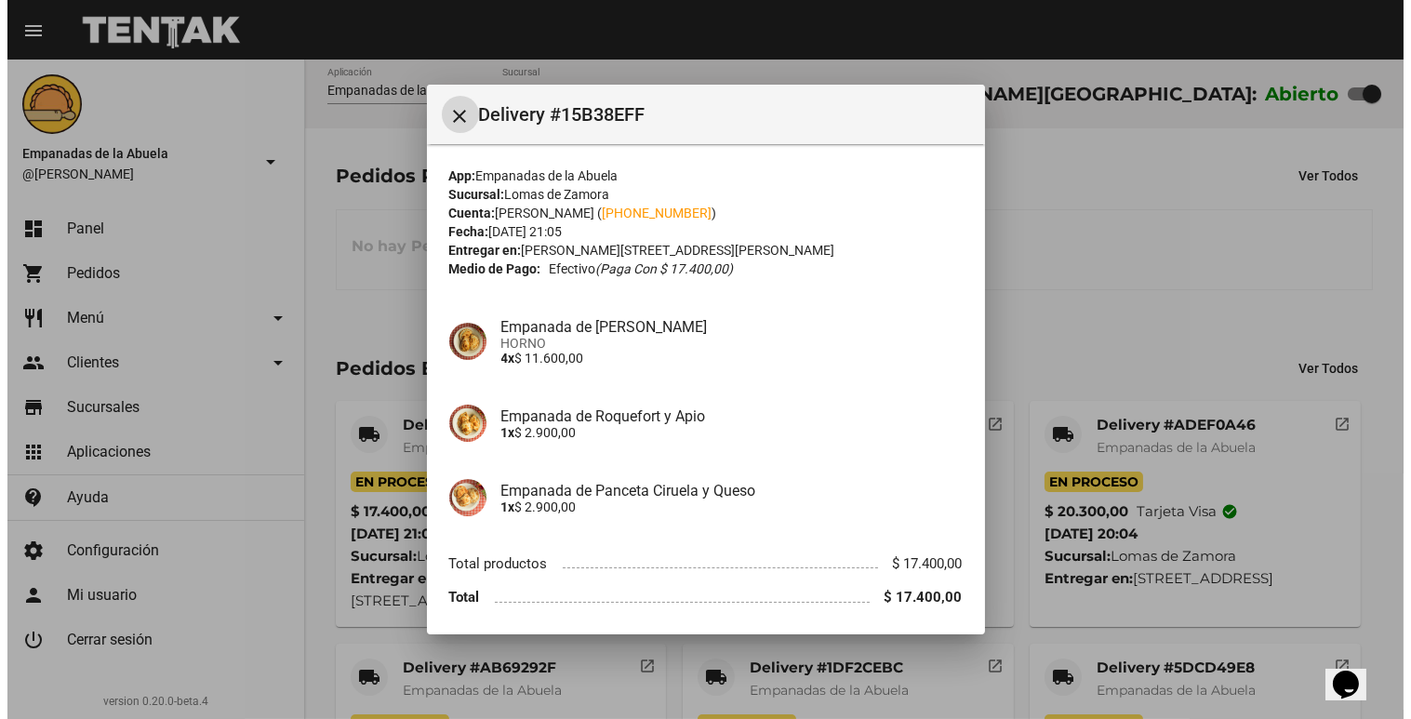
scroll to position [66, 0]
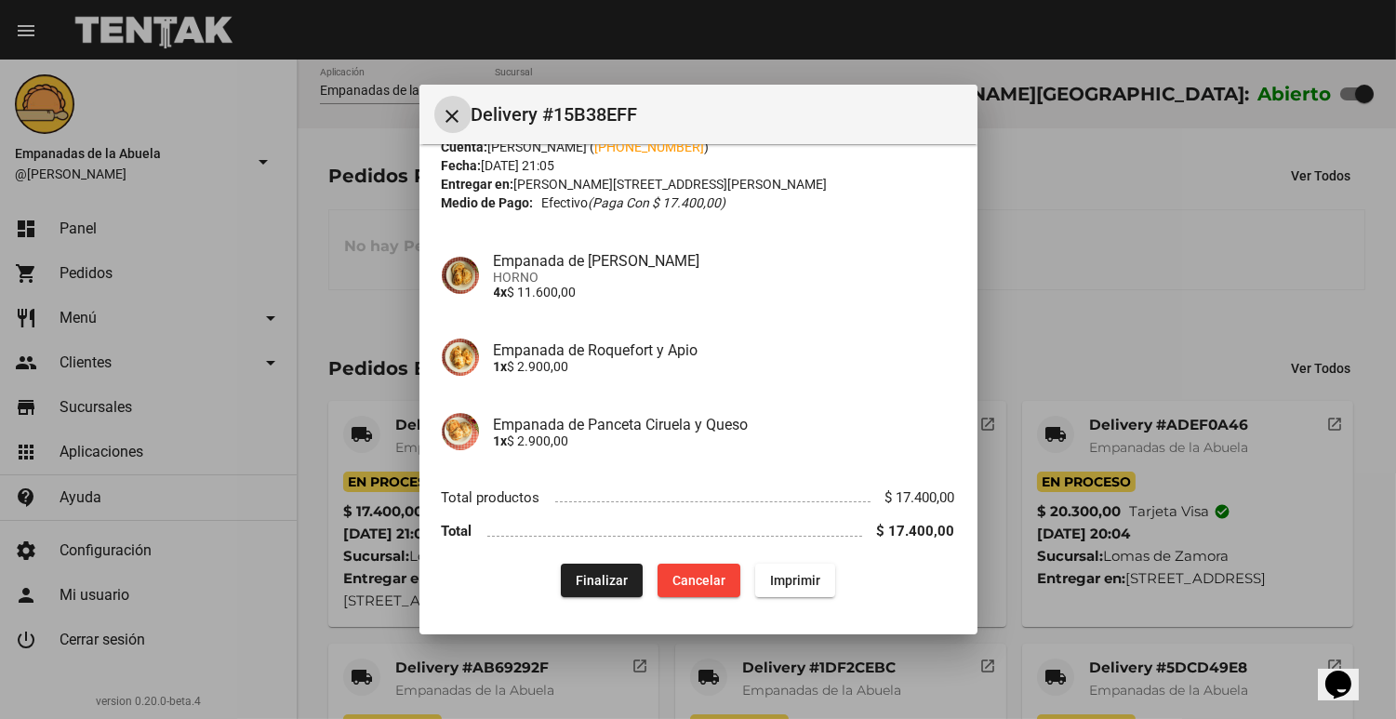
click at [1011, 510] on div at bounding box center [698, 359] width 1396 height 719
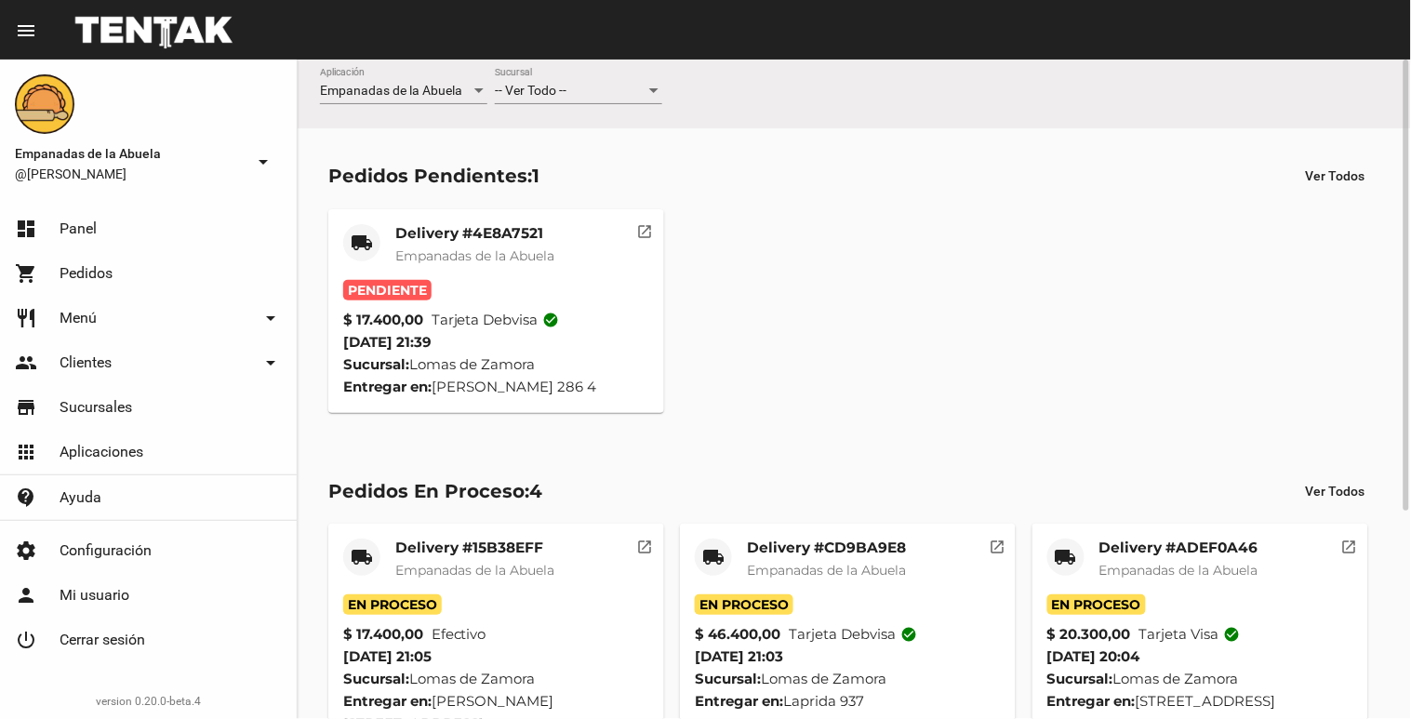
click at [589, 97] on div "-- Ver Todo --" at bounding box center [570, 91] width 151 height 15
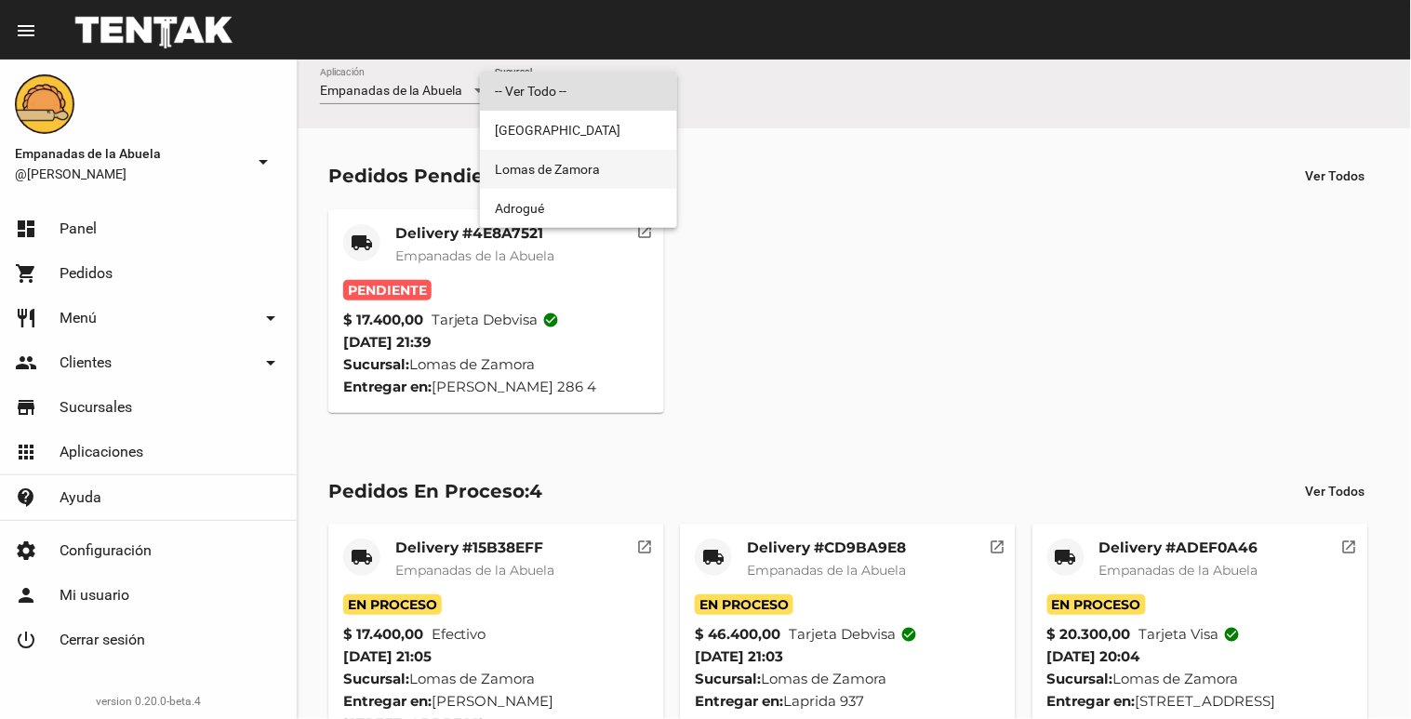
click at [571, 170] on span "Lomas de Zamora" at bounding box center [578, 169] width 167 height 39
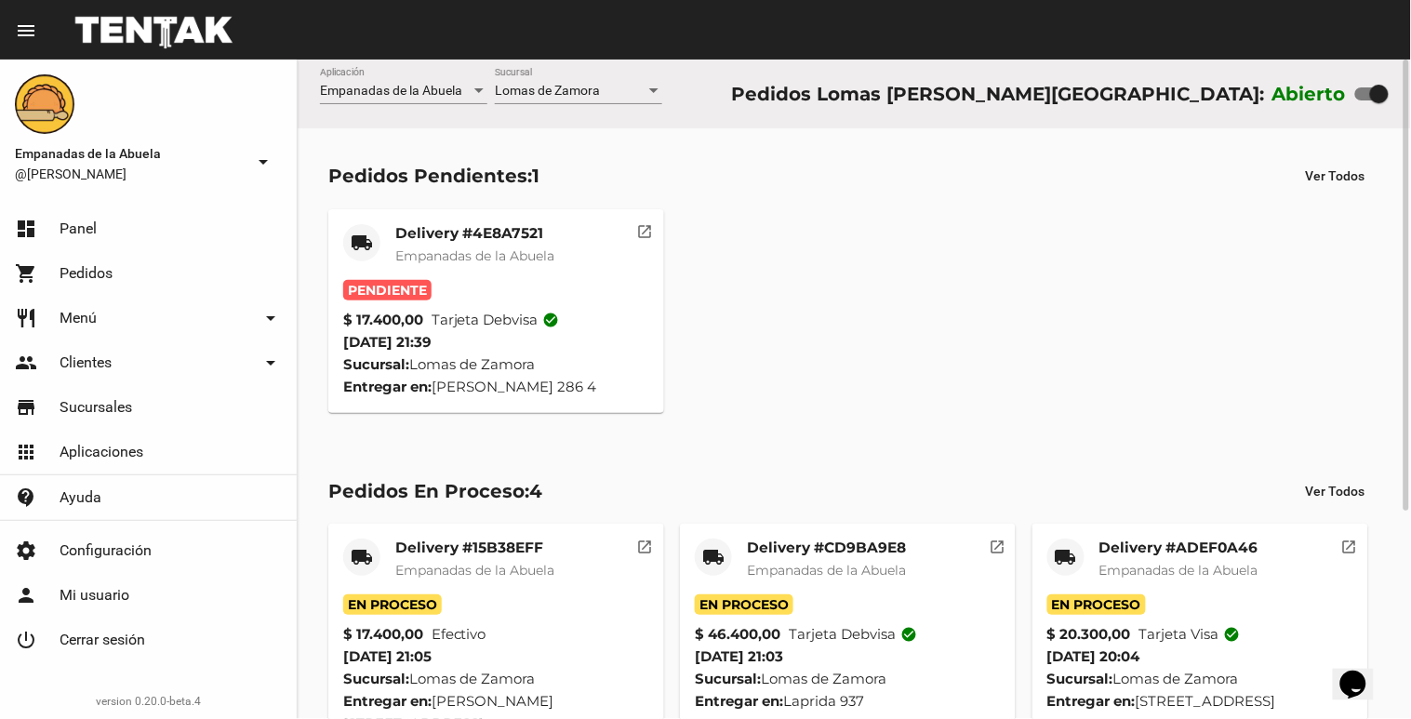
click at [509, 257] on span "Empanadas de la Abuela" at bounding box center [474, 255] width 159 height 17
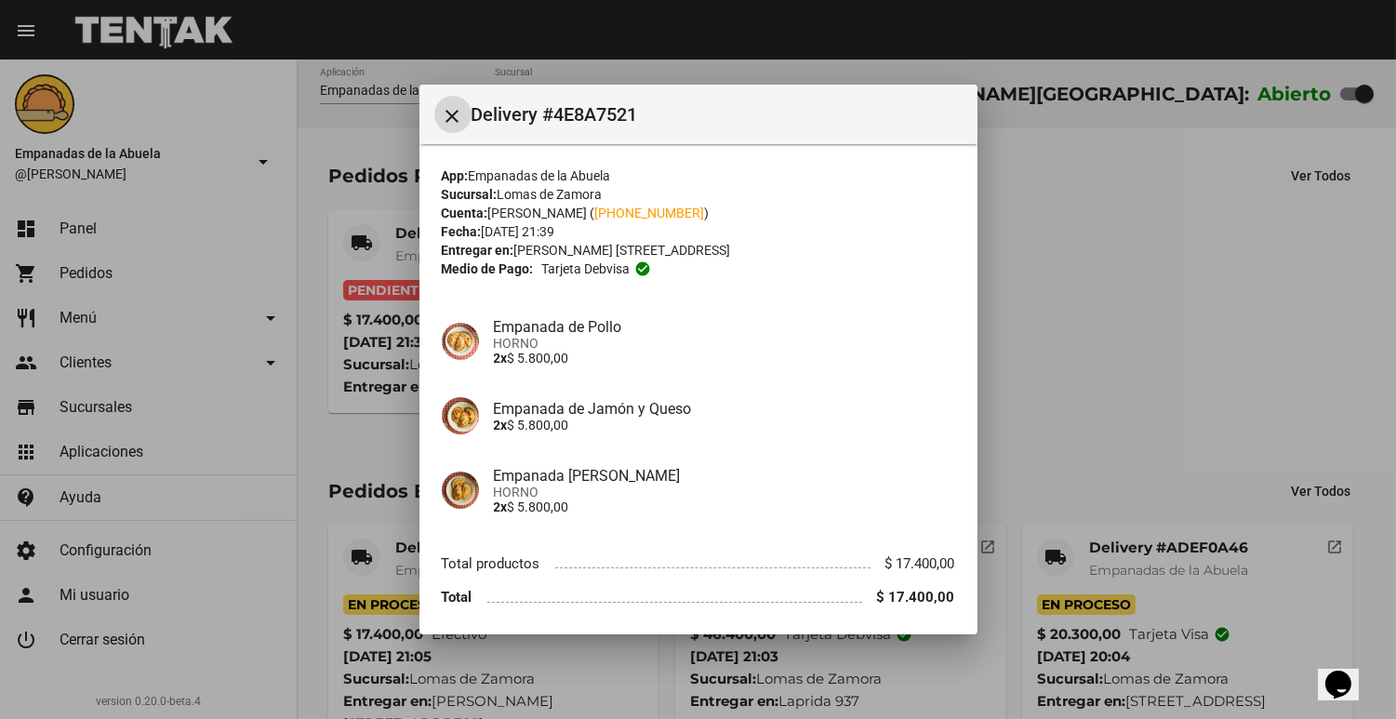
scroll to position [66, 0]
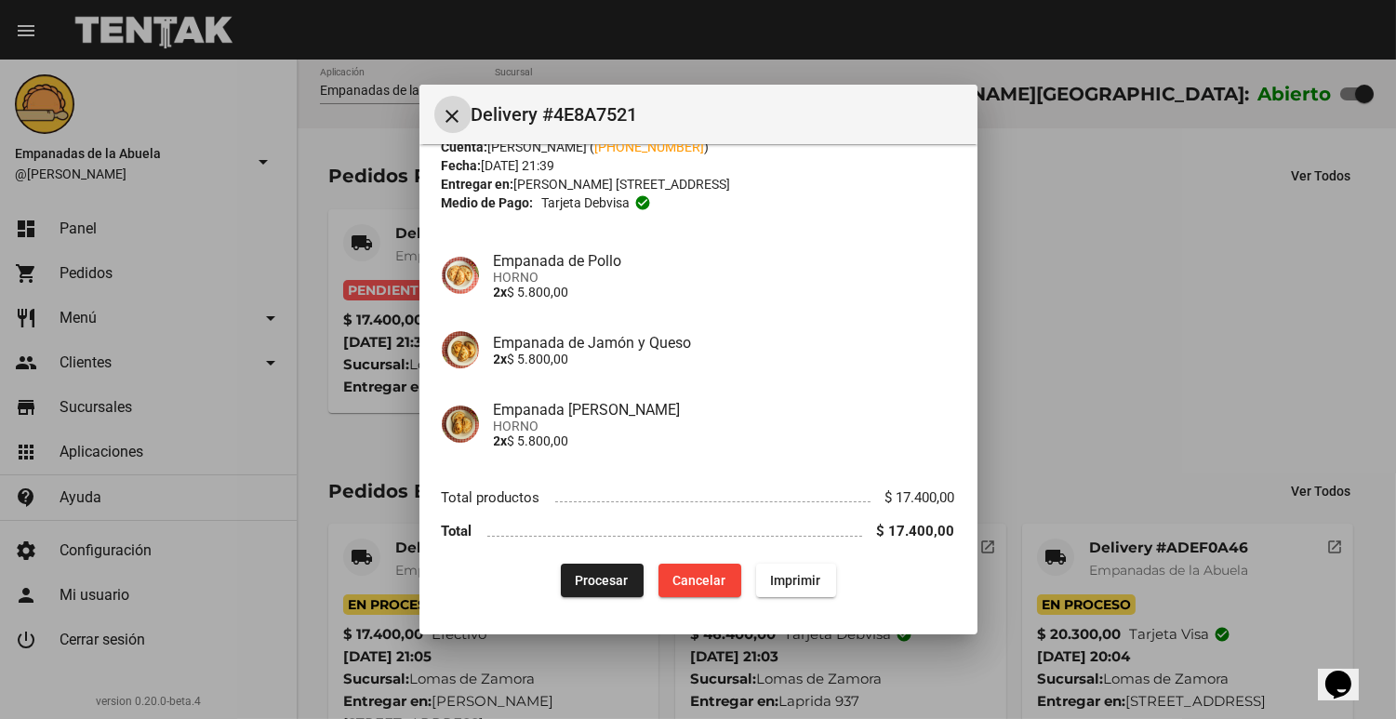
click at [576, 586] on span "Procesar" at bounding box center [602, 580] width 53 height 15
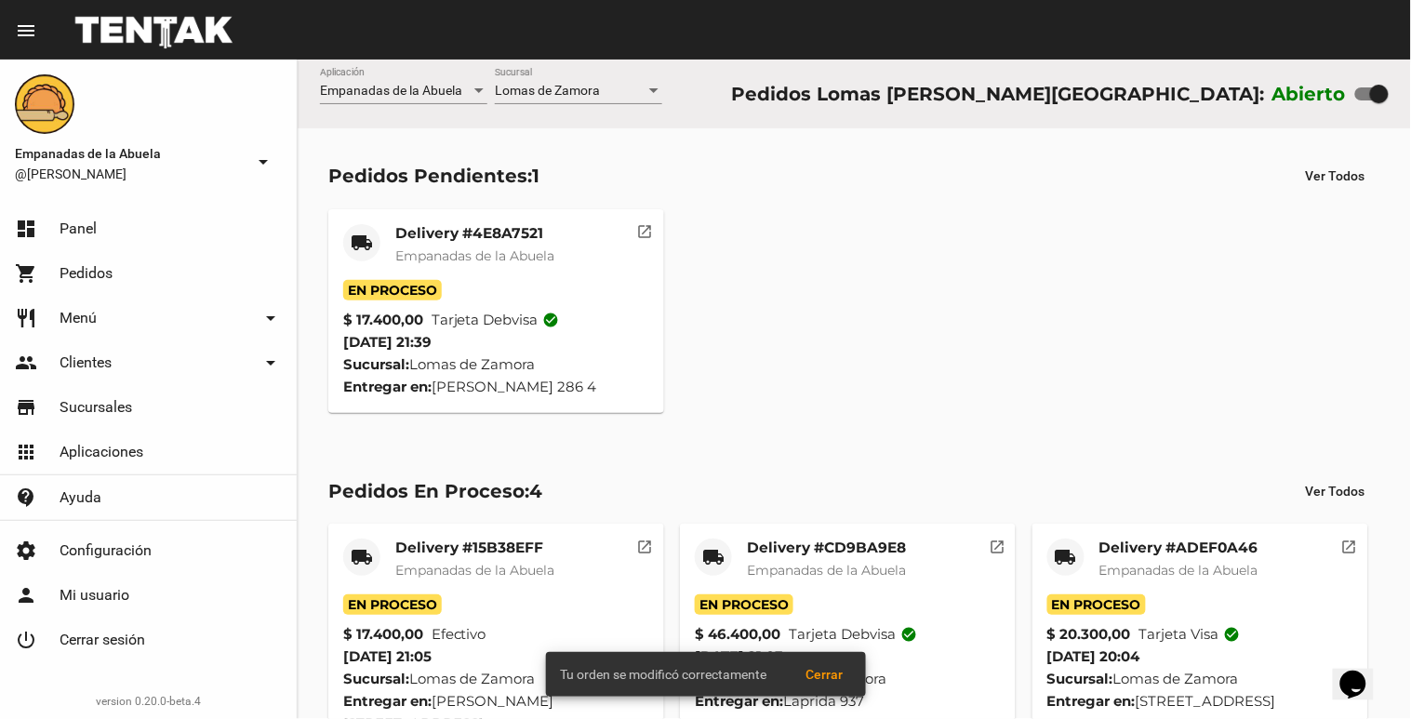
click at [431, 243] on div "Delivery #4E8A7521 Empanadas de la Abuela" at bounding box center [474, 252] width 159 height 56
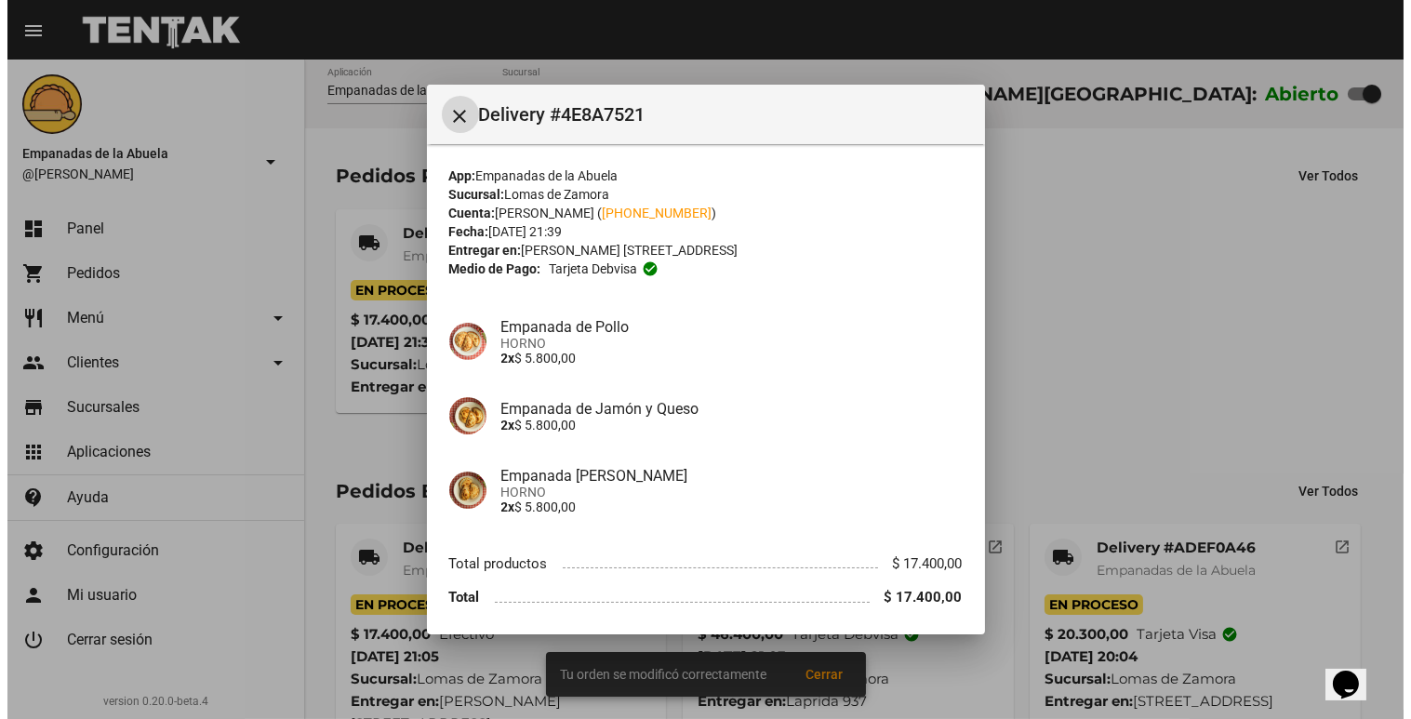
scroll to position [66, 0]
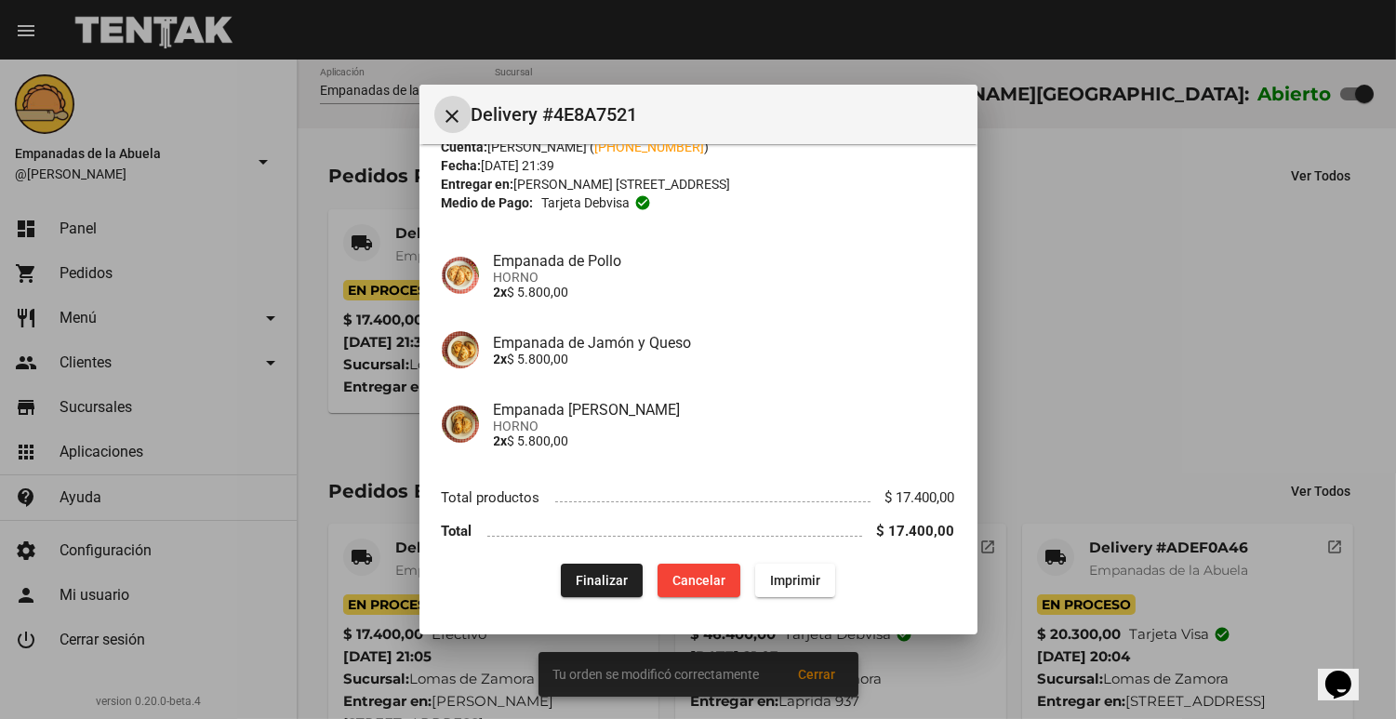
click at [769, 569] on button "Imprimir" at bounding box center [795, 580] width 80 height 33
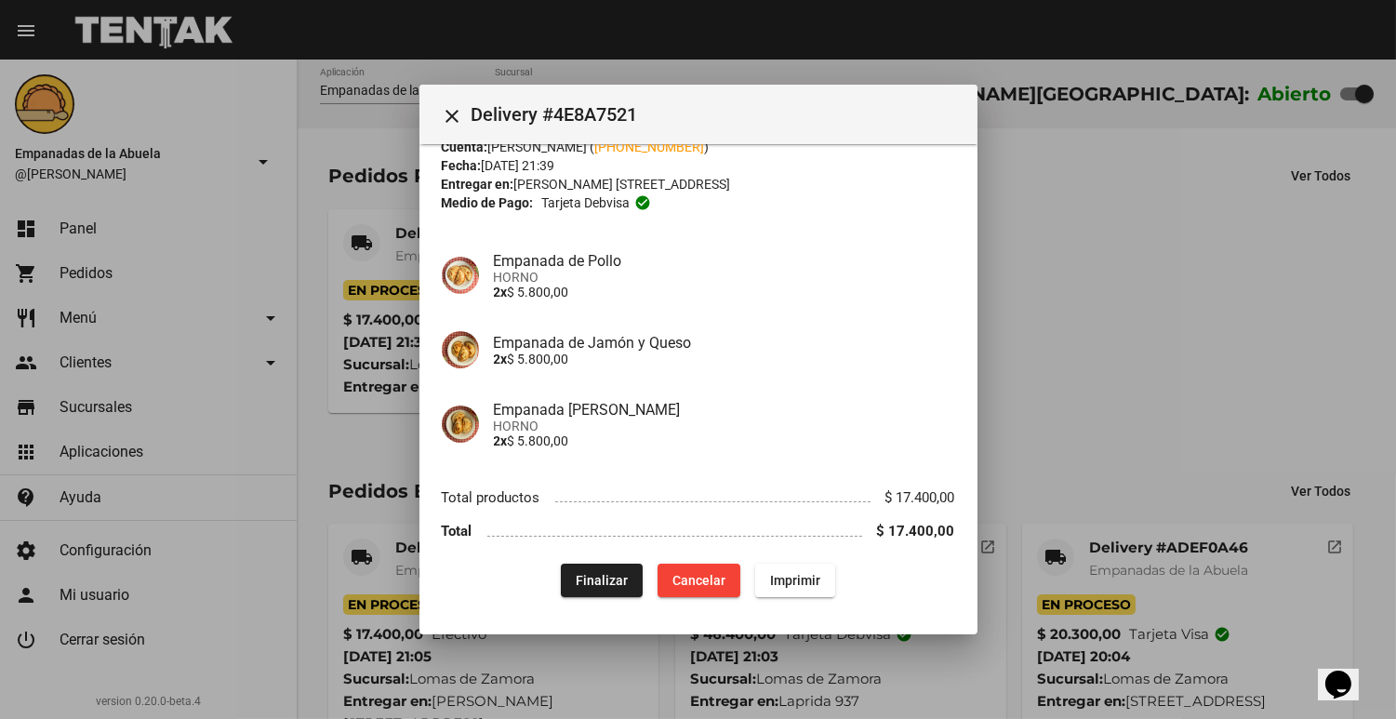
drag, startPoint x: 785, startPoint y: 582, endPoint x: 122, endPoint y: 660, distance: 667.7
click at [784, 583] on span "Imprimir" at bounding box center [795, 580] width 50 height 15
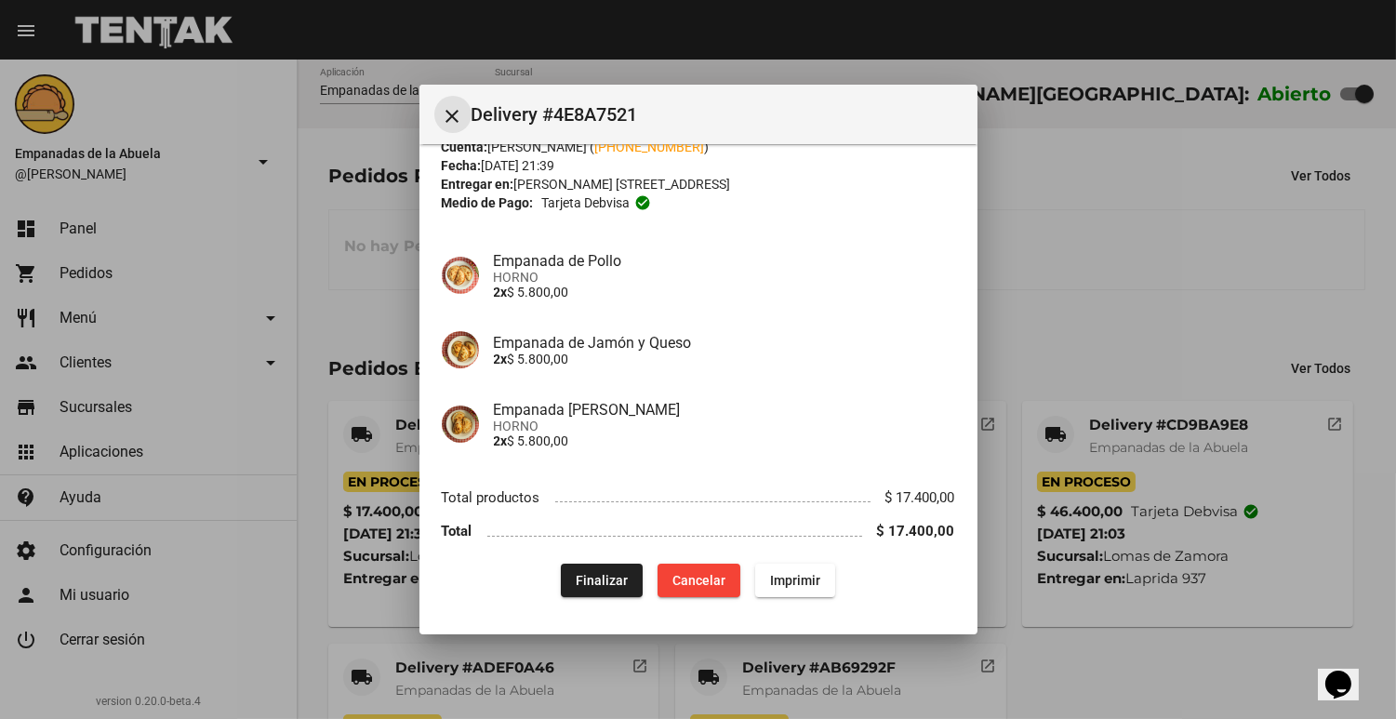
click at [463, 122] on mat-icon "close" at bounding box center [453, 116] width 22 height 22
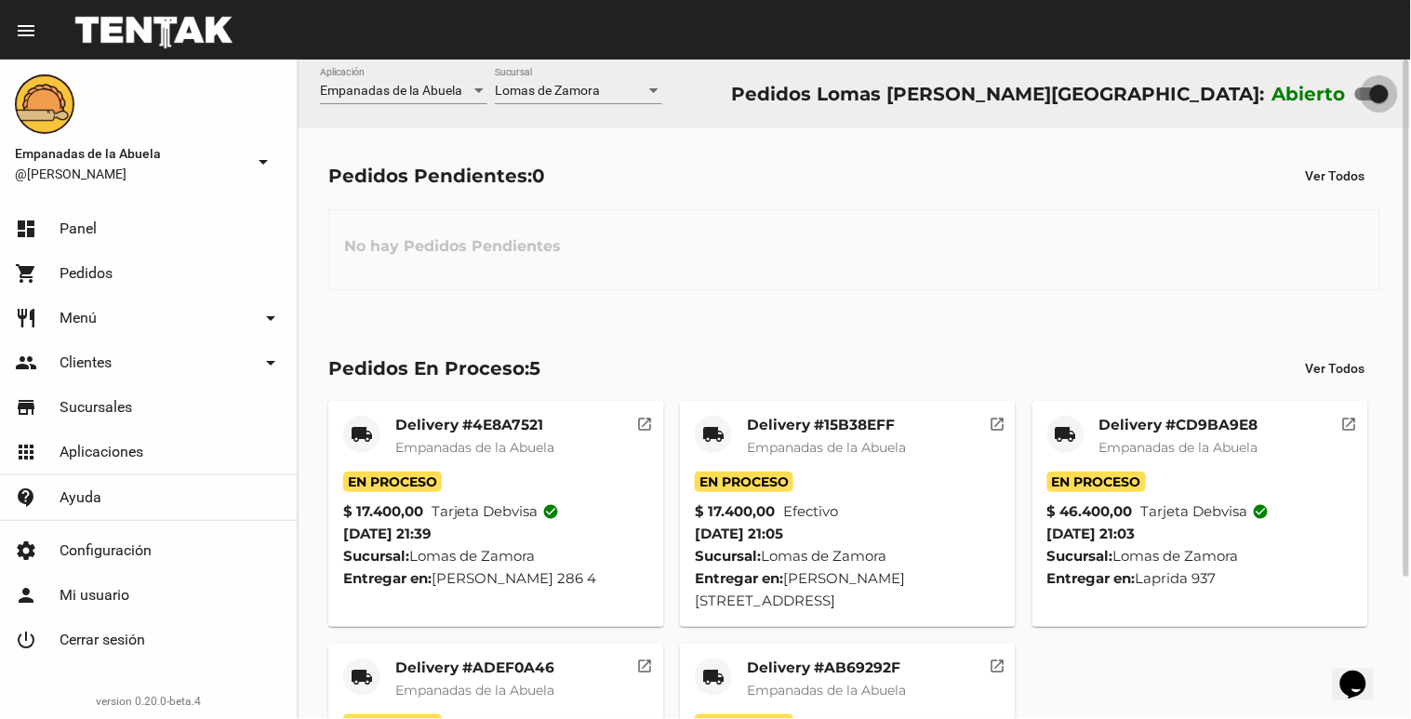
click at [1382, 104] on label at bounding box center [1371, 94] width 33 height 22
click at [1364, 101] on input "checkbox" at bounding box center [1363, 100] width 1 height 1
checkbox input "false"
click at [1374, 85] on div at bounding box center [1364, 94] width 19 height 19
click at [590, 105] on div "Lomas de Zamora Sucursal" at bounding box center [578, 94] width 167 height 53
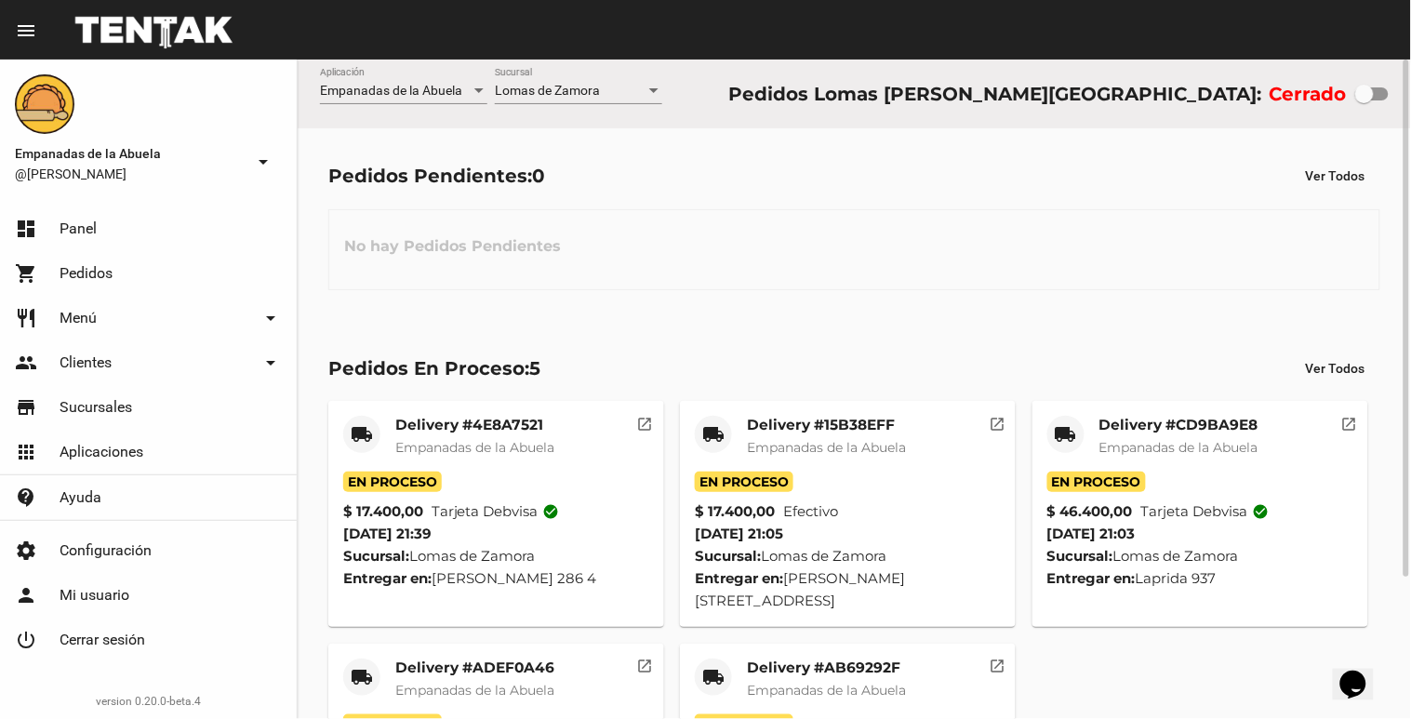
click at [581, 100] on div "Lomas de Zamora Sucursal" at bounding box center [578, 86] width 167 height 36
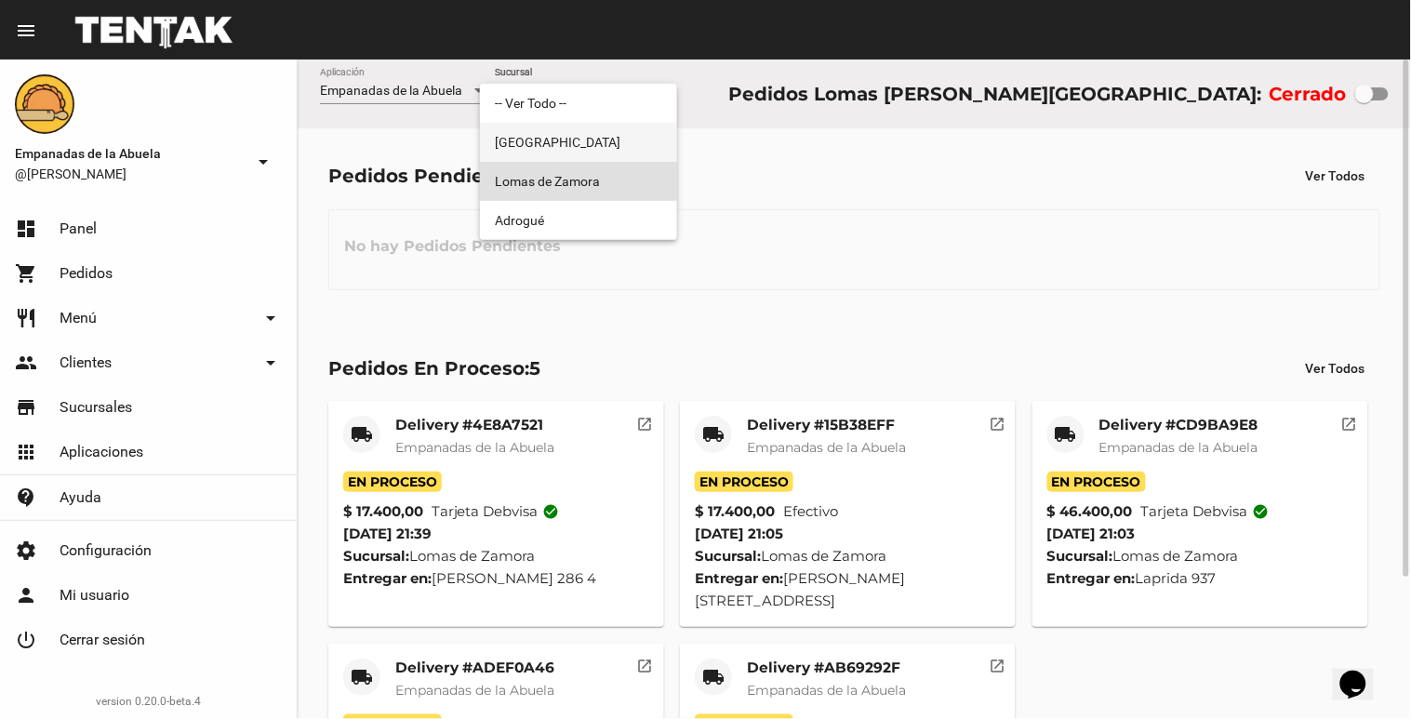
click at [568, 158] on span "[GEOGRAPHIC_DATA]" at bounding box center [578, 142] width 167 height 39
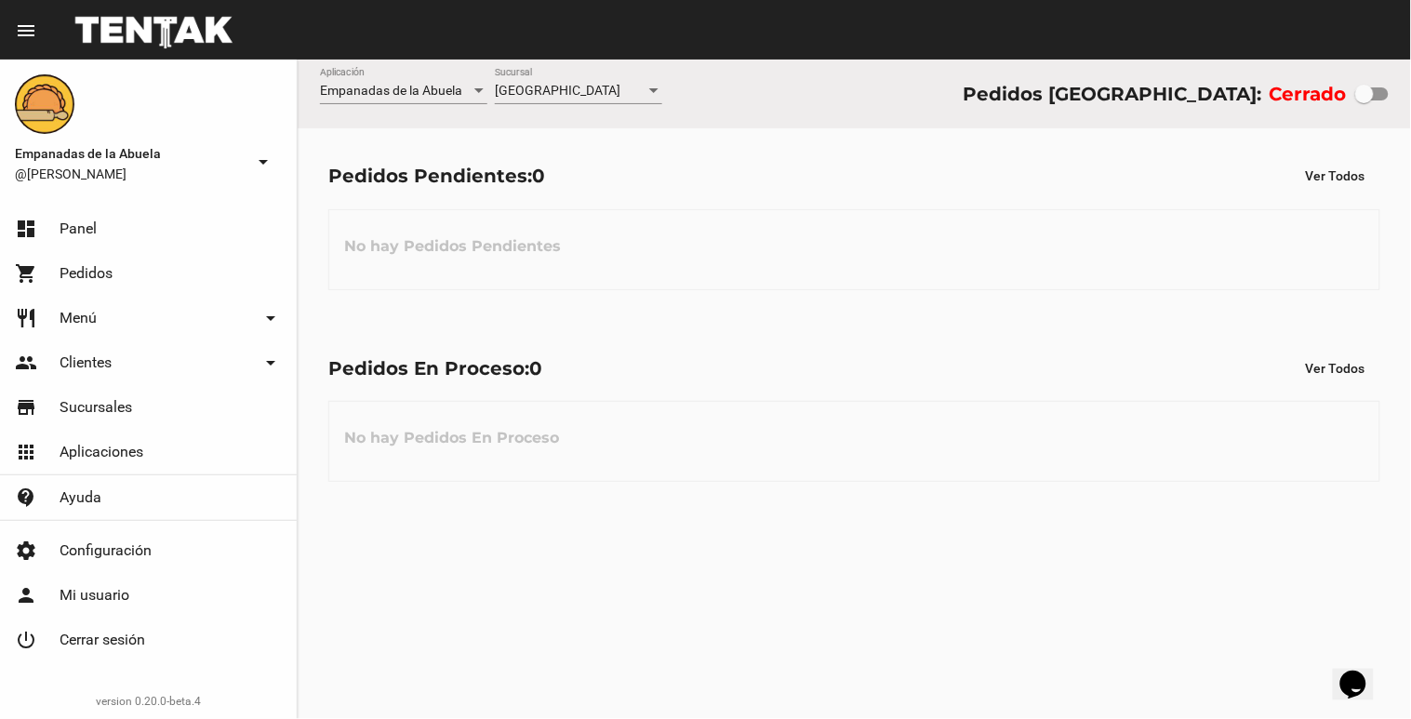
click at [582, 106] on div "Monte Grande Sucursal" at bounding box center [578, 94] width 167 height 53
click at [573, 98] on div "Monte Grande Sucursal" at bounding box center [578, 86] width 167 height 36
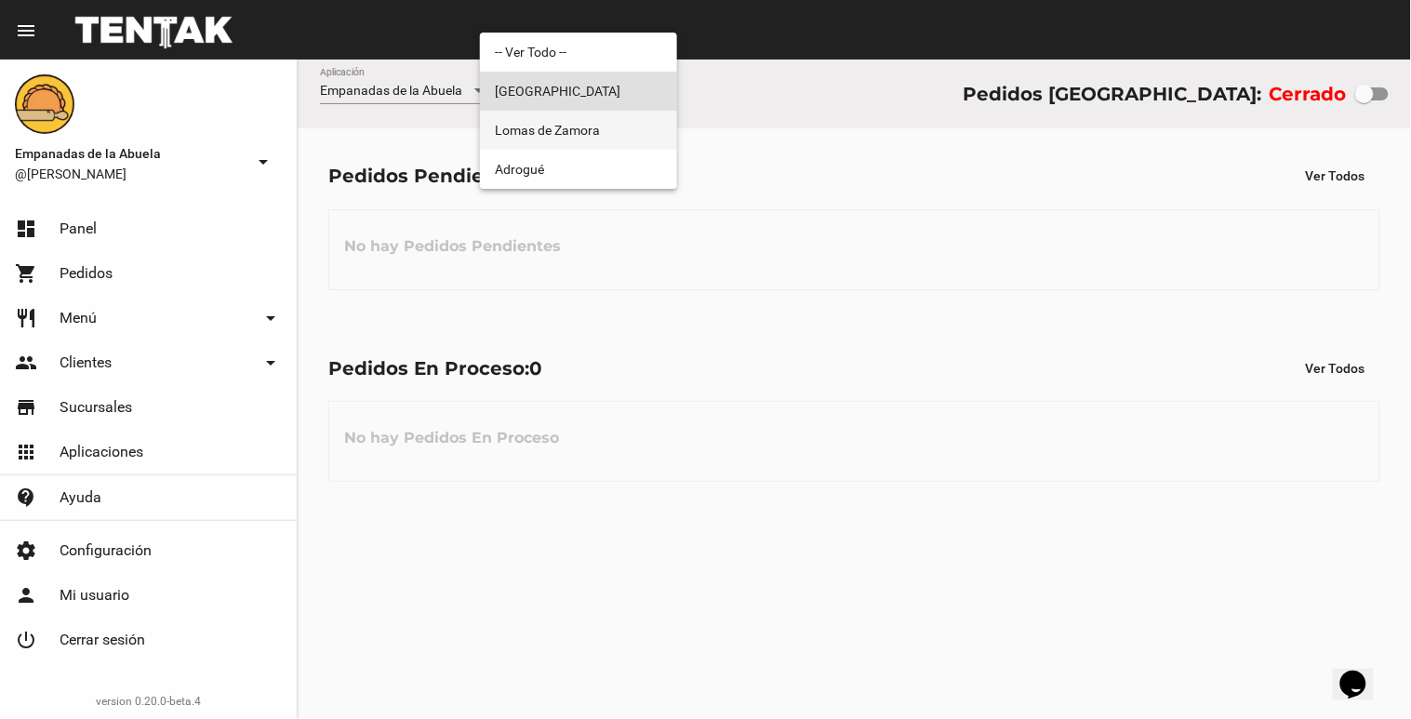
drag, startPoint x: 573, startPoint y: 98, endPoint x: 517, endPoint y: 128, distance: 63.7
click at [518, 125] on span "Lomas de Zamora" at bounding box center [578, 130] width 167 height 39
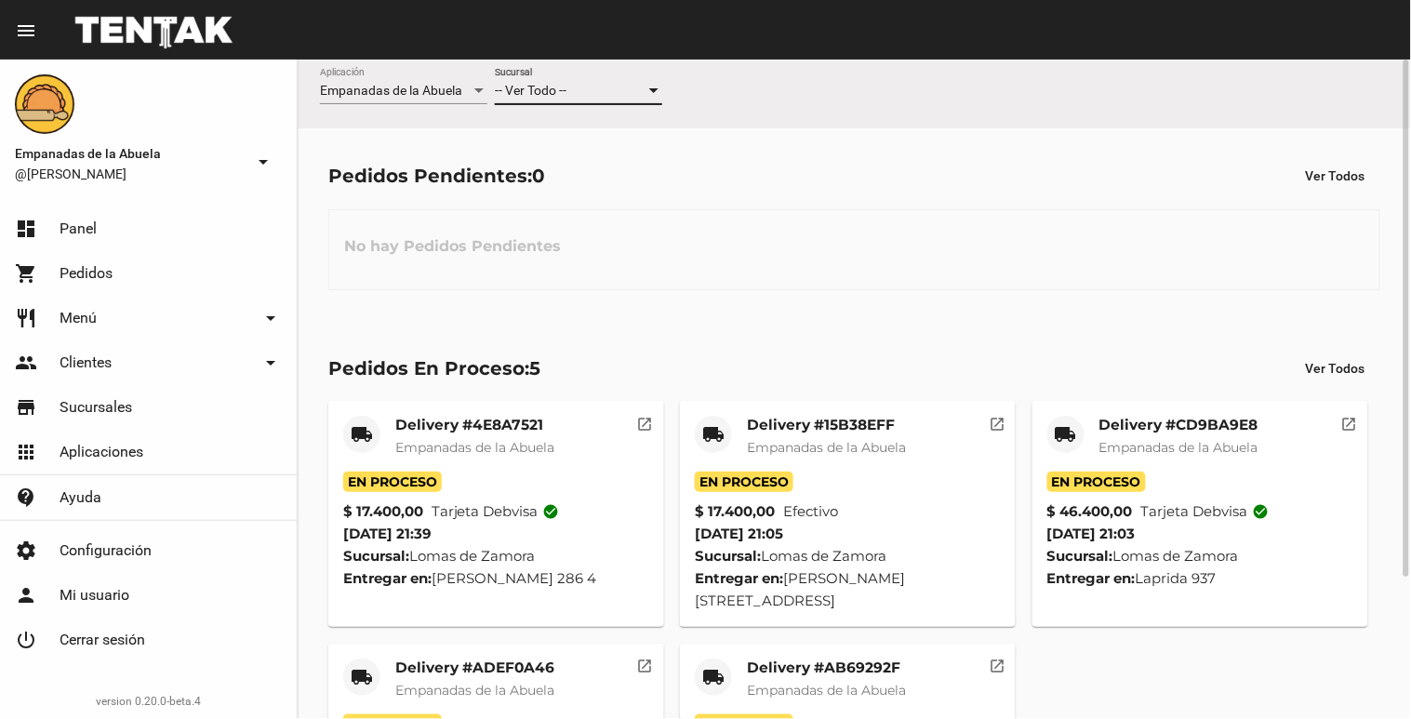
click at [564, 96] on span "-- Ver Todo --" at bounding box center [531, 90] width 72 height 15
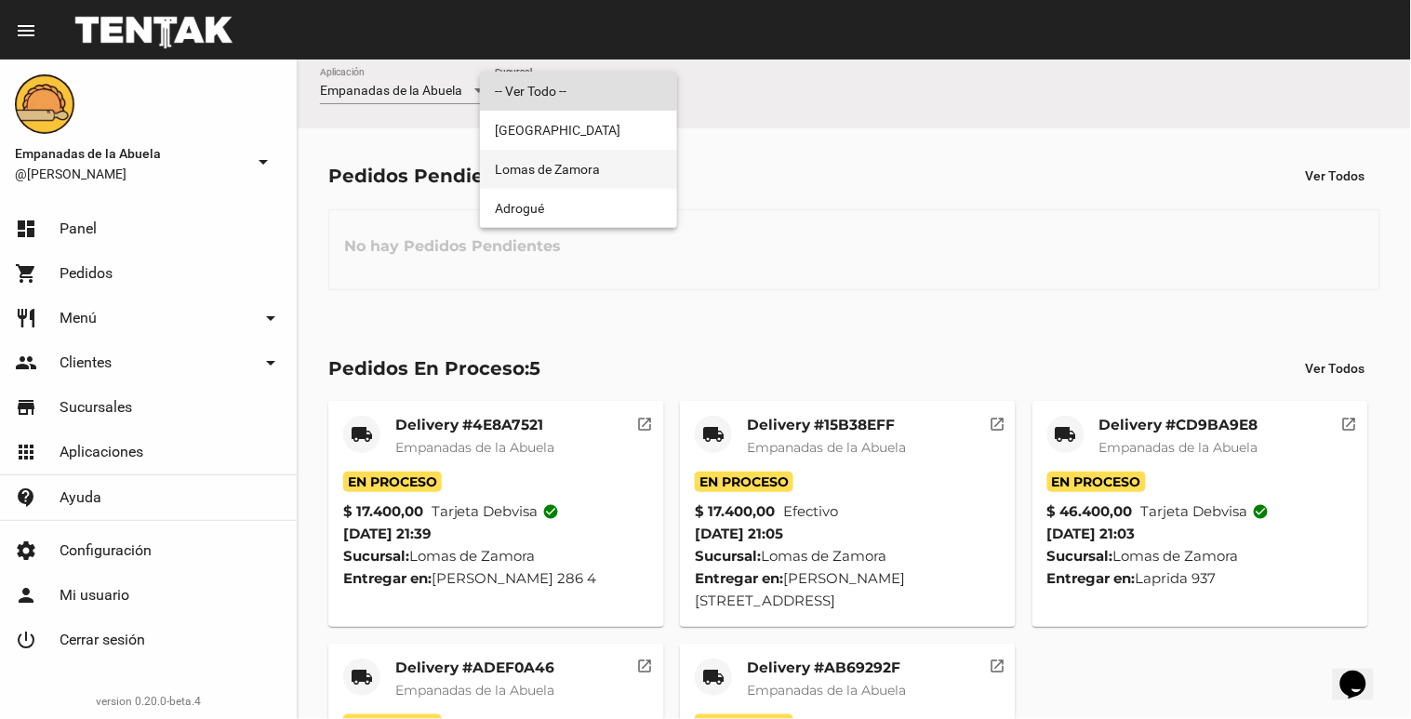
click at [546, 160] on span "Lomas de Zamora" at bounding box center [578, 169] width 167 height 39
